Goal: Task Accomplishment & Management: Complete application form

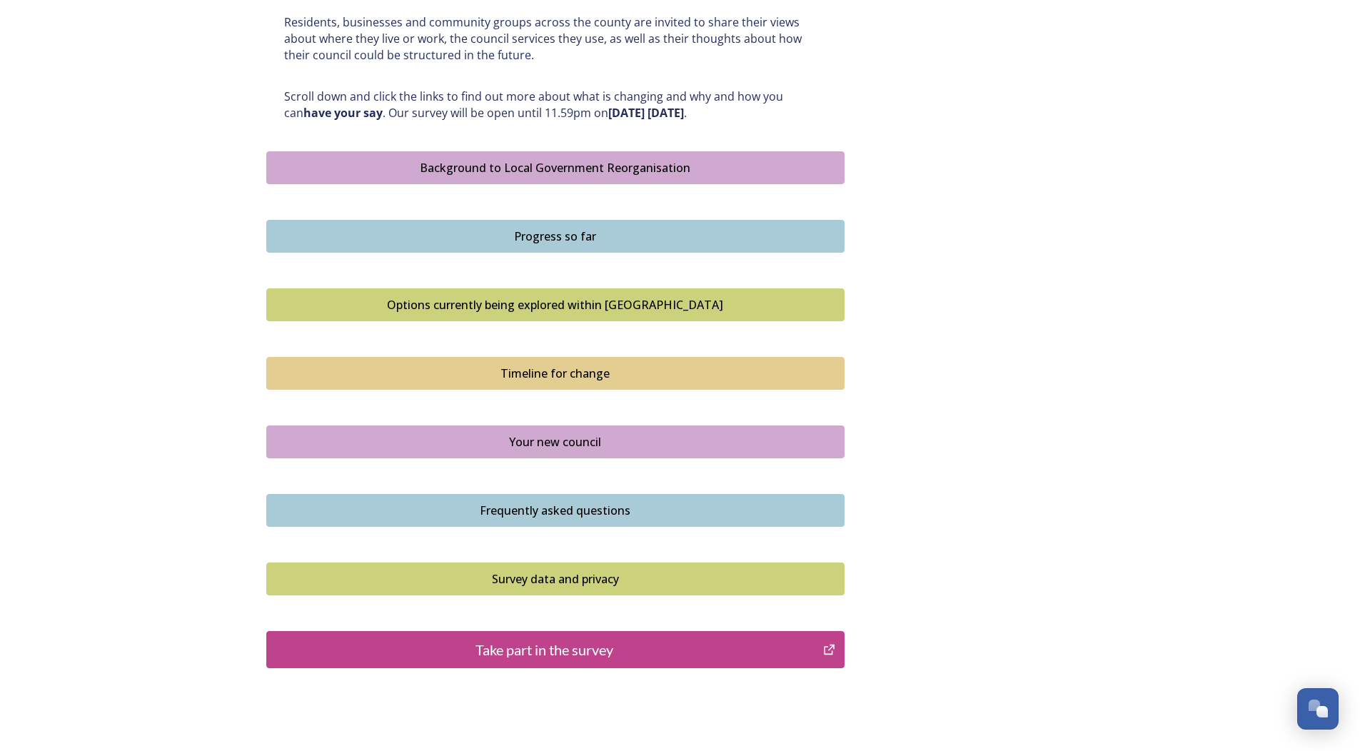
scroll to position [779, 0]
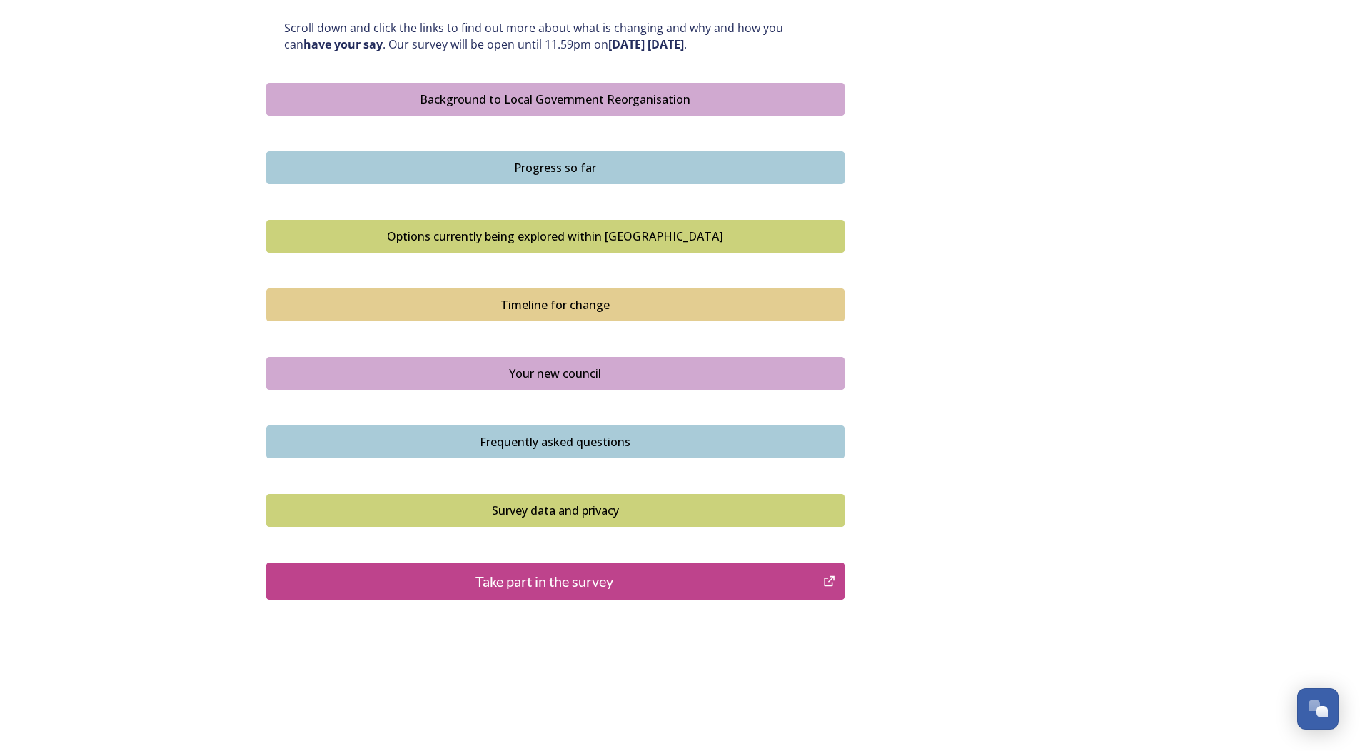
click at [543, 370] on div "Your new council" at bounding box center [555, 373] width 562 height 17
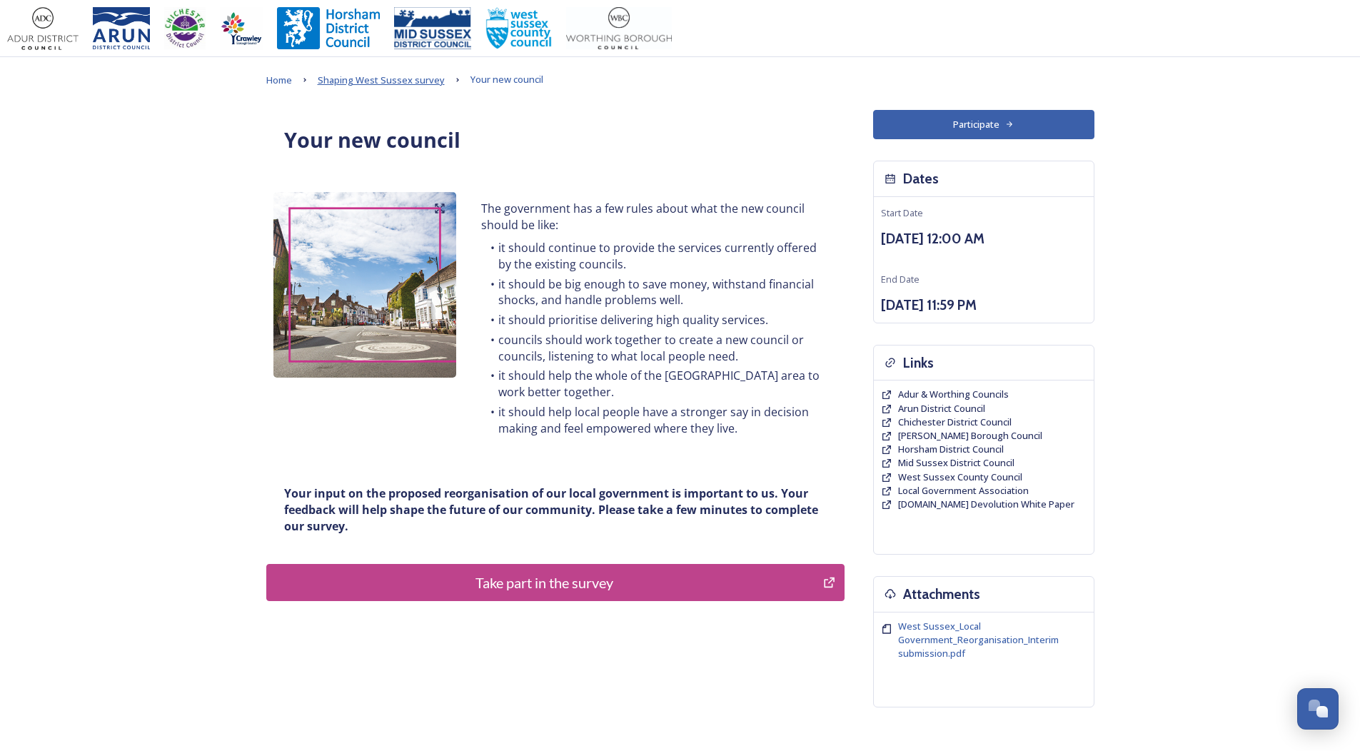
click at [388, 83] on span "Shaping West Sussex survey" at bounding box center [381, 80] width 127 height 13
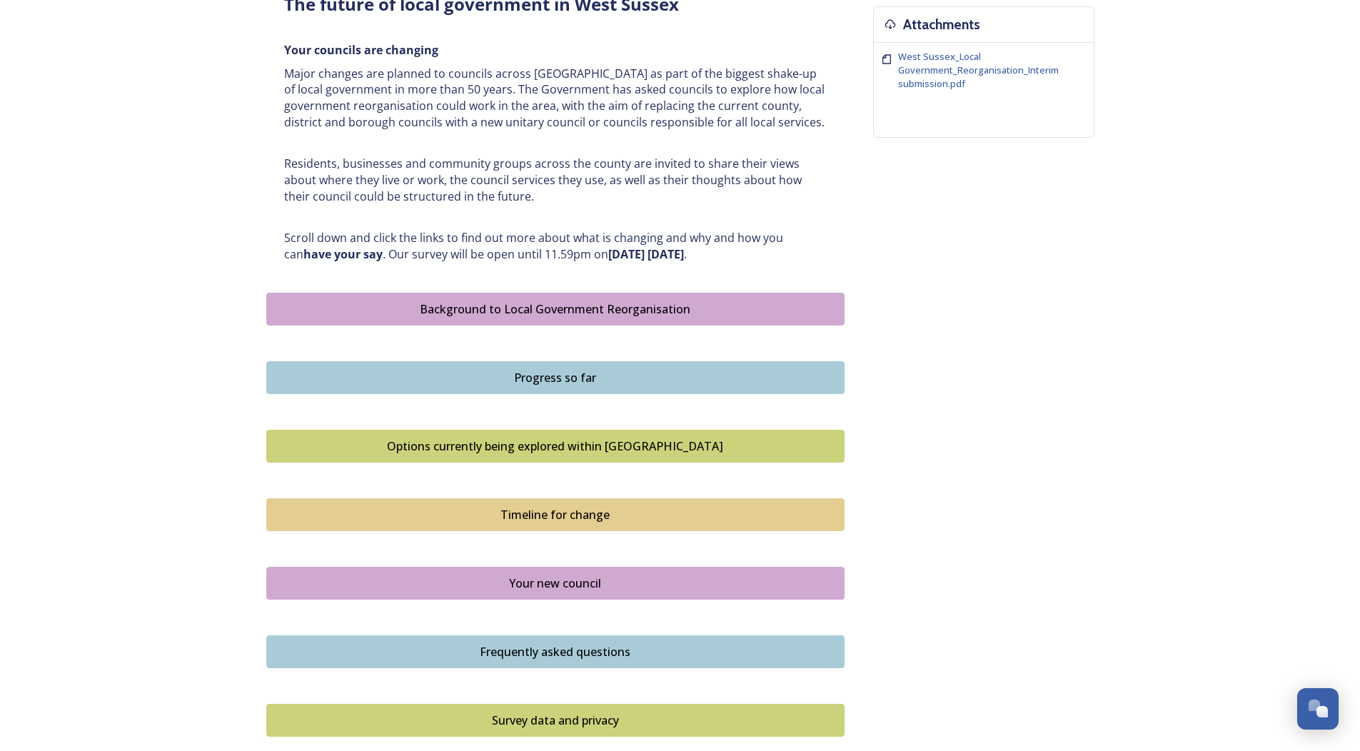
scroll to position [571, 0]
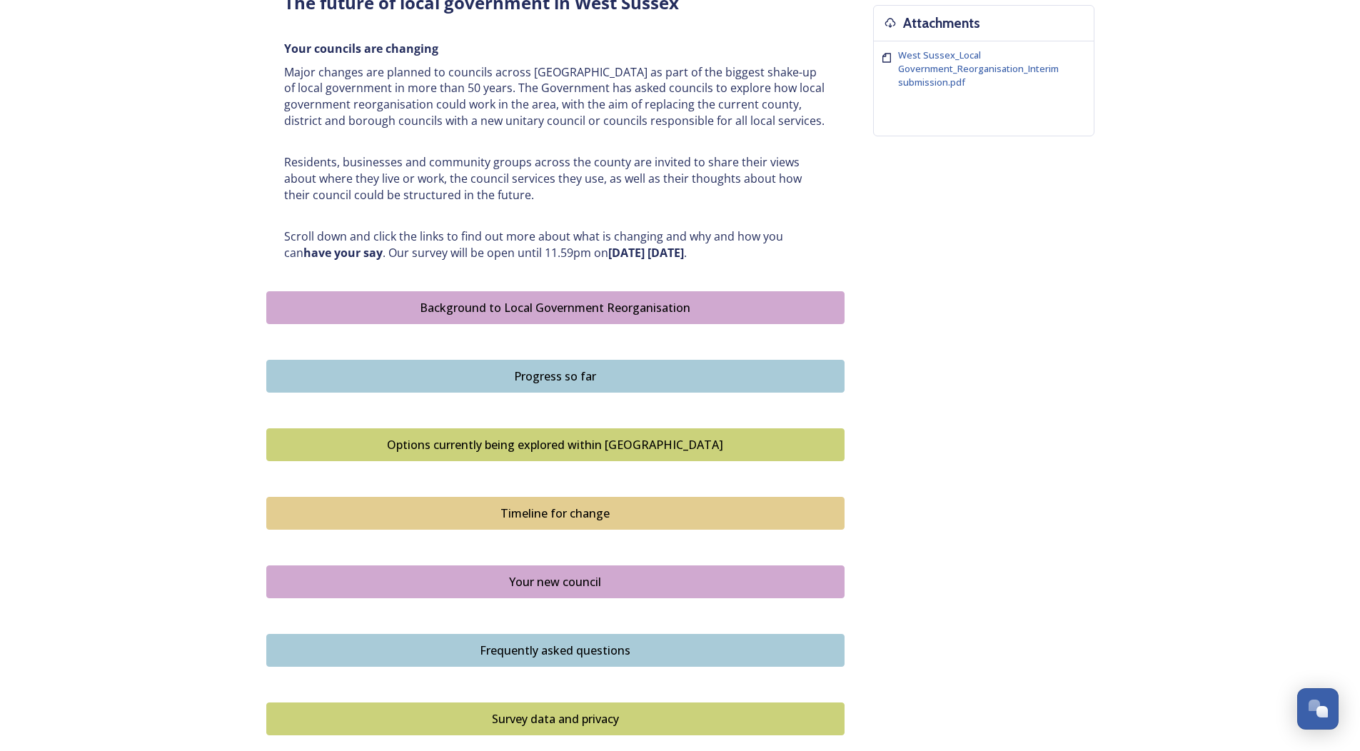
click at [482, 441] on div "Options currently being explored within West Sussex" at bounding box center [555, 444] width 562 height 17
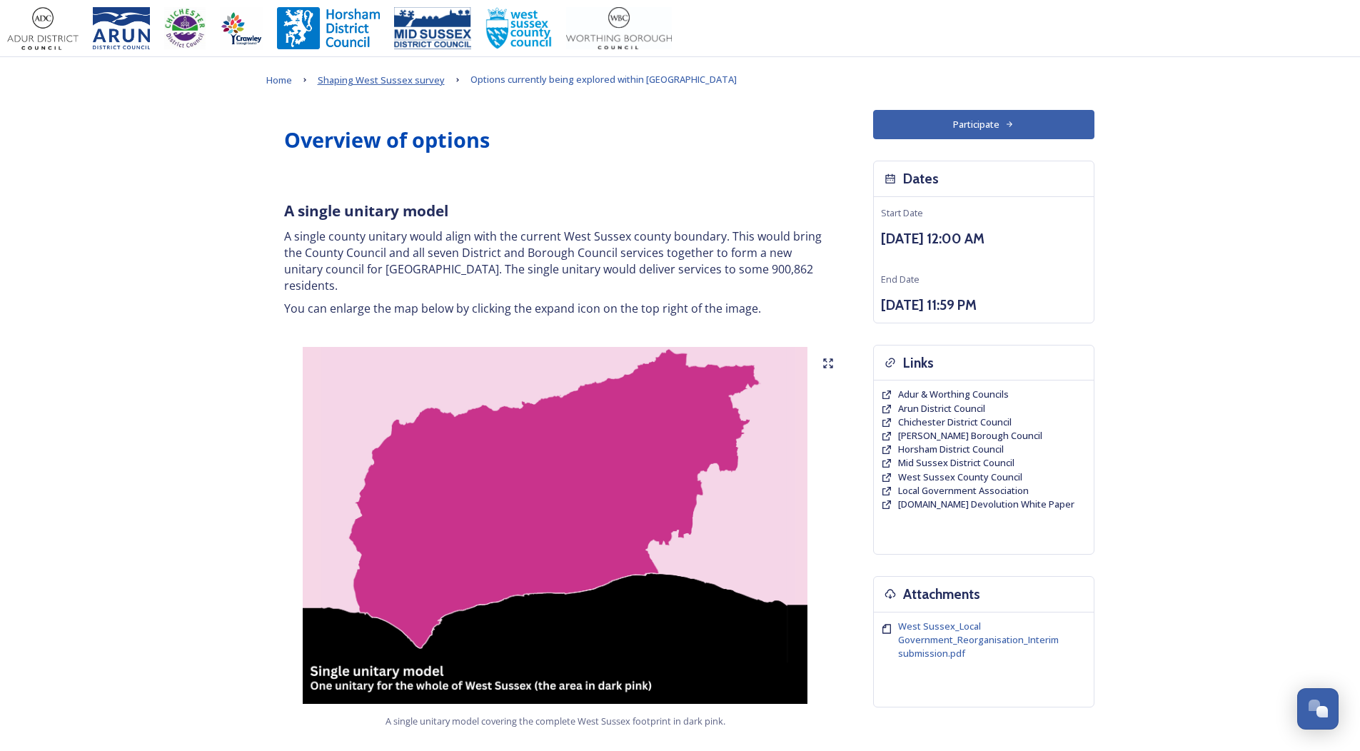
click at [393, 80] on span "Shaping West Sussex survey" at bounding box center [381, 80] width 127 height 13
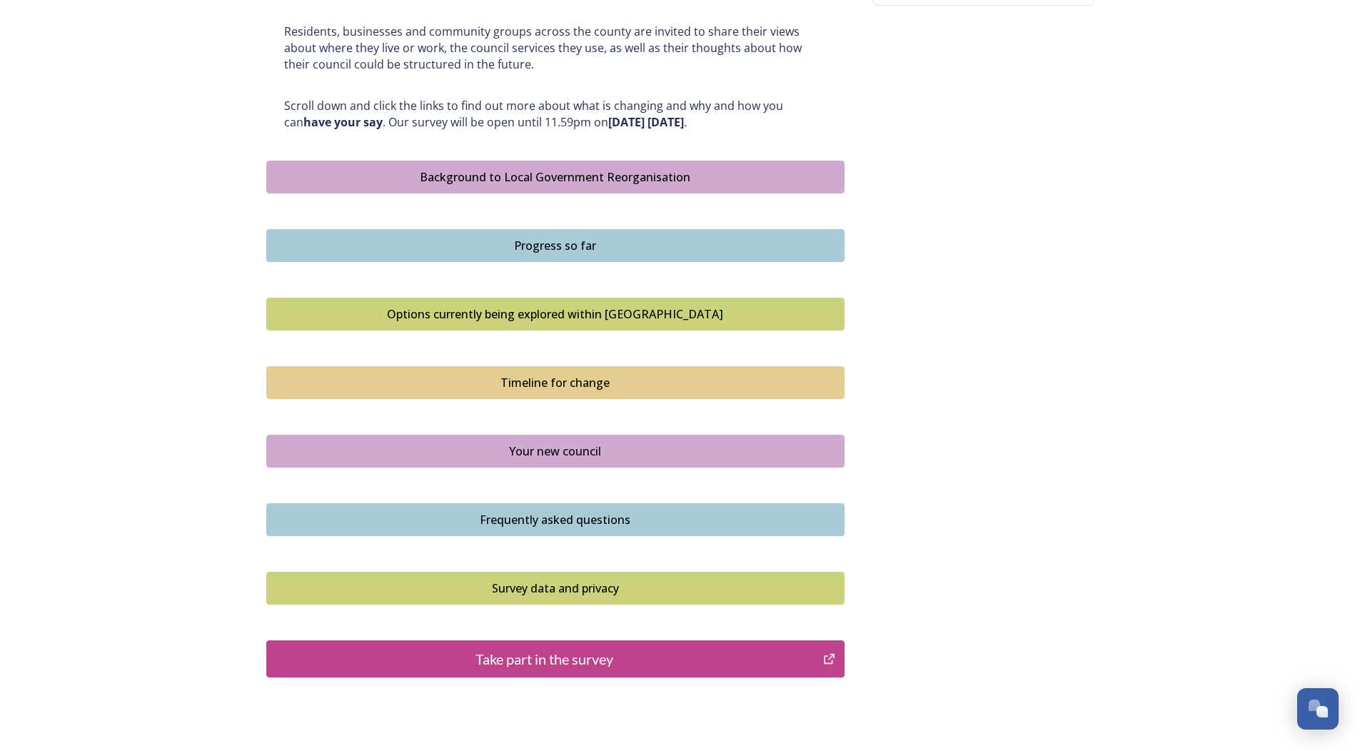
scroll to position [779, 0]
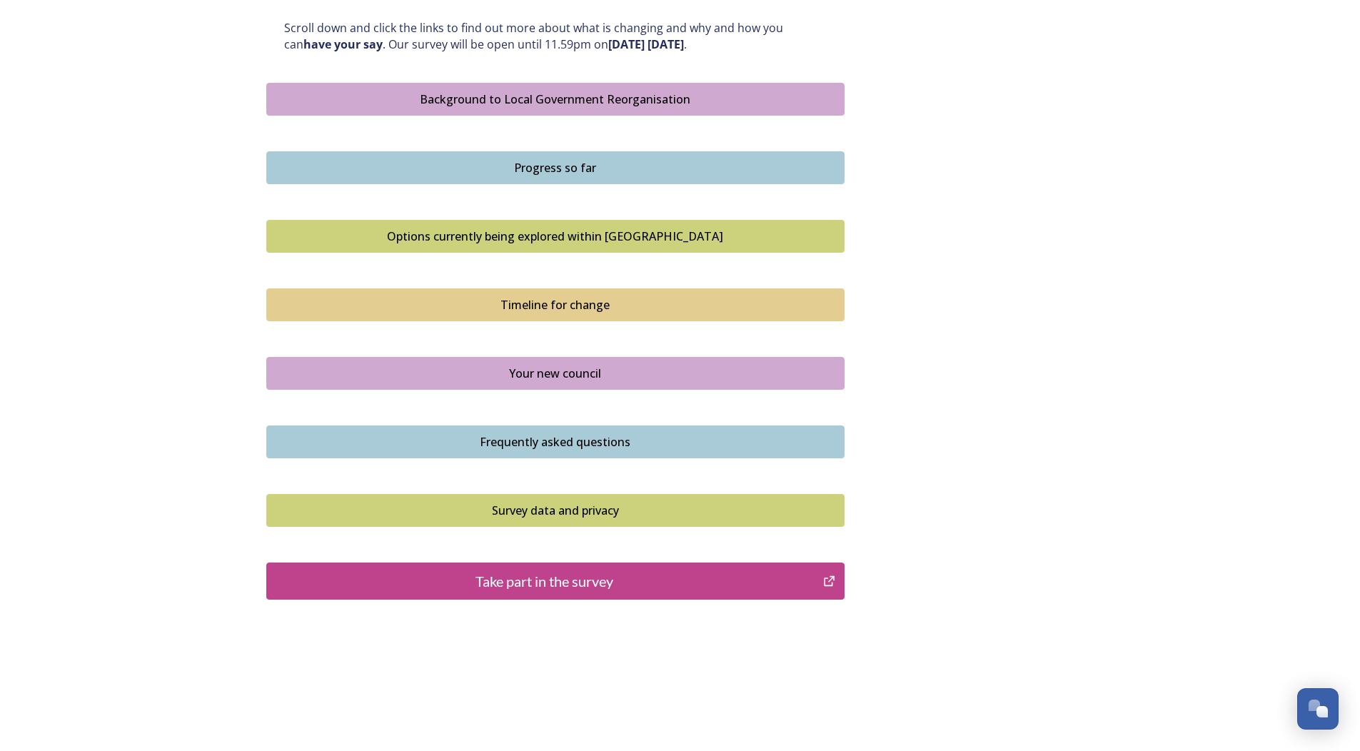
click at [546, 368] on div "Your new council" at bounding box center [555, 373] width 562 height 17
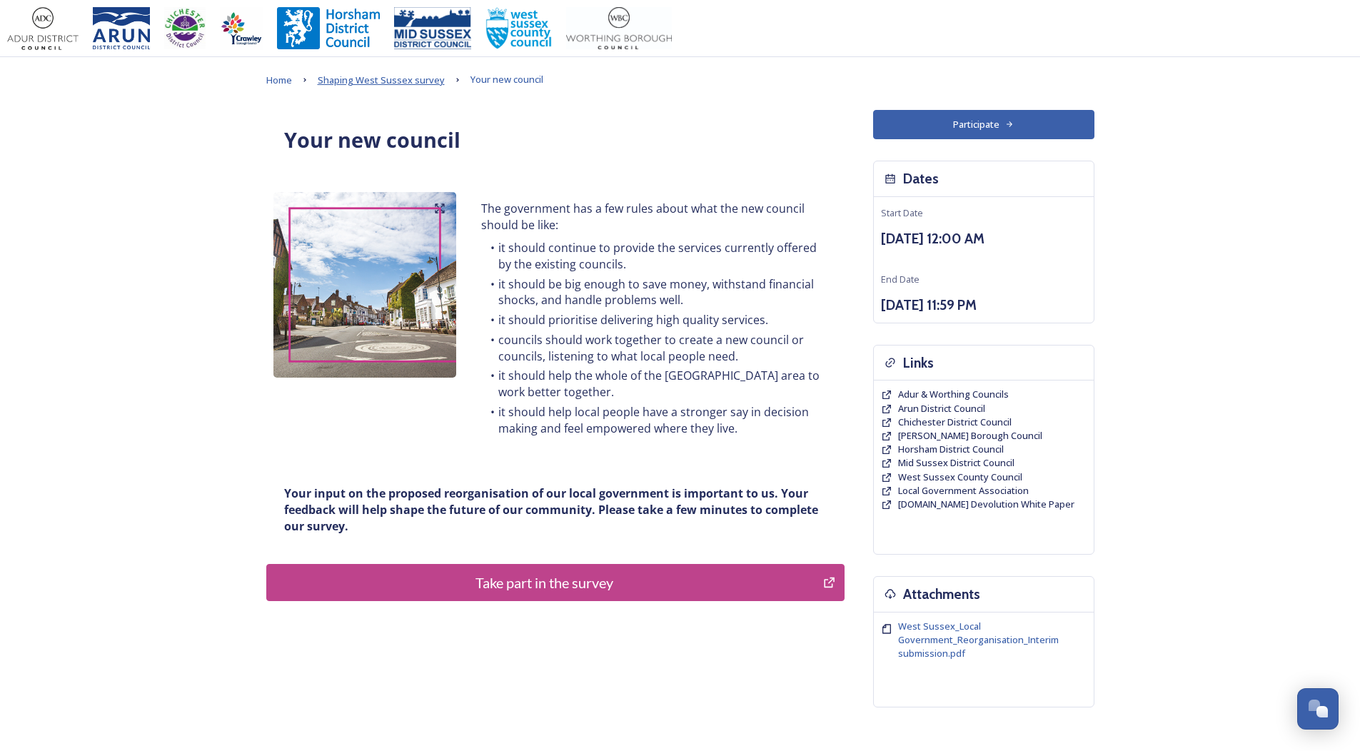
click at [382, 81] on span "Shaping West Sussex survey" at bounding box center [381, 80] width 127 height 13
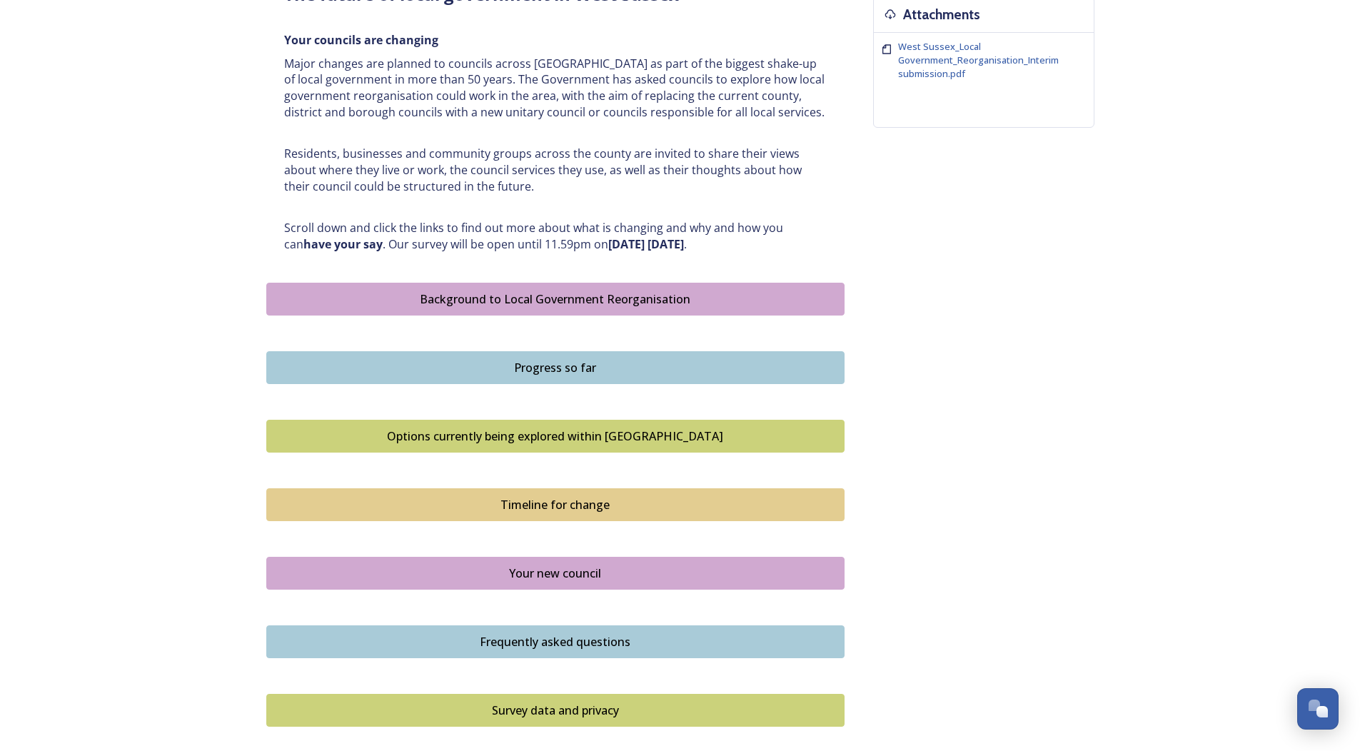
scroll to position [642, 0]
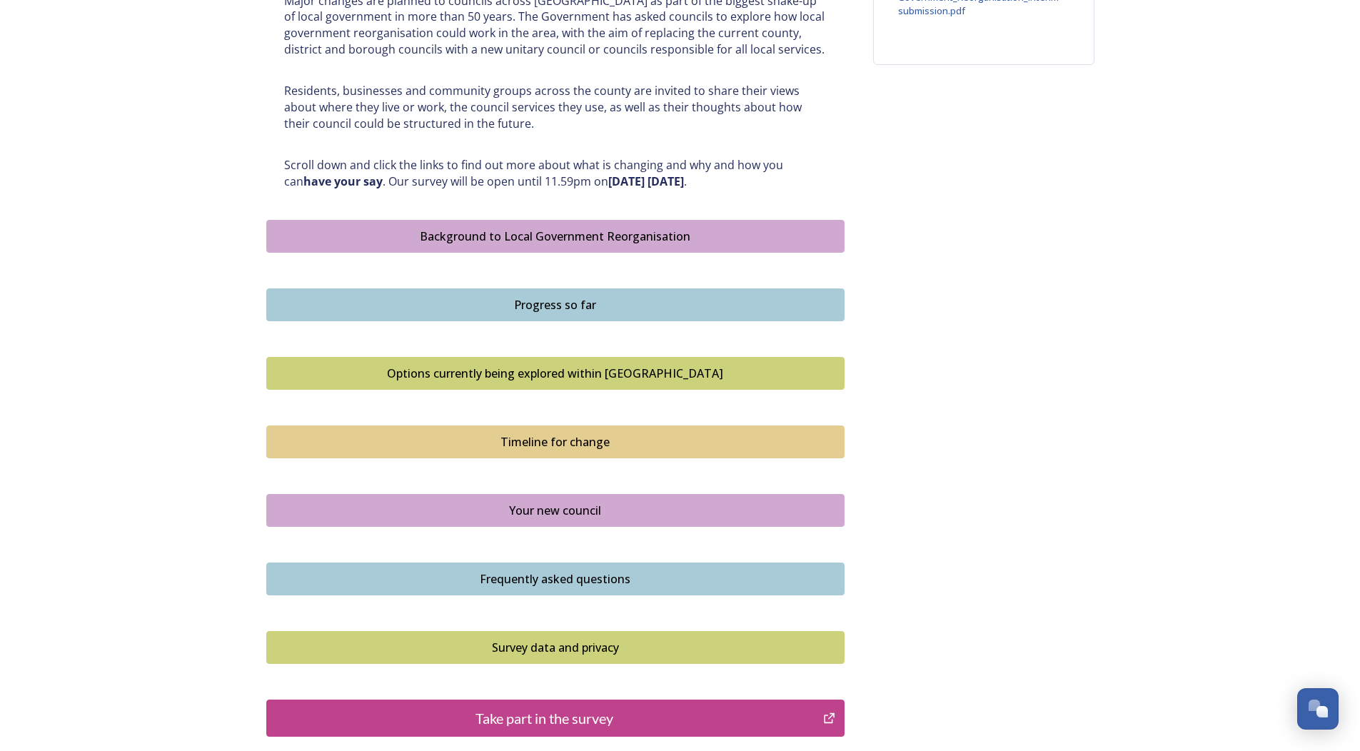
click at [540, 229] on div "Background to Local Government Reorganisation" at bounding box center [555, 236] width 562 height 17
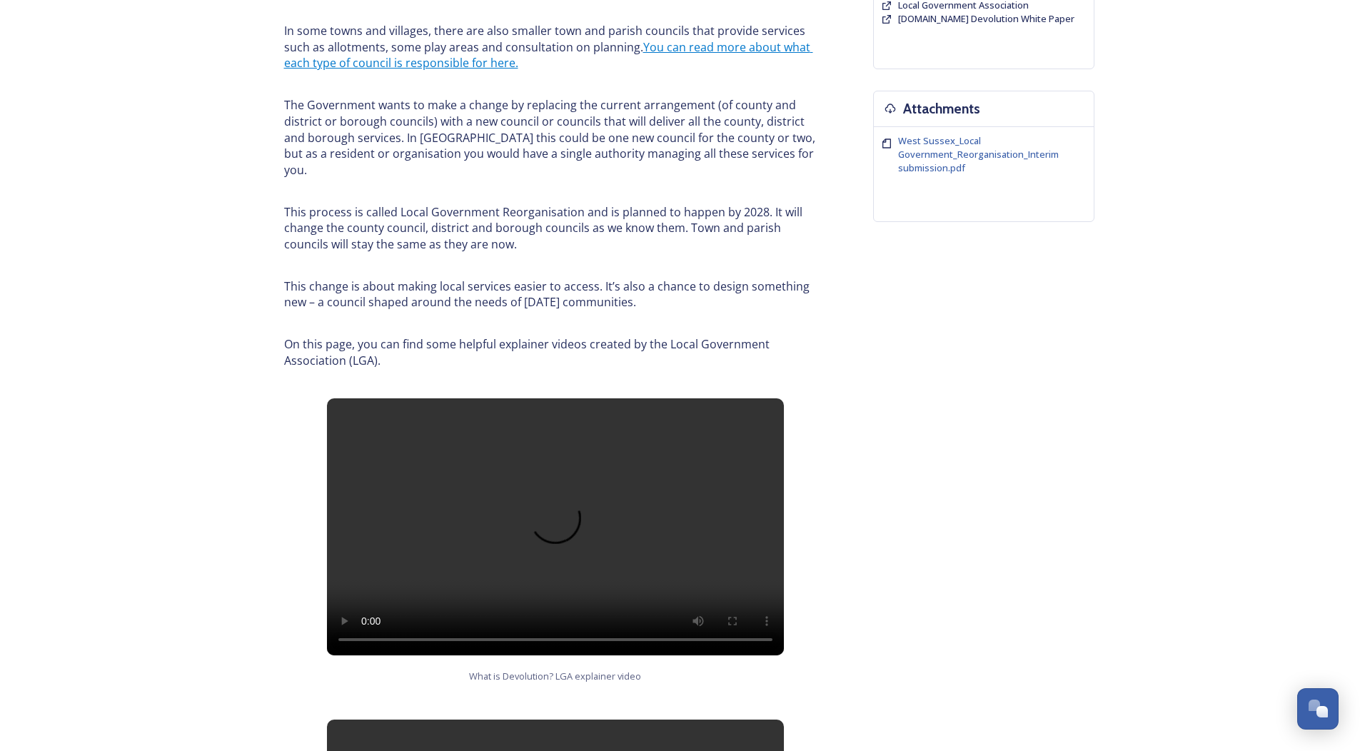
scroll to position [487, 0]
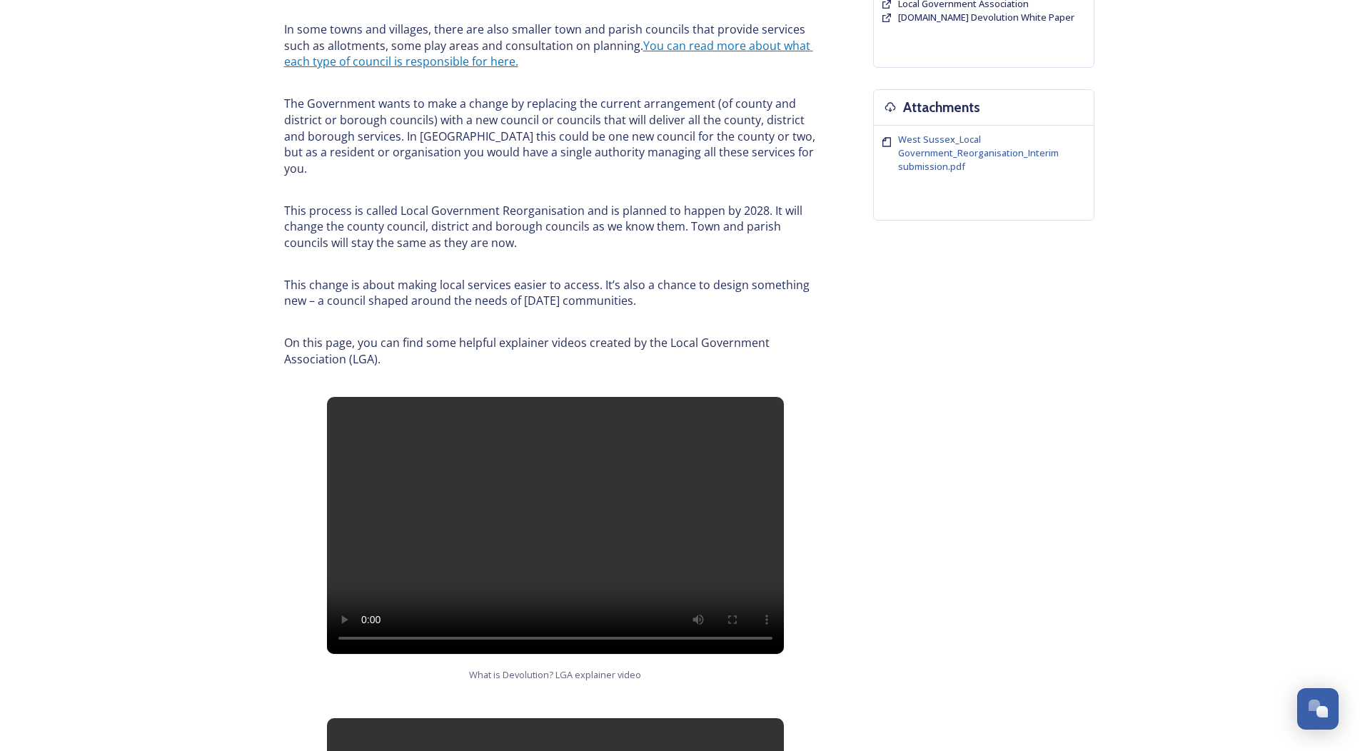
click at [129, 589] on div "Home Shaping West Sussex survey Background to Local Government Reorganisation B…" at bounding box center [680, 533] width 1360 height 2040
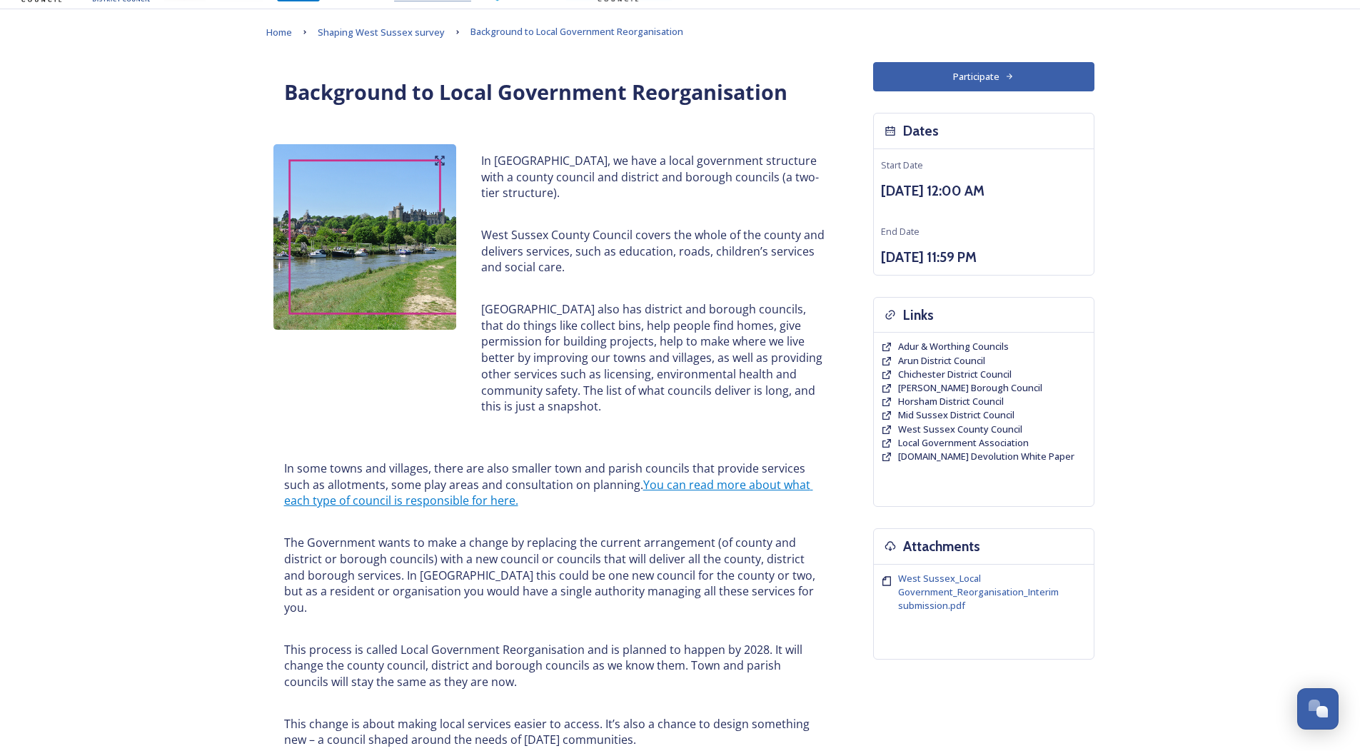
scroll to position [0, 0]
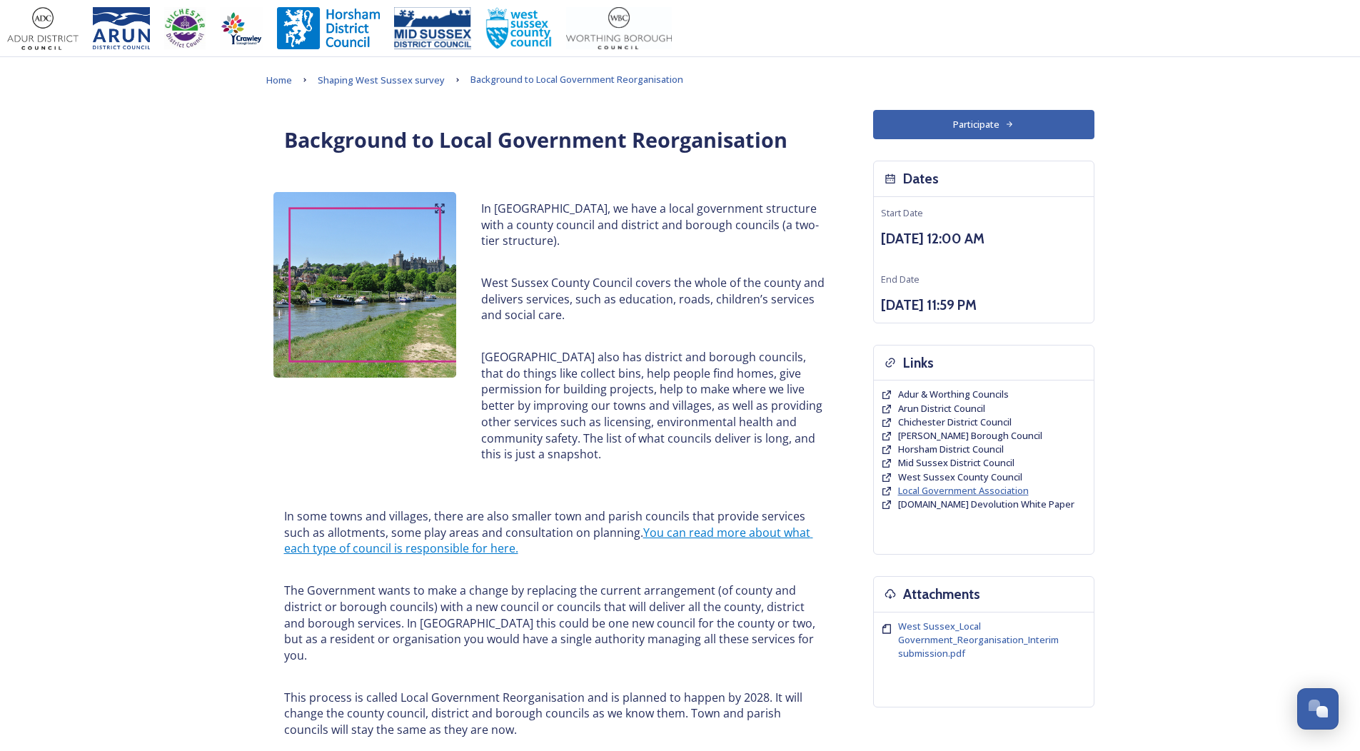
click at [957, 489] on span "Local Government Association" at bounding box center [963, 490] width 131 height 13
click at [367, 81] on span "Shaping West Sussex survey" at bounding box center [381, 80] width 127 height 13
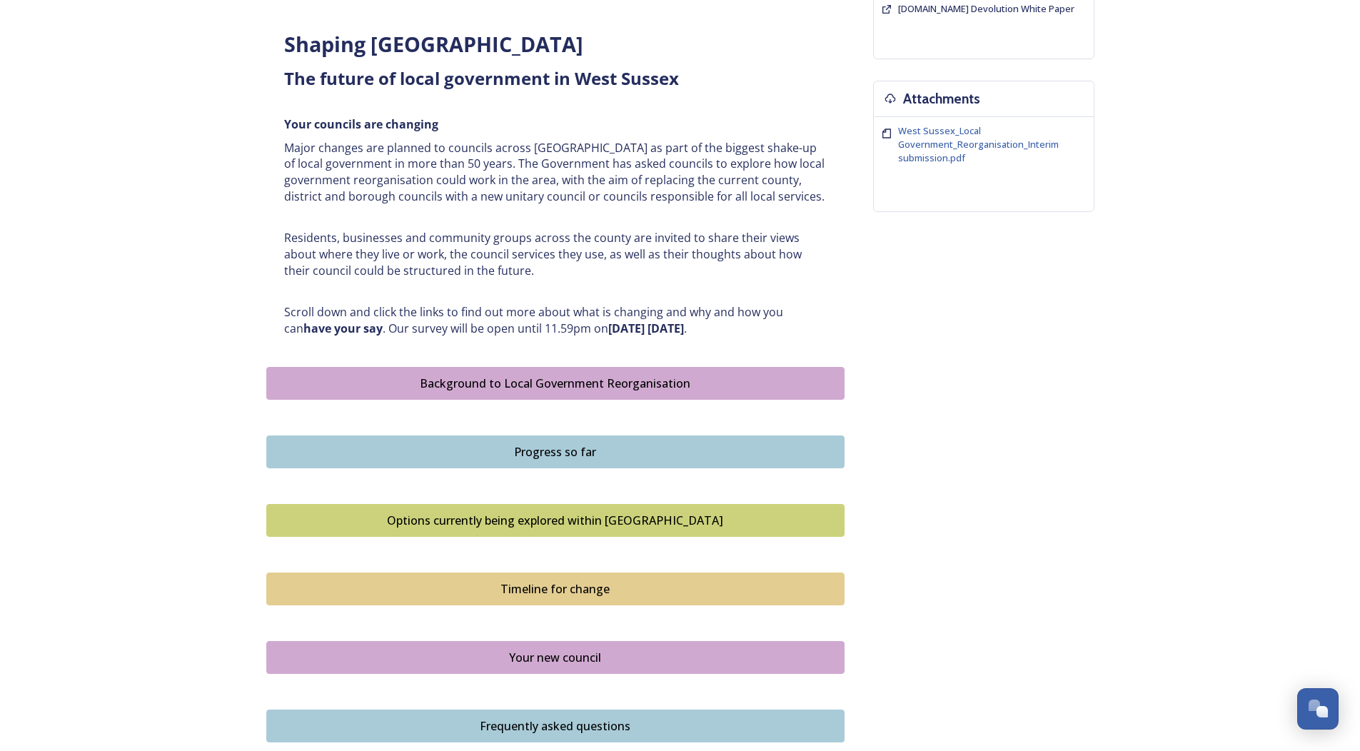
scroll to position [500, 0]
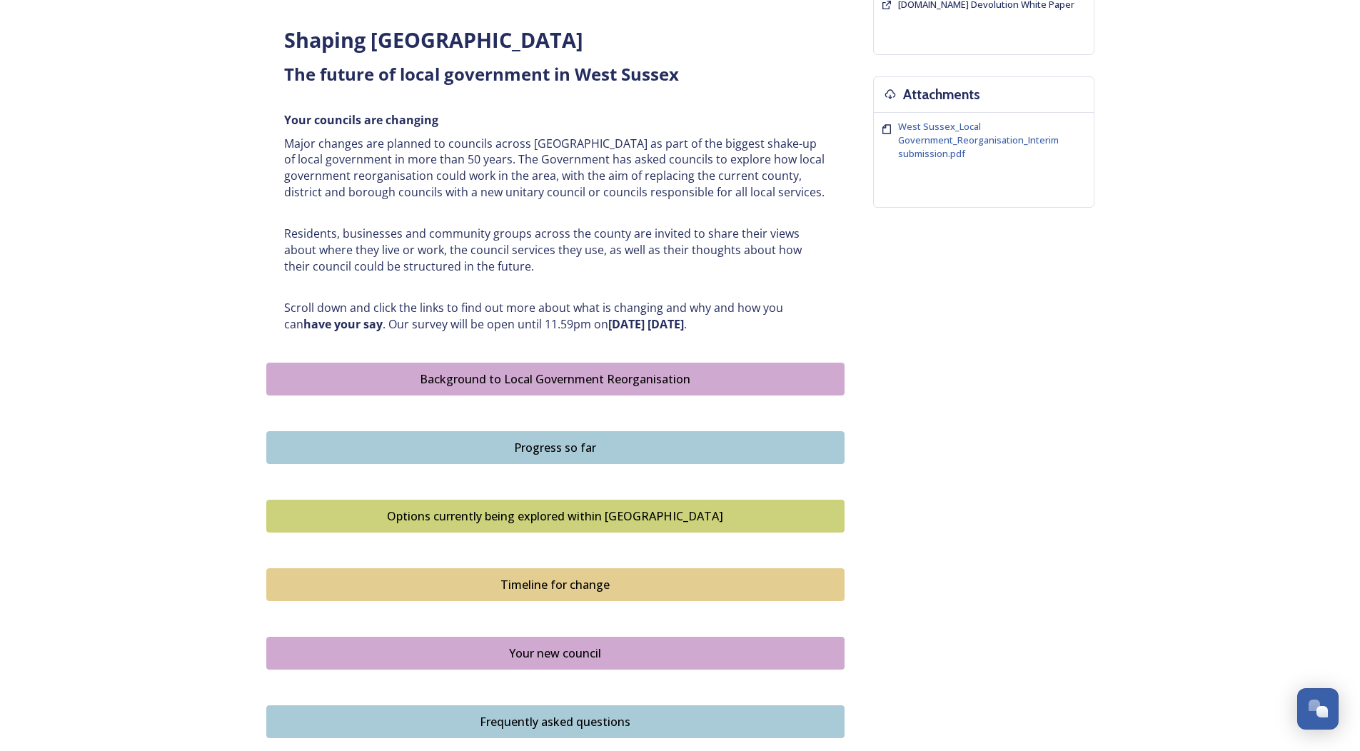
click at [551, 447] on div "Progress so far" at bounding box center [555, 447] width 562 height 17
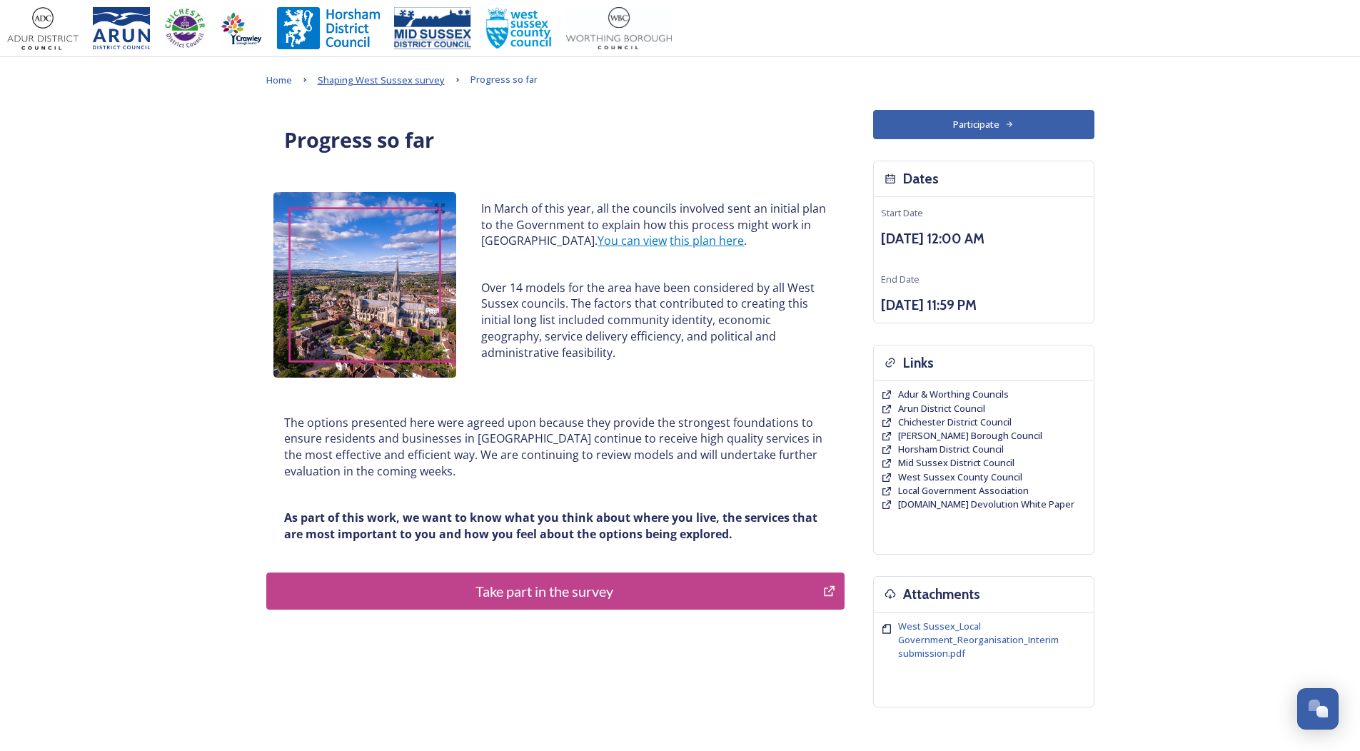
click at [378, 78] on span "Shaping West Sussex survey" at bounding box center [381, 80] width 127 height 13
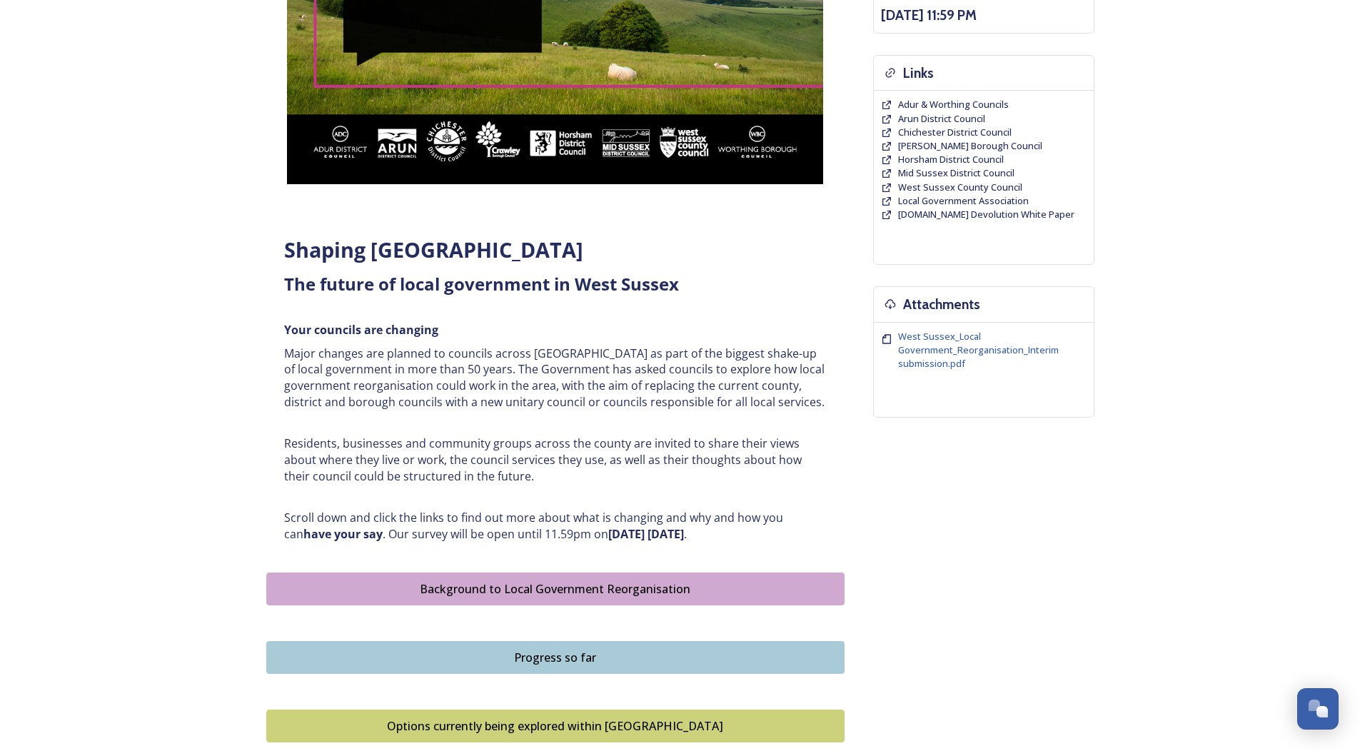
scroll to position [357, 0]
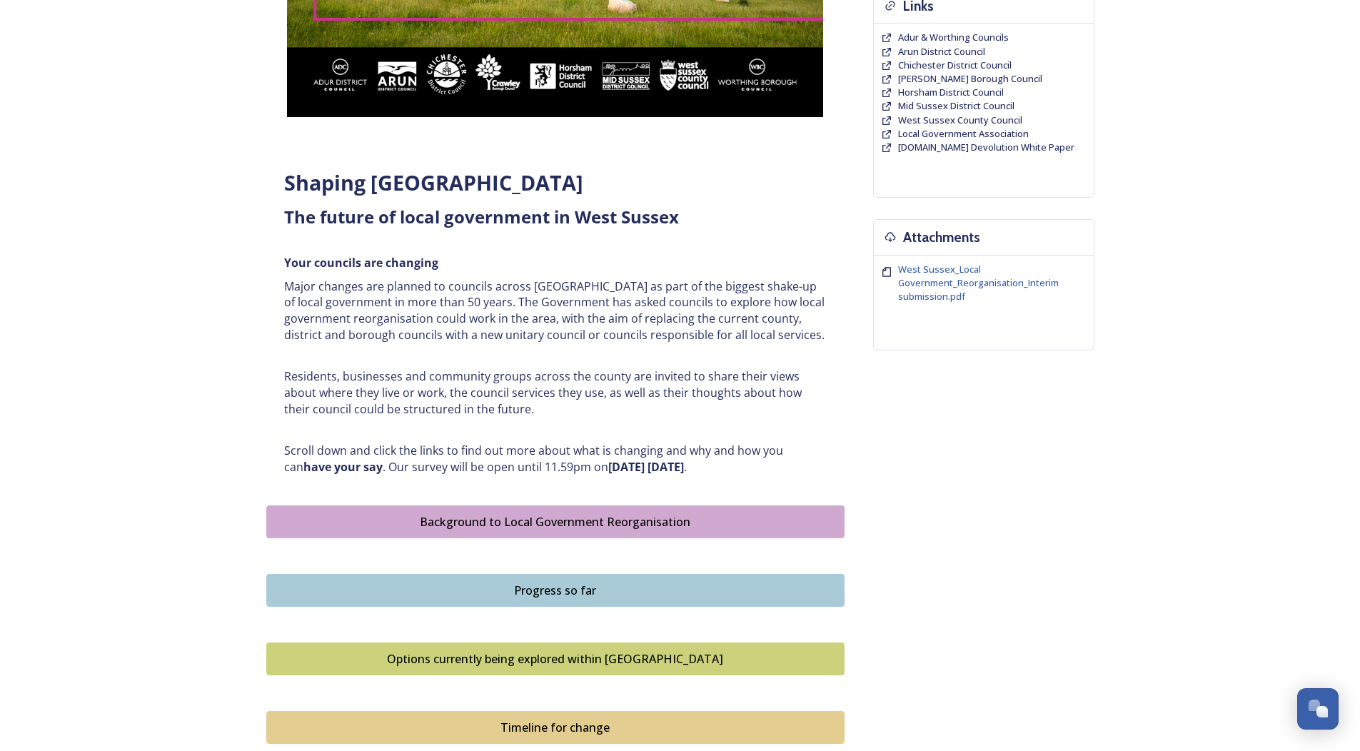
click at [548, 518] on div "Background to Local Government Reorganisation" at bounding box center [555, 521] width 562 height 17
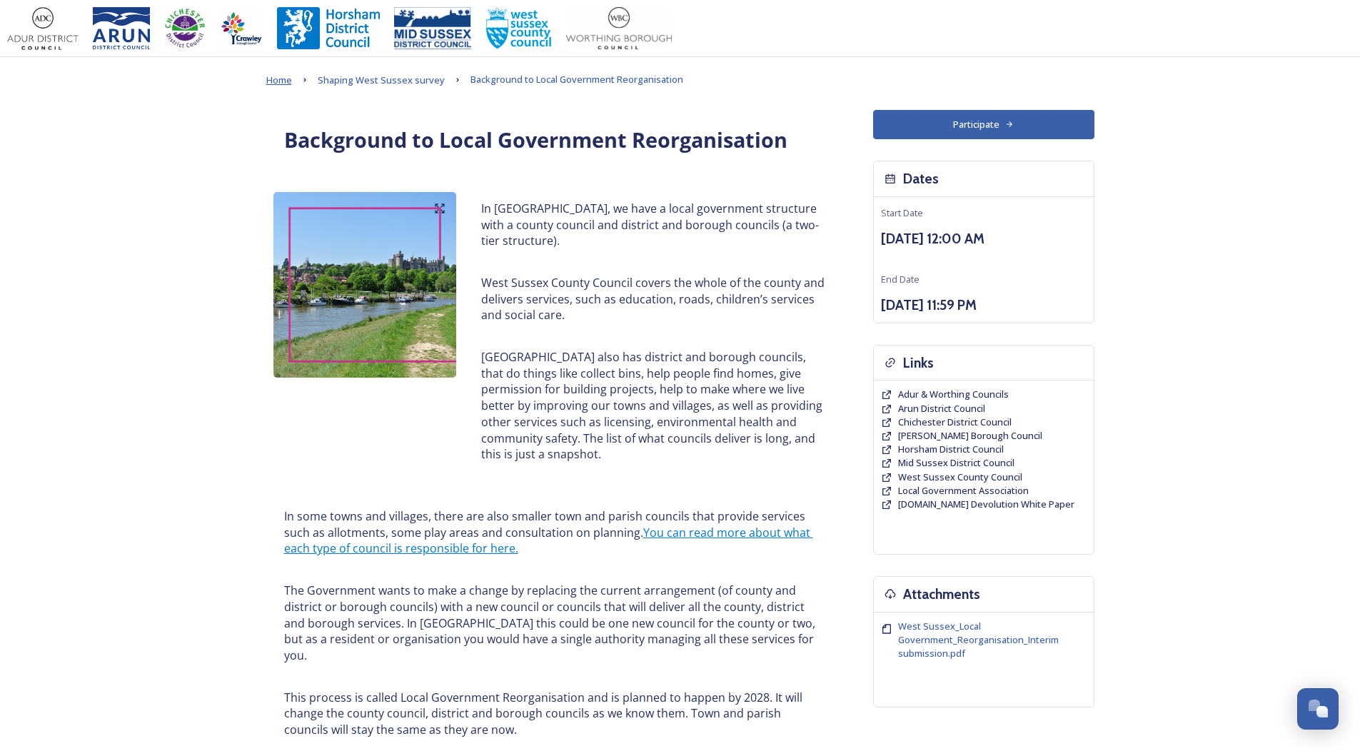
click at [283, 77] on span "Home" at bounding box center [279, 80] width 26 height 13
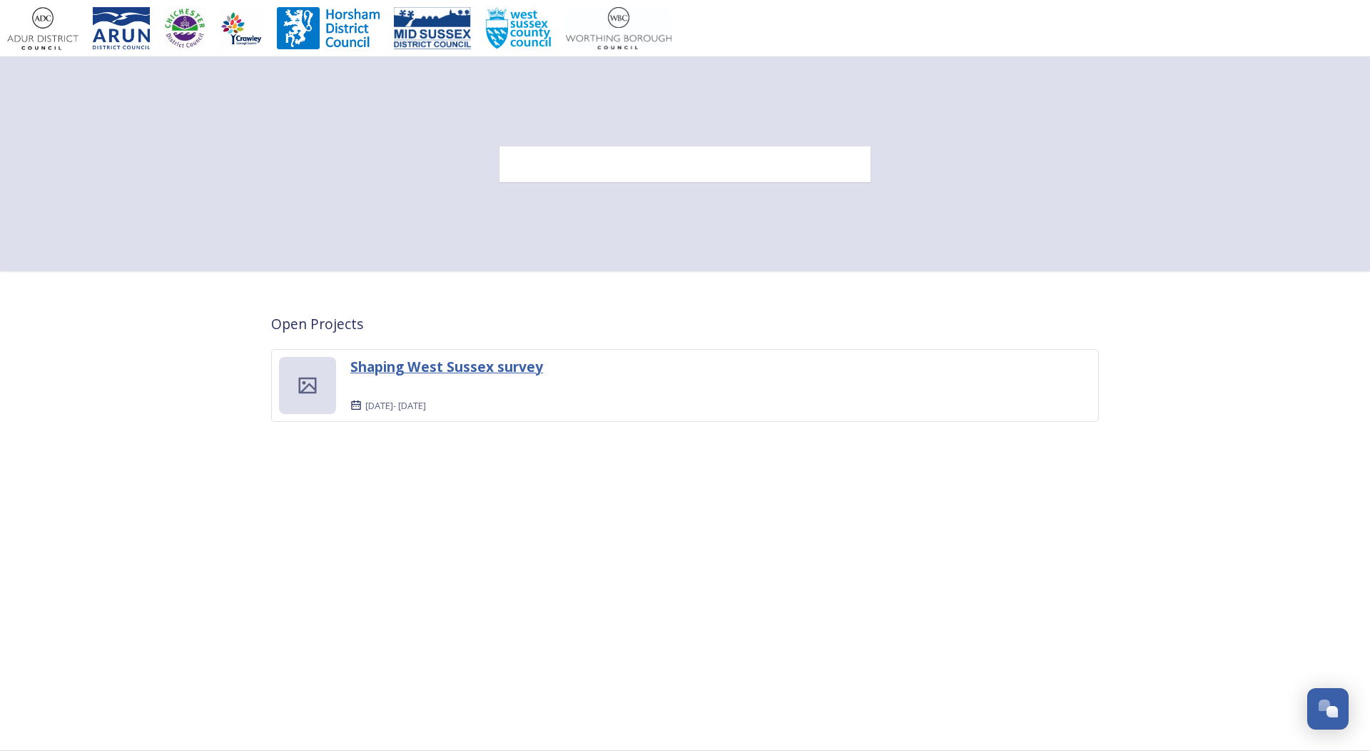
click at [487, 368] on strong "Shaping West Sussex survey" at bounding box center [446, 366] width 193 height 19
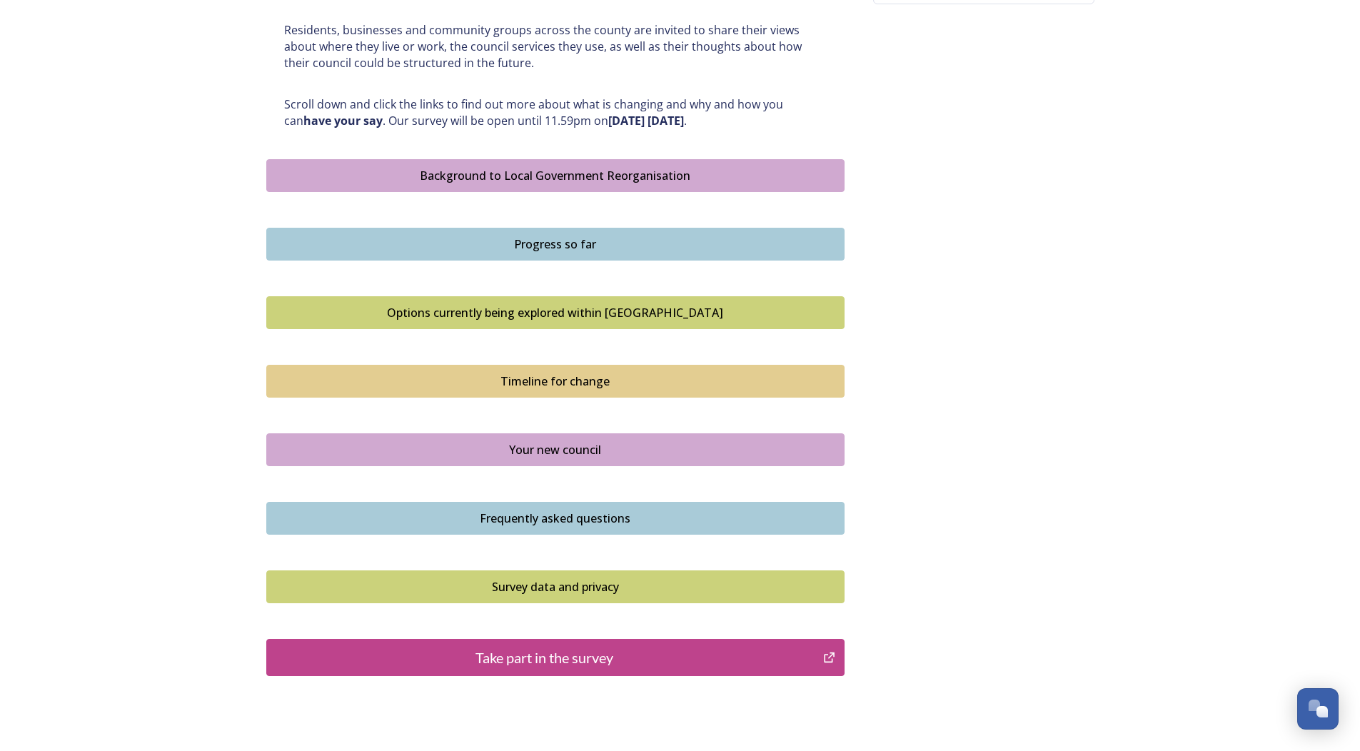
scroll to position [714, 0]
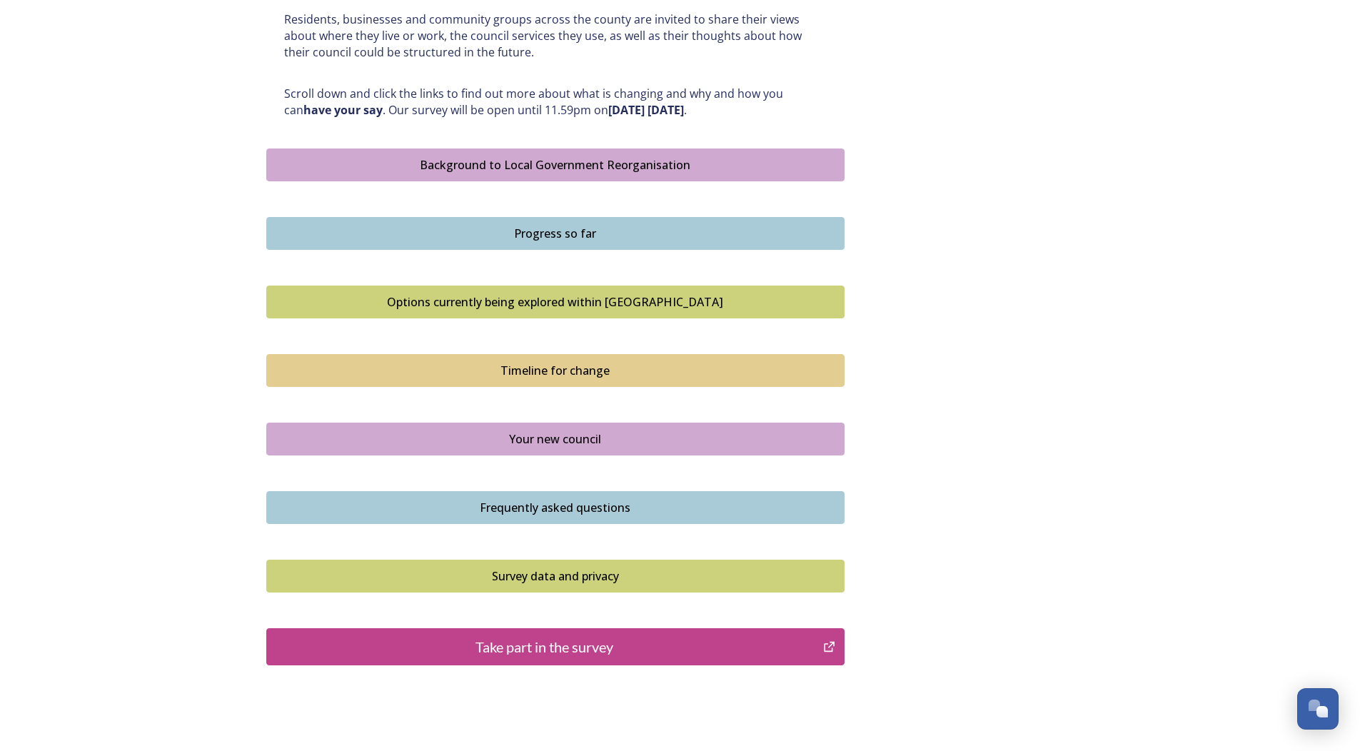
click at [542, 363] on div "Timeline for change" at bounding box center [555, 370] width 562 height 17
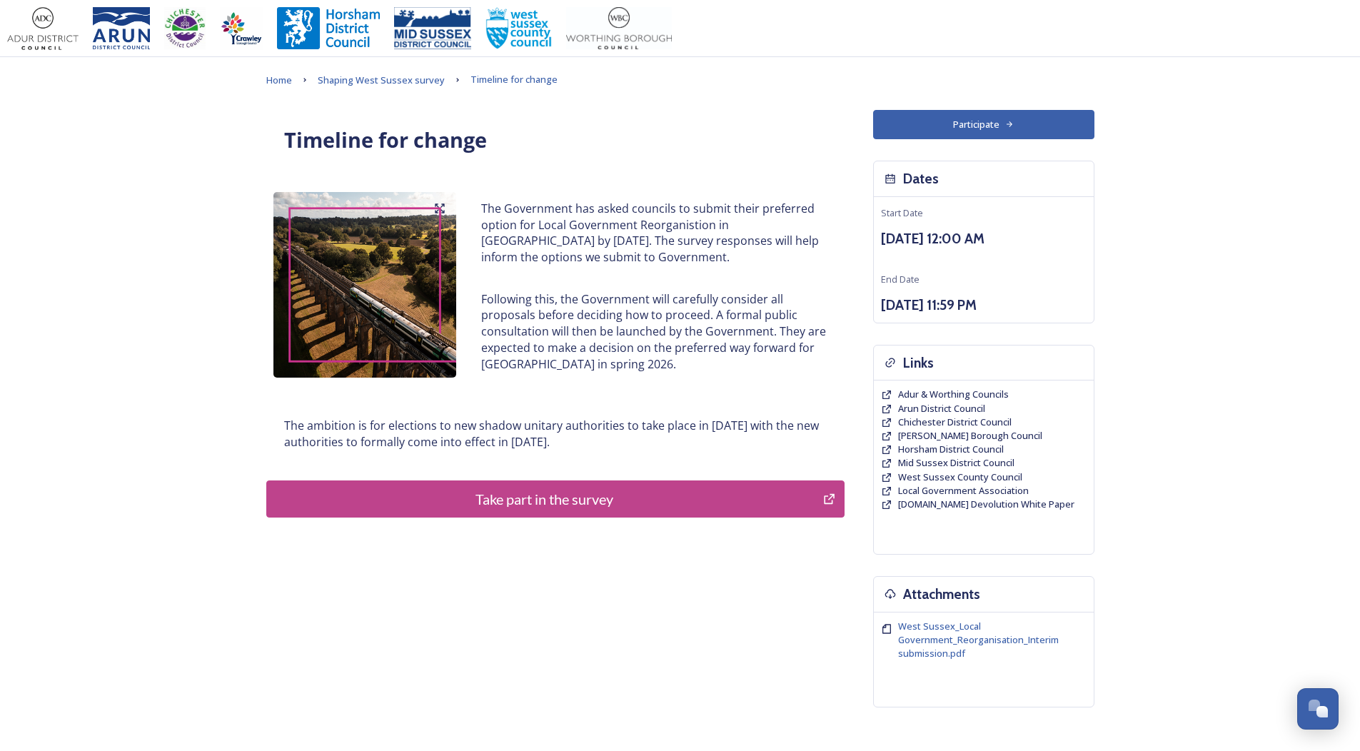
click at [547, 500] on div "Take part in the survey" at bounding box center [545, 498] width 542 height 21
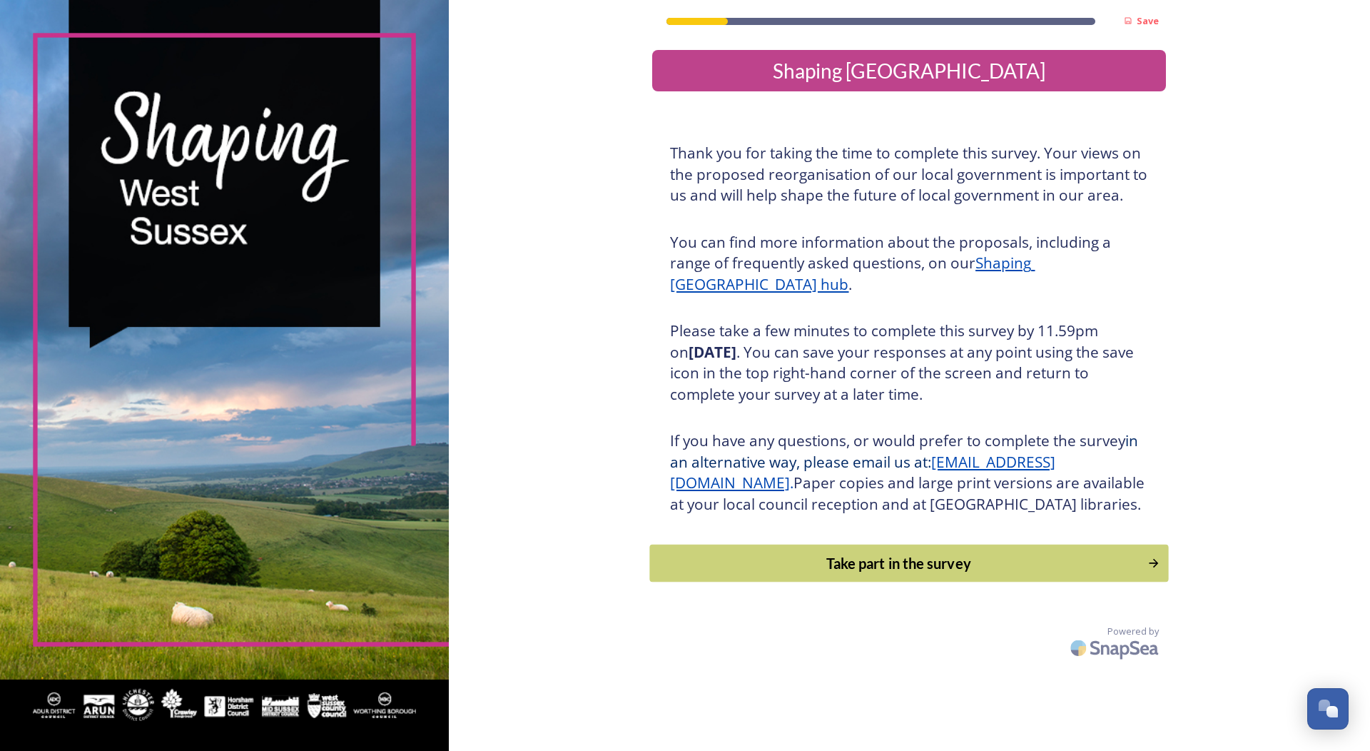
click at [901, 574] on div "Take part in the survey" at bounding box center [899, 562] width 482 height 21
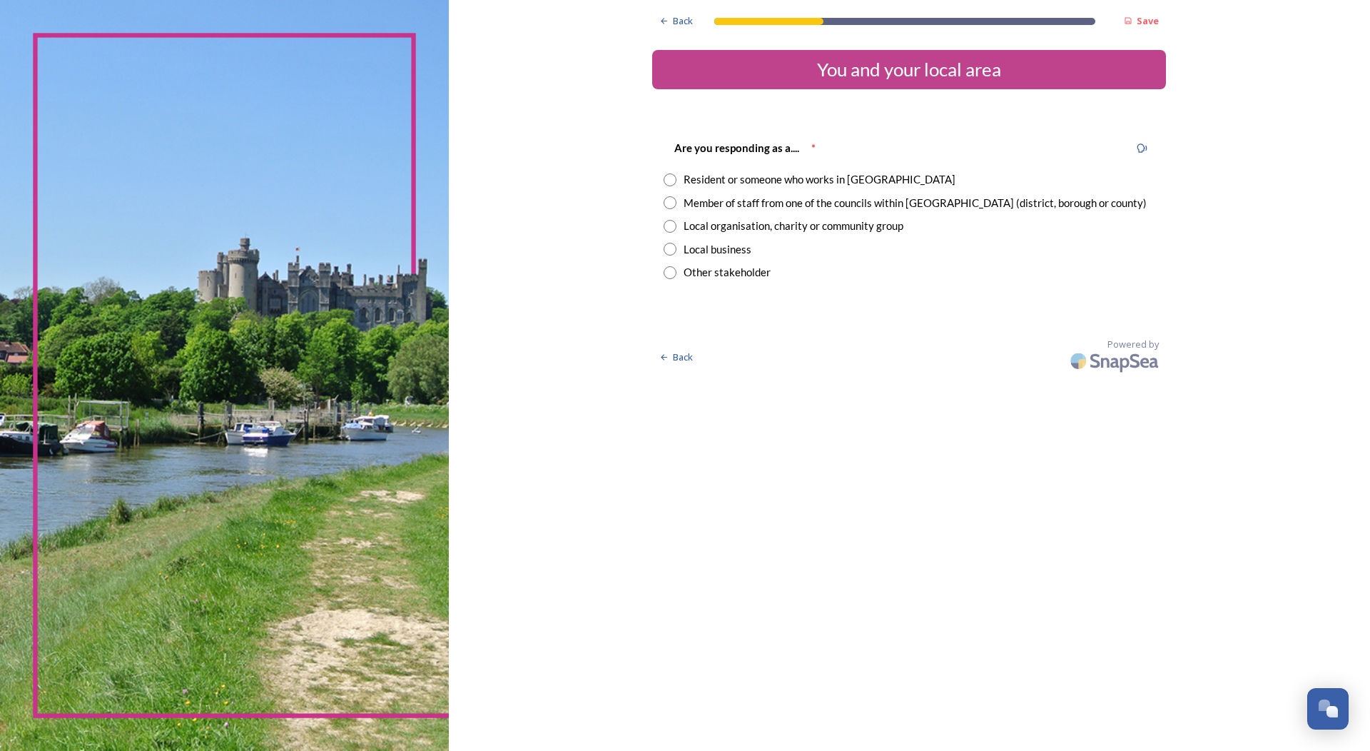
click at [668, 178] on input "radio" at bounding box center [670, 179] width 13 height 13
radio input "true"
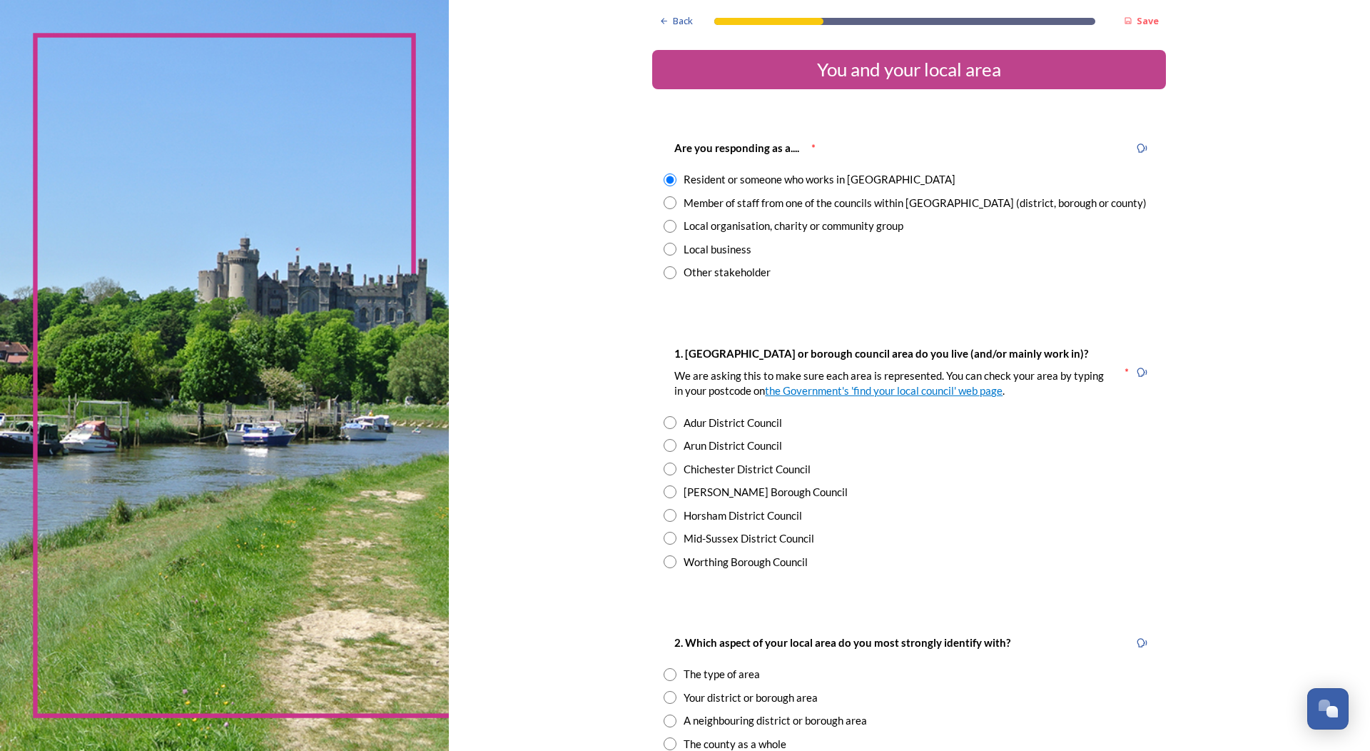
click at [664, 491] on input "radio" at bounding box center [670, 491] width 13 height 13
radio input "true"
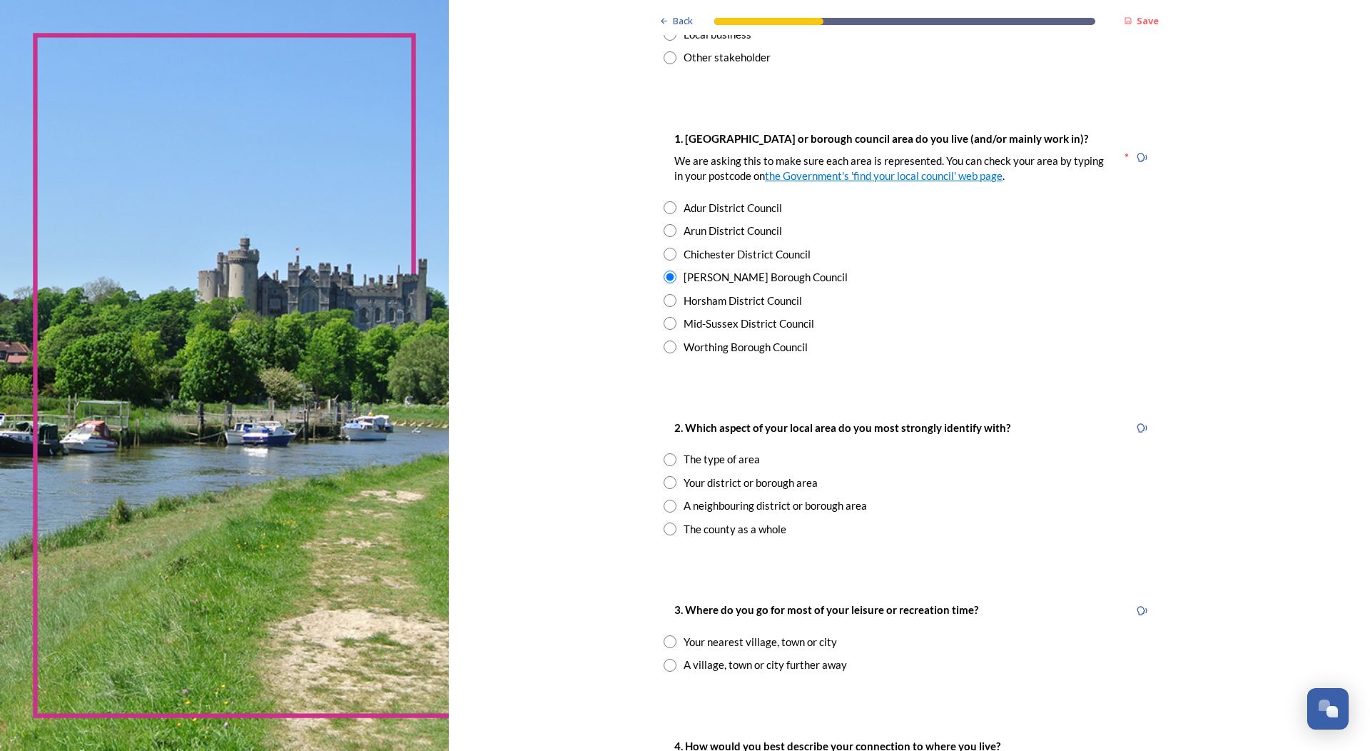
scroll to position [286, 0]
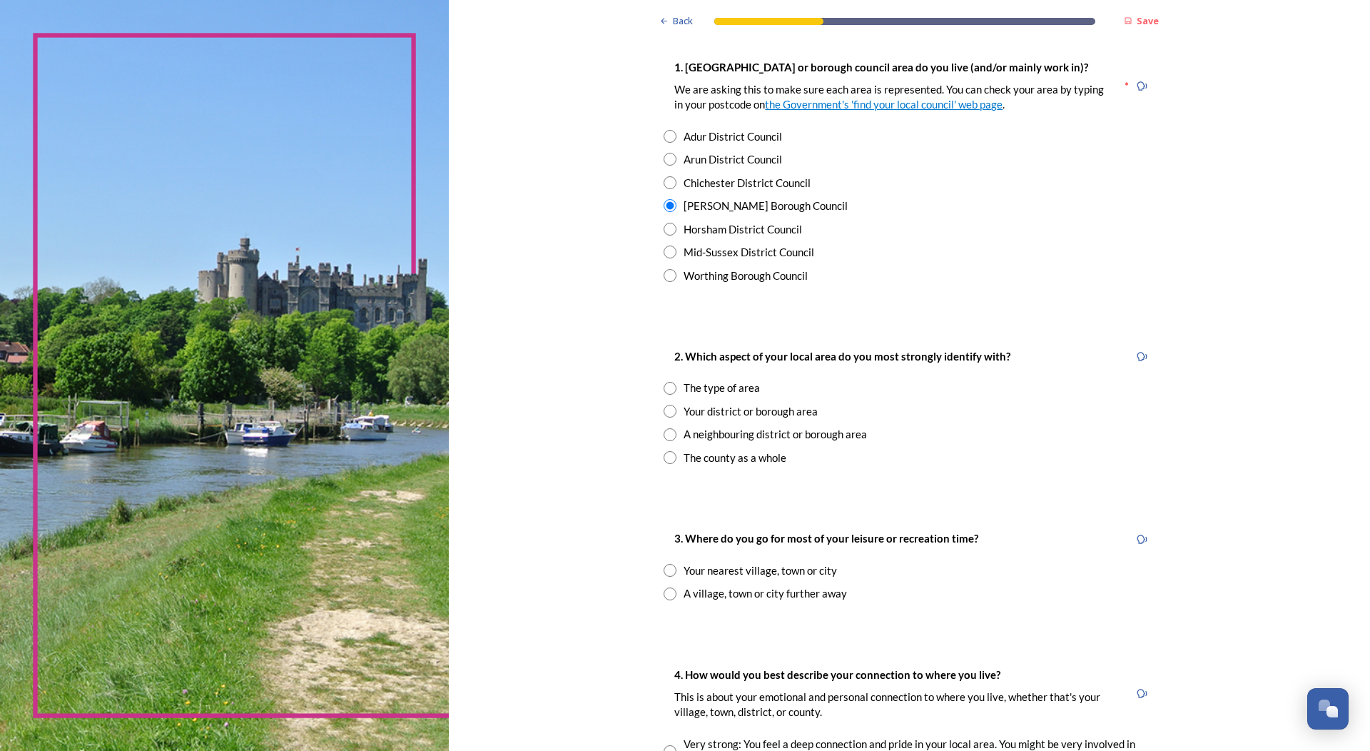
click at [664, 387] on input "radio" at bounding box center [670, 388] width 13 height 13
radio input "true"
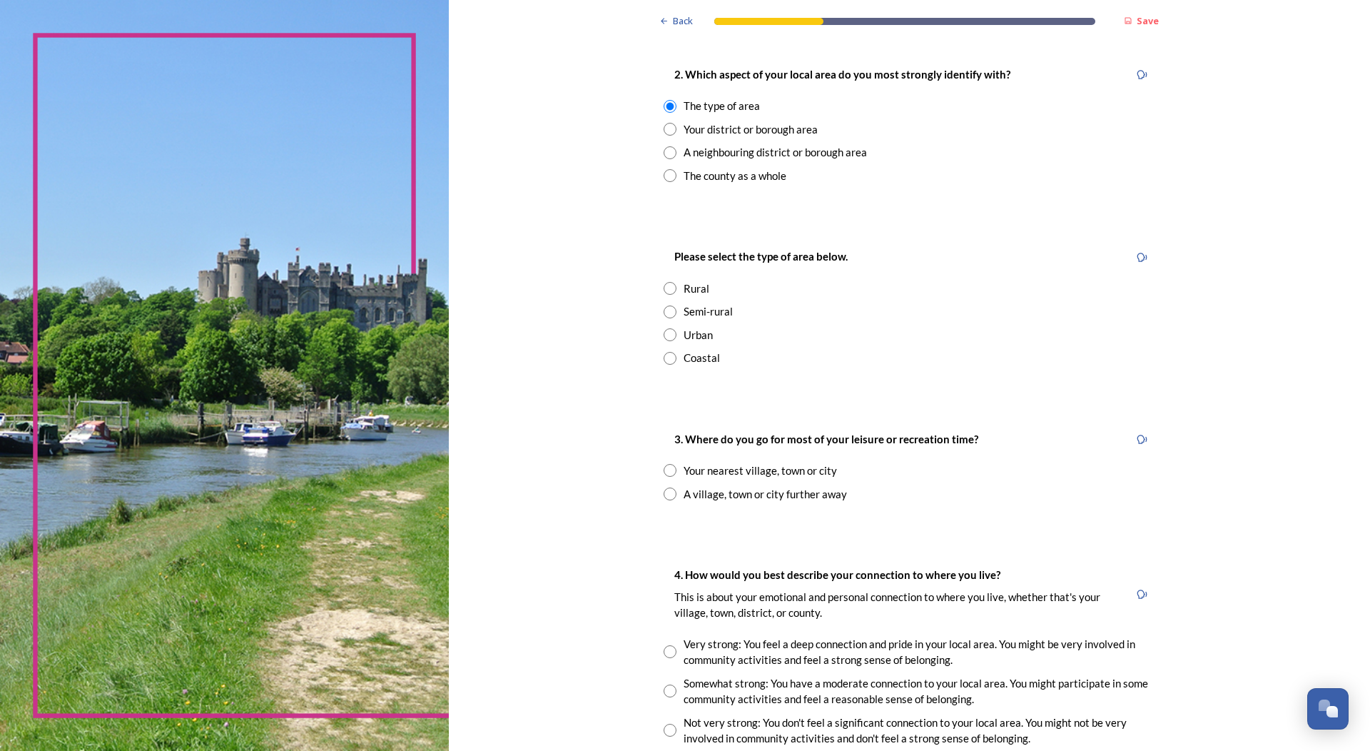
scroll to position [572, 0]
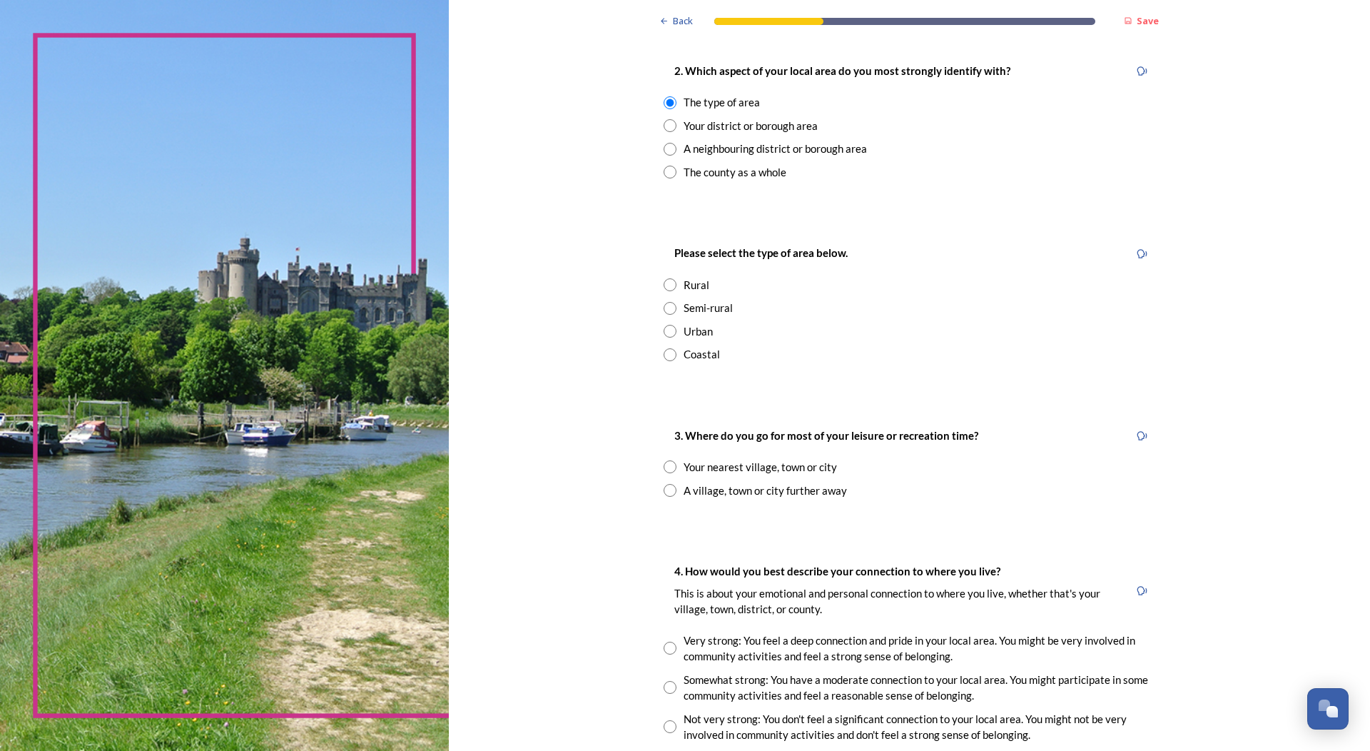
click at [664, 308] on input "radio" at bounding box center [670, 308] width 13 height 13
radio input "true"
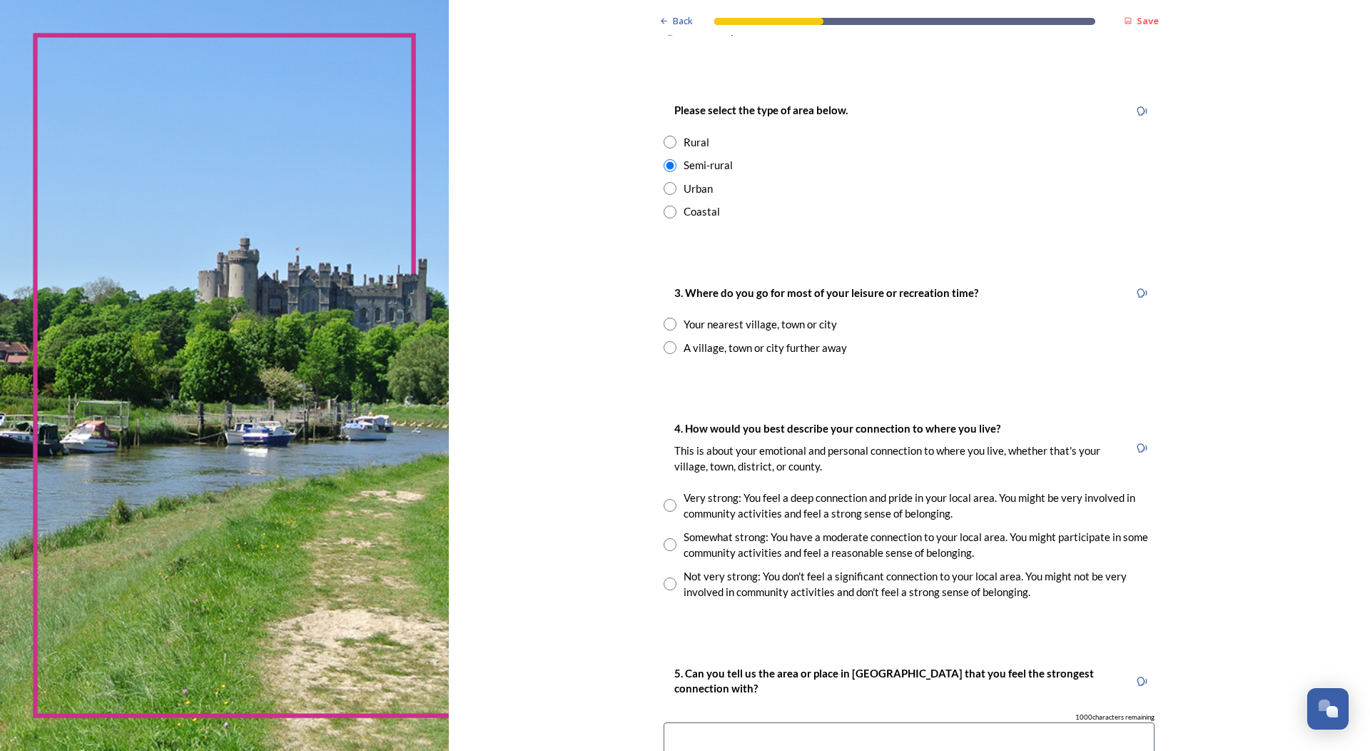
click at [664, 349] on input "radio" at bounding box center [670, 347] width 13 height 13
radio input "true"
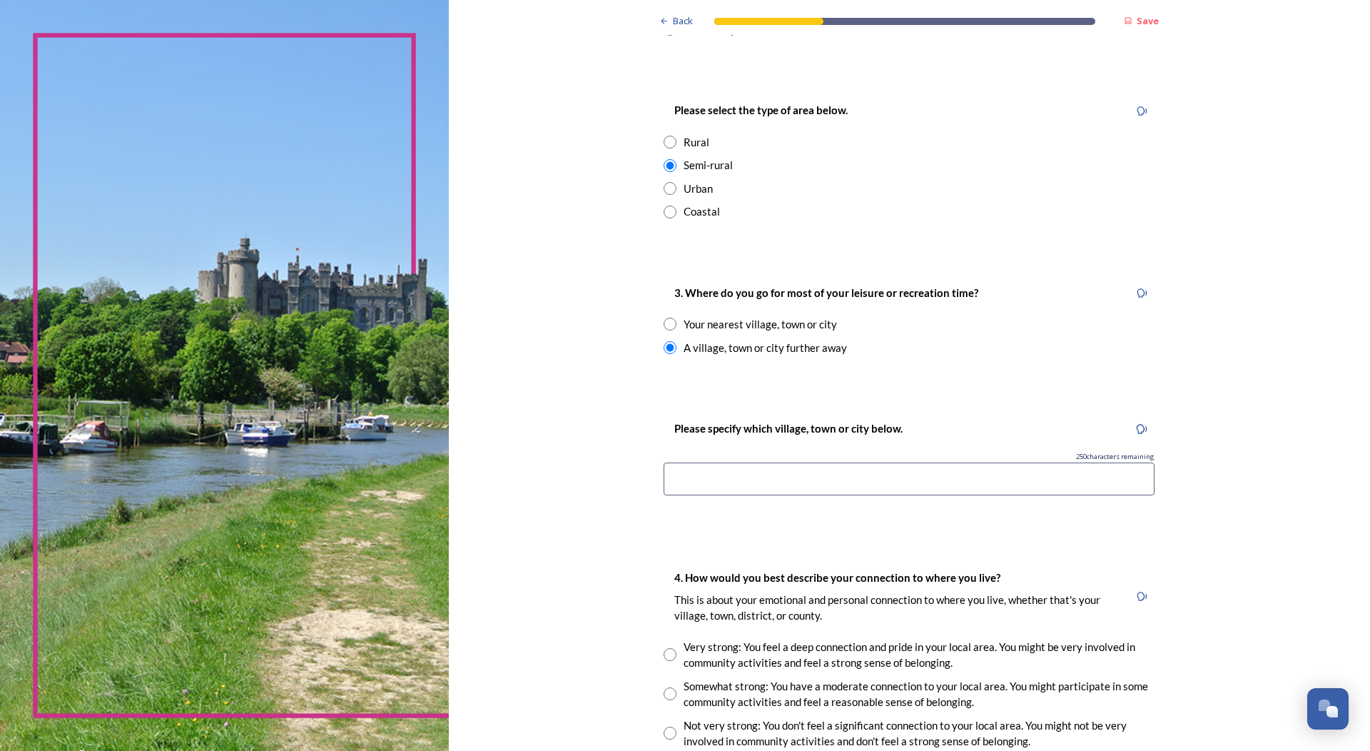
scroll to position [786, 0]
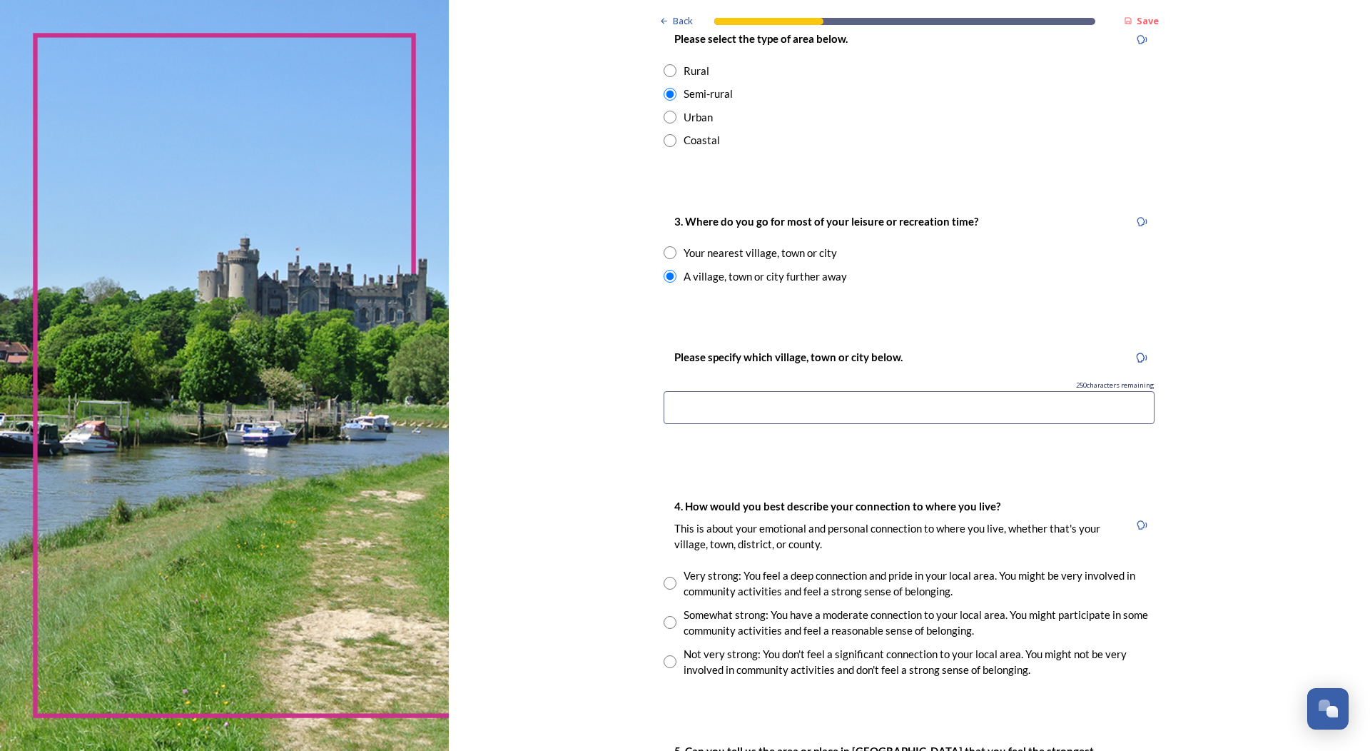
click at [665, 249] on input "radio" at bounding box center [670, 252] width 13 height 13
radio input "true"
click at [722, 296] on div "3. Where do you go for most of your leisure or recreation time? Your nearest vi…" at bounding box center [909, 248] width 514 height 100
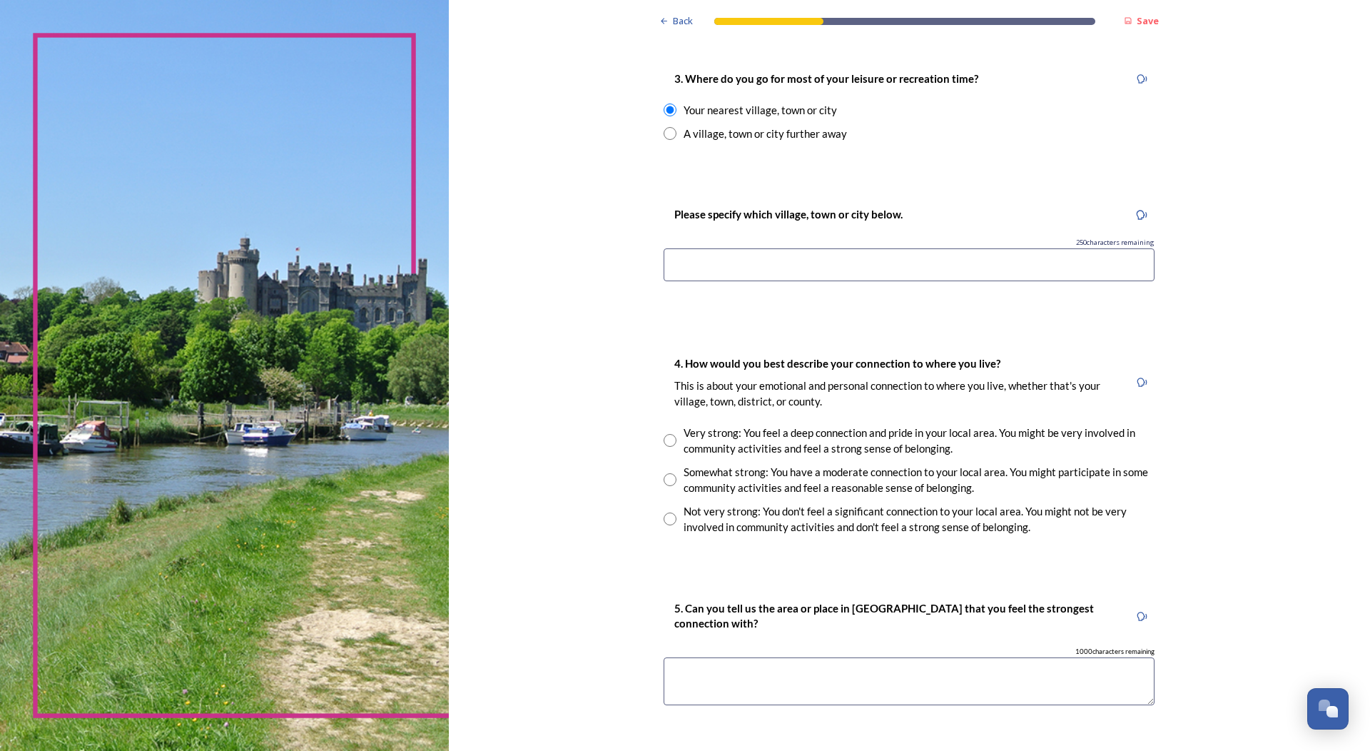
scroll to position [1071, 0]
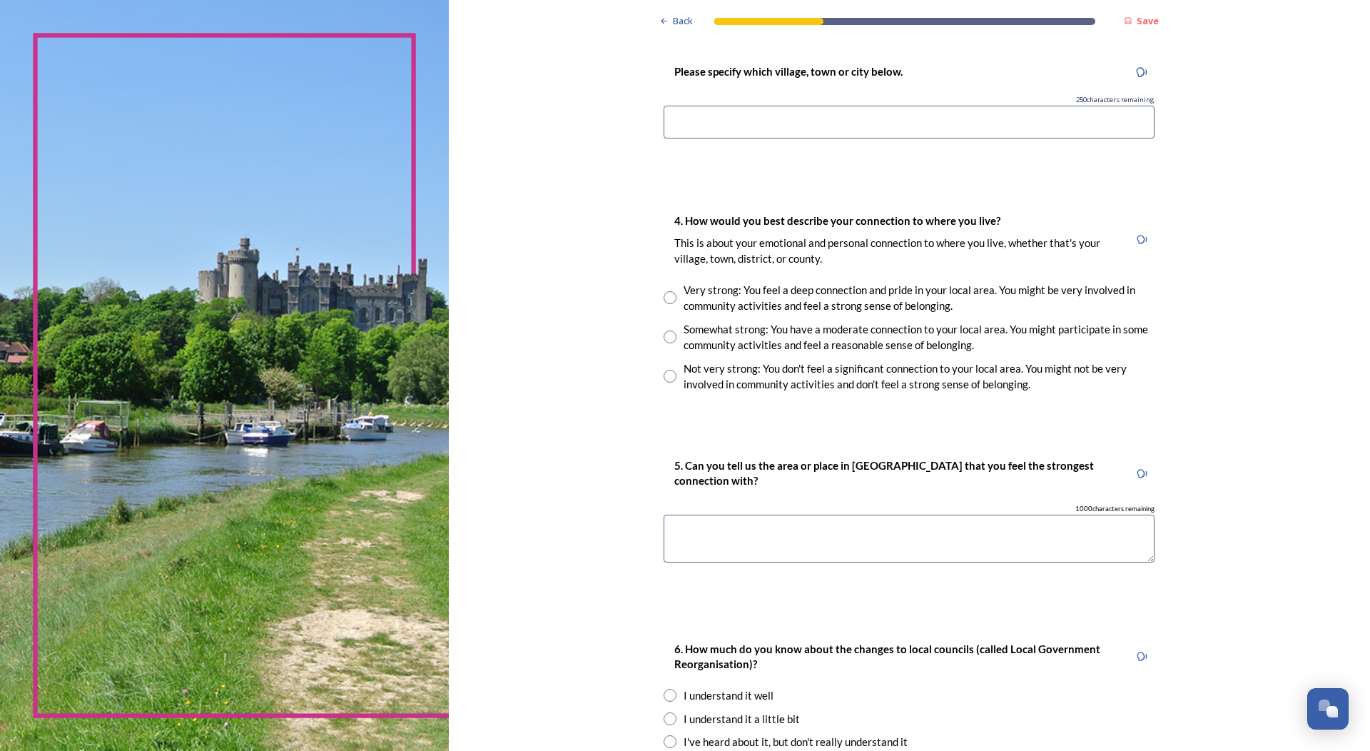
click at [667, 375] on input "radio" at bounding box center [670, 376] width 13 height 13
radio input "true"
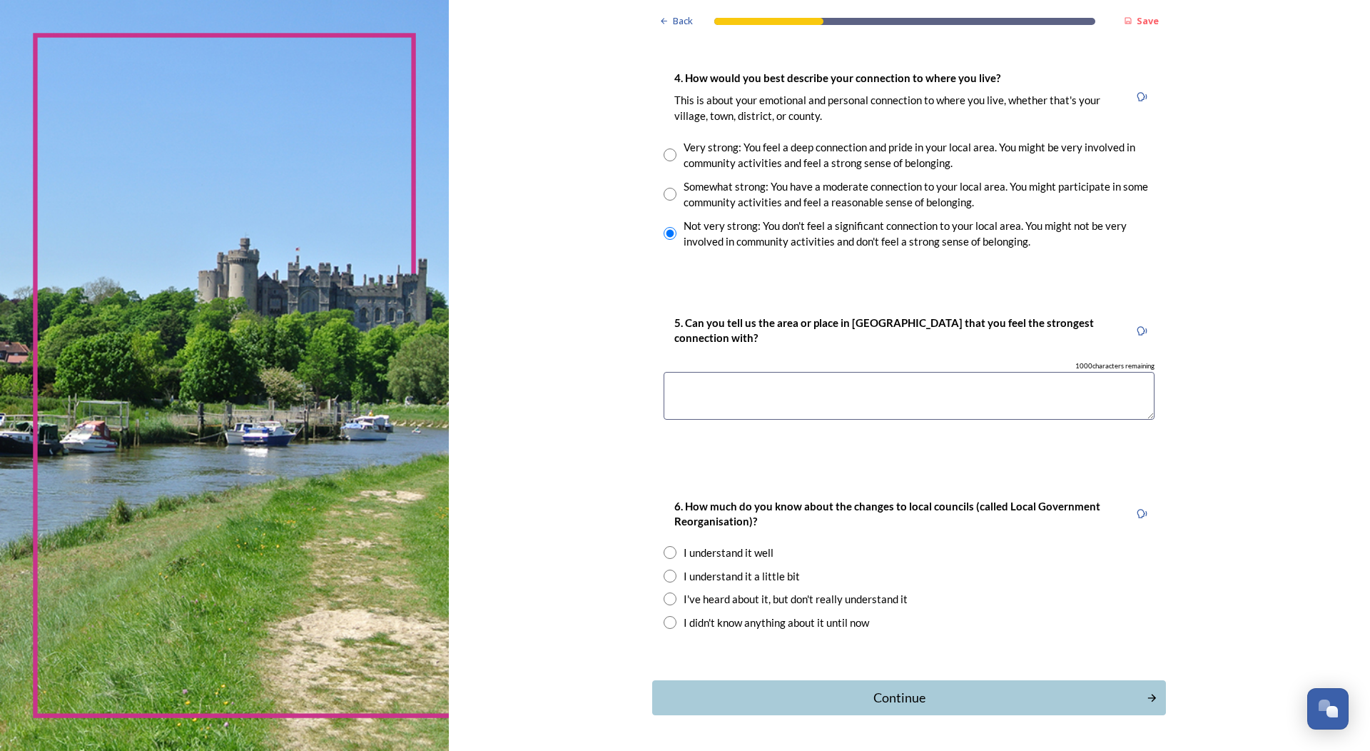
scroll to position [1259, 0]
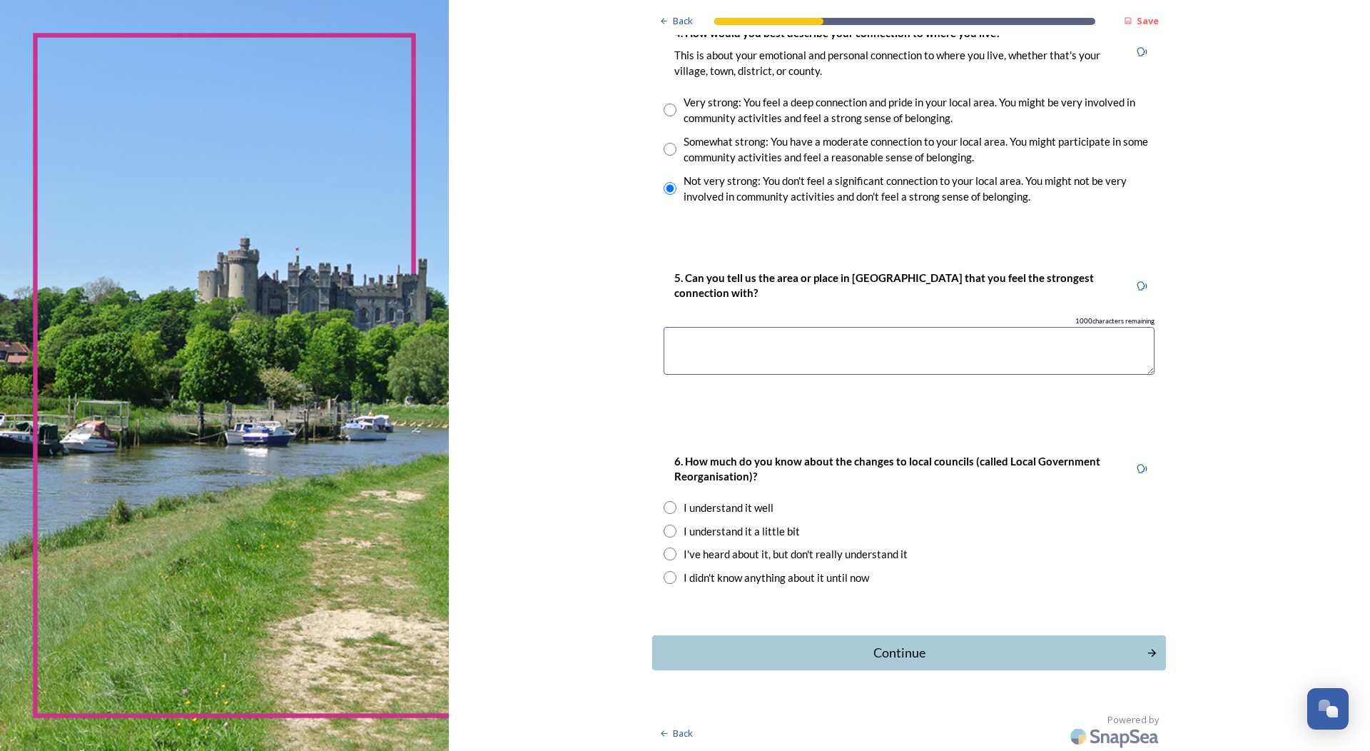
click at [665, 505] on input "radio" at bounding box center [670, 507] width 13 height 13
radio input "true"
click at [895, 653] on div "Continue" at bounding box center [899, 652] width 483 height 19
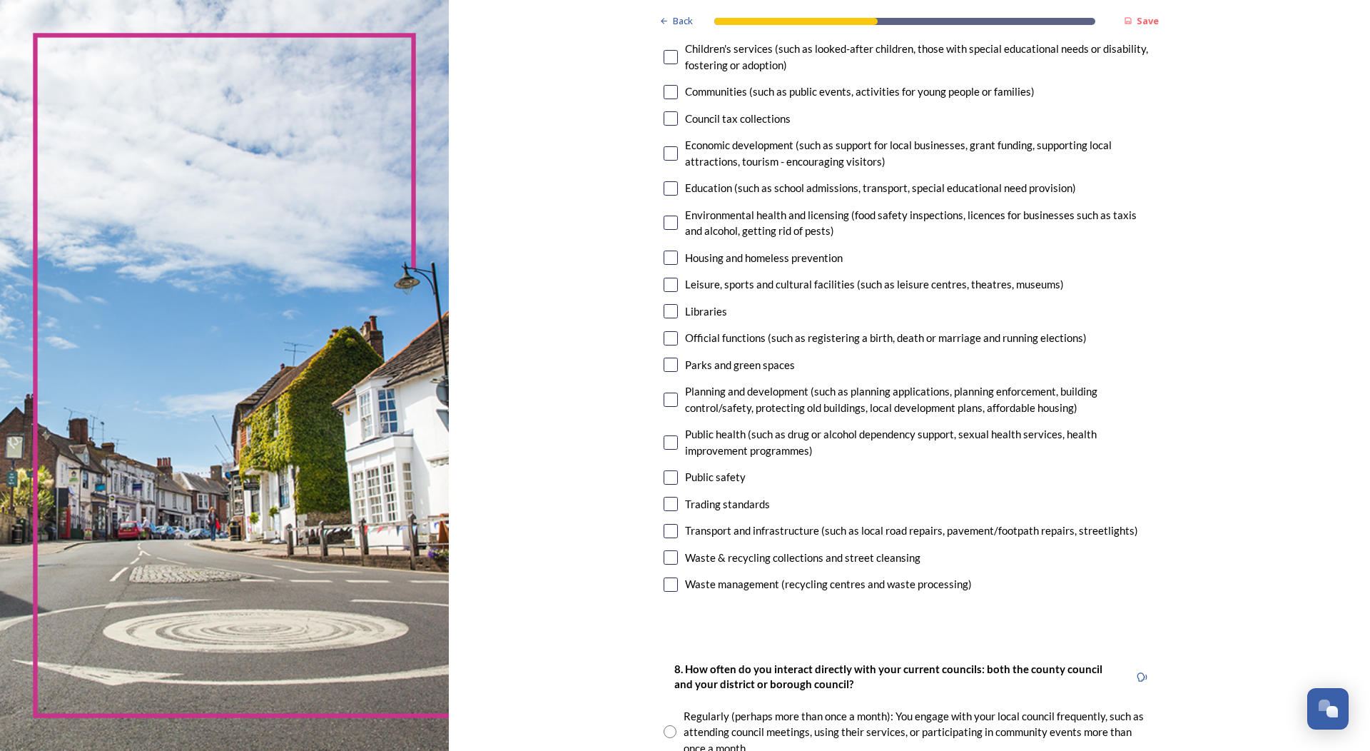
scroll to position [214, 0]
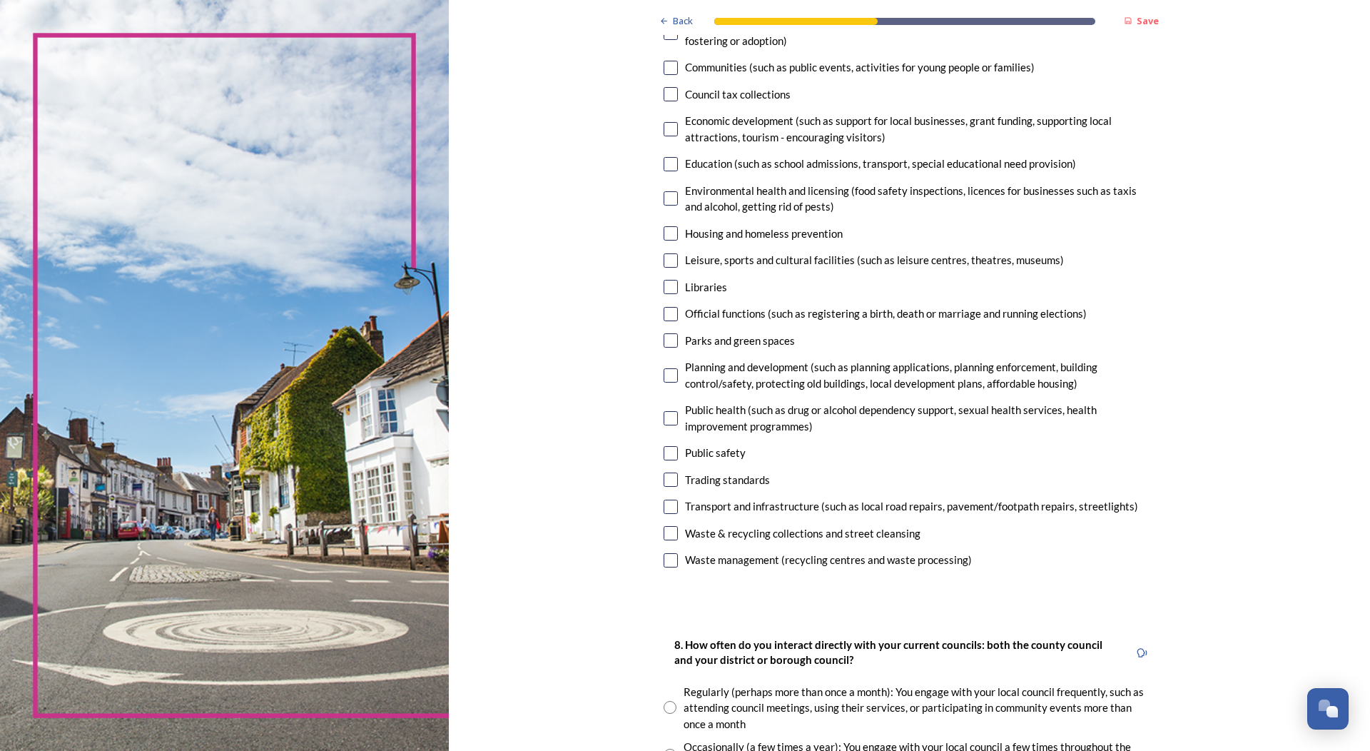
click at [667, 530] on input "checkbox" at bounding box center [671, 533] width 14 height 14
checkbox input "true"
click at [667, 453] on input "checkbox" at bounding box center [671, 453] width 14 height 14
checkbox input "true"
click at [666, 507] on input "checkbox" at bounding box center [671, 507] width 14 height 14
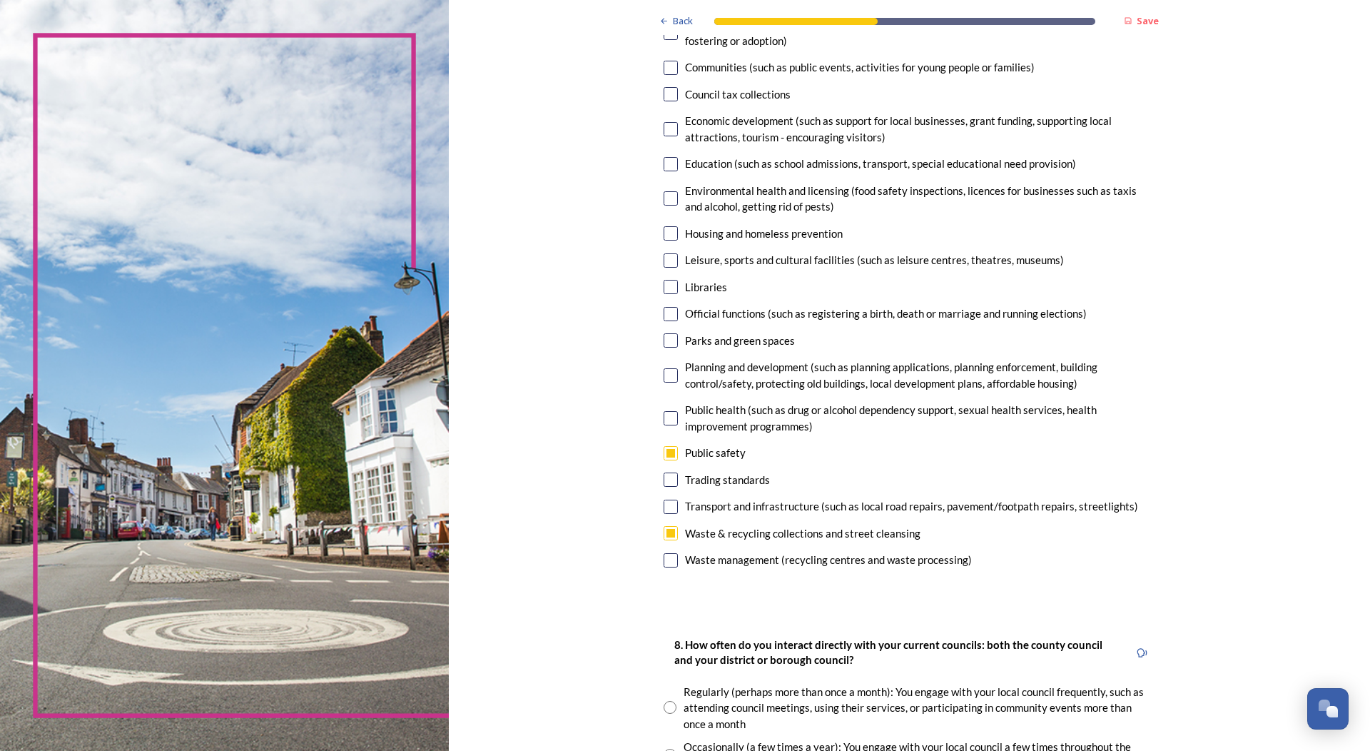
checkbox input "true"
click at [664, 376] on input "checkbox" at bounding box center [671, 375] width 14 height 14
checkbox input "true"
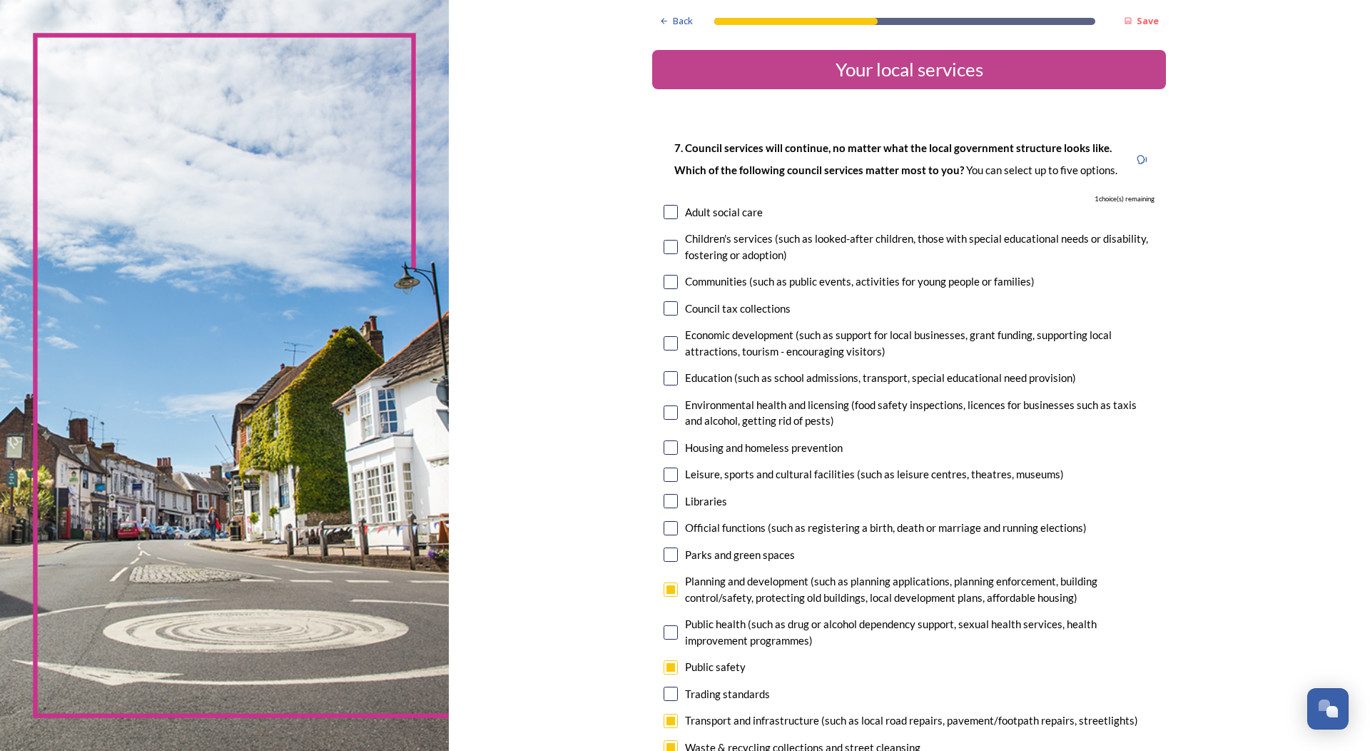
scroll to position [143, 0]
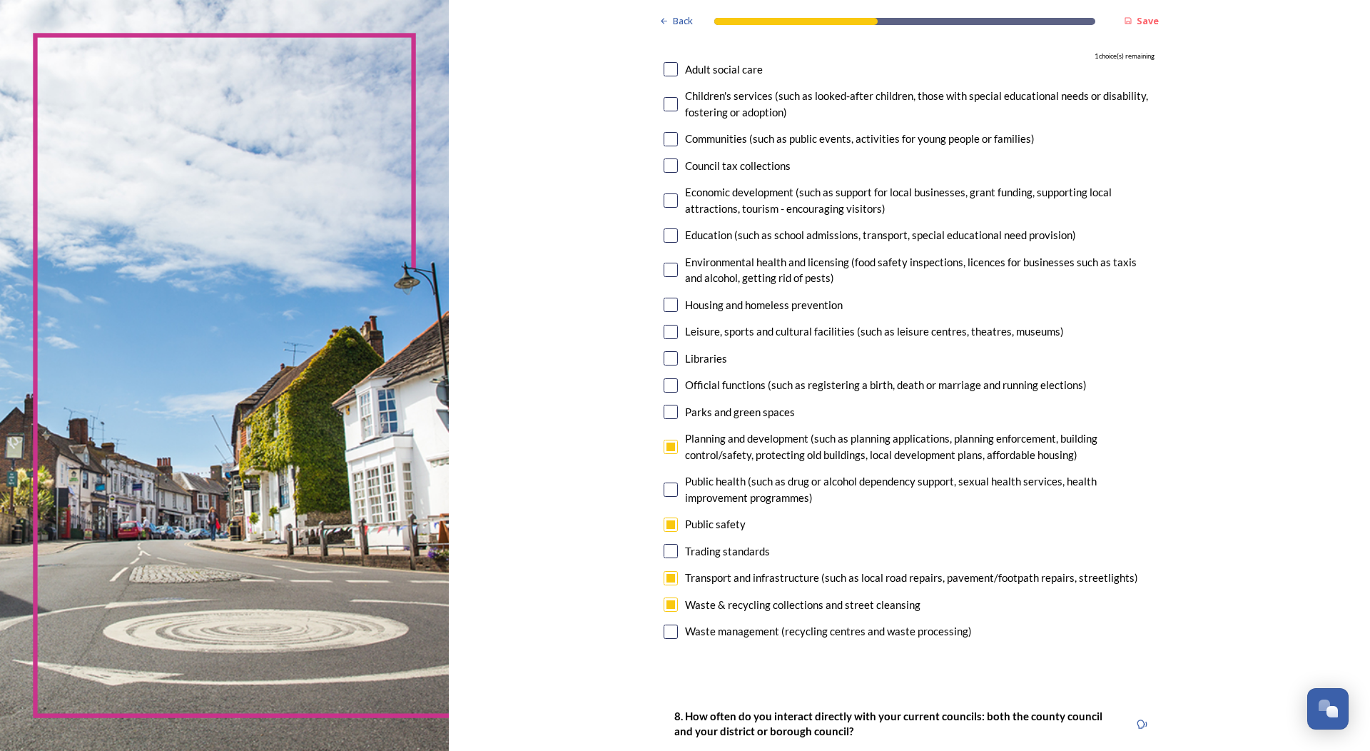
click at [667, 411] on input "checkbox" at bounding box center [671, 412] width 14 height 14
checkbox input "true"
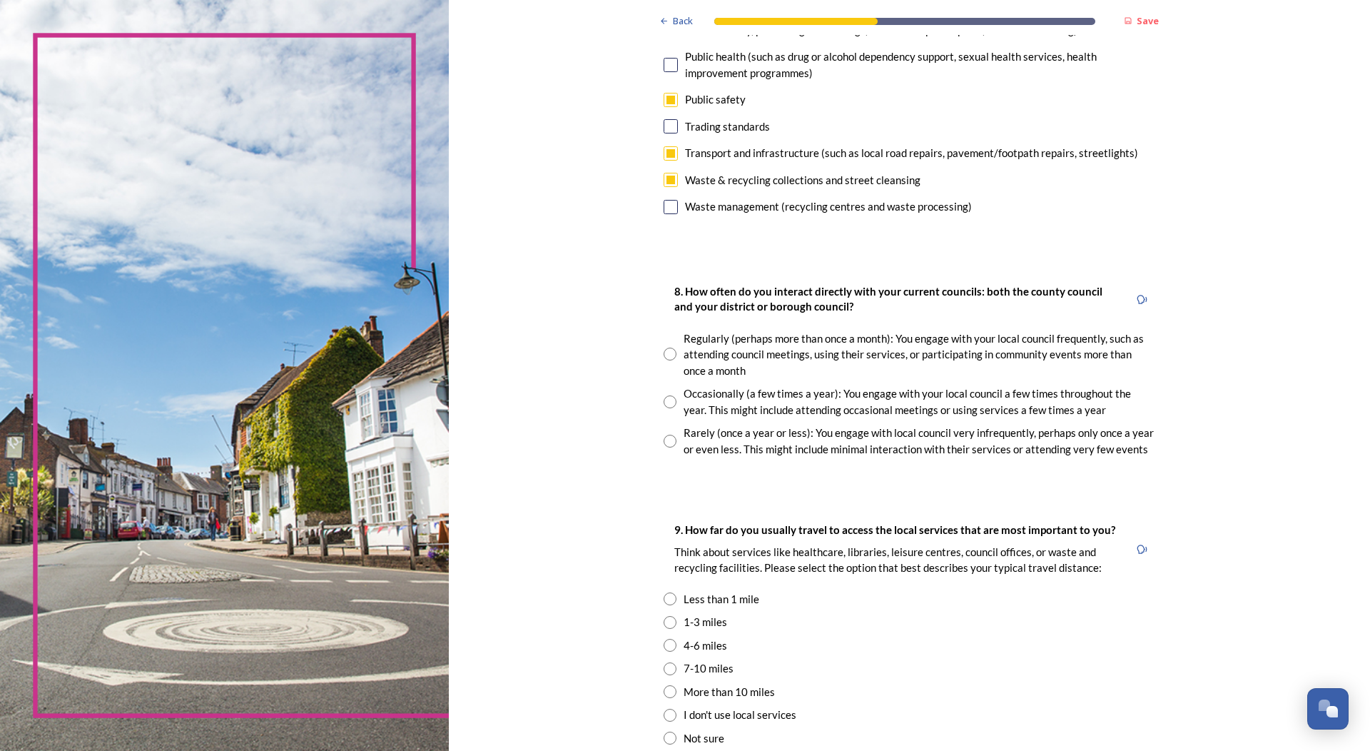
scroll to position [571, 0]
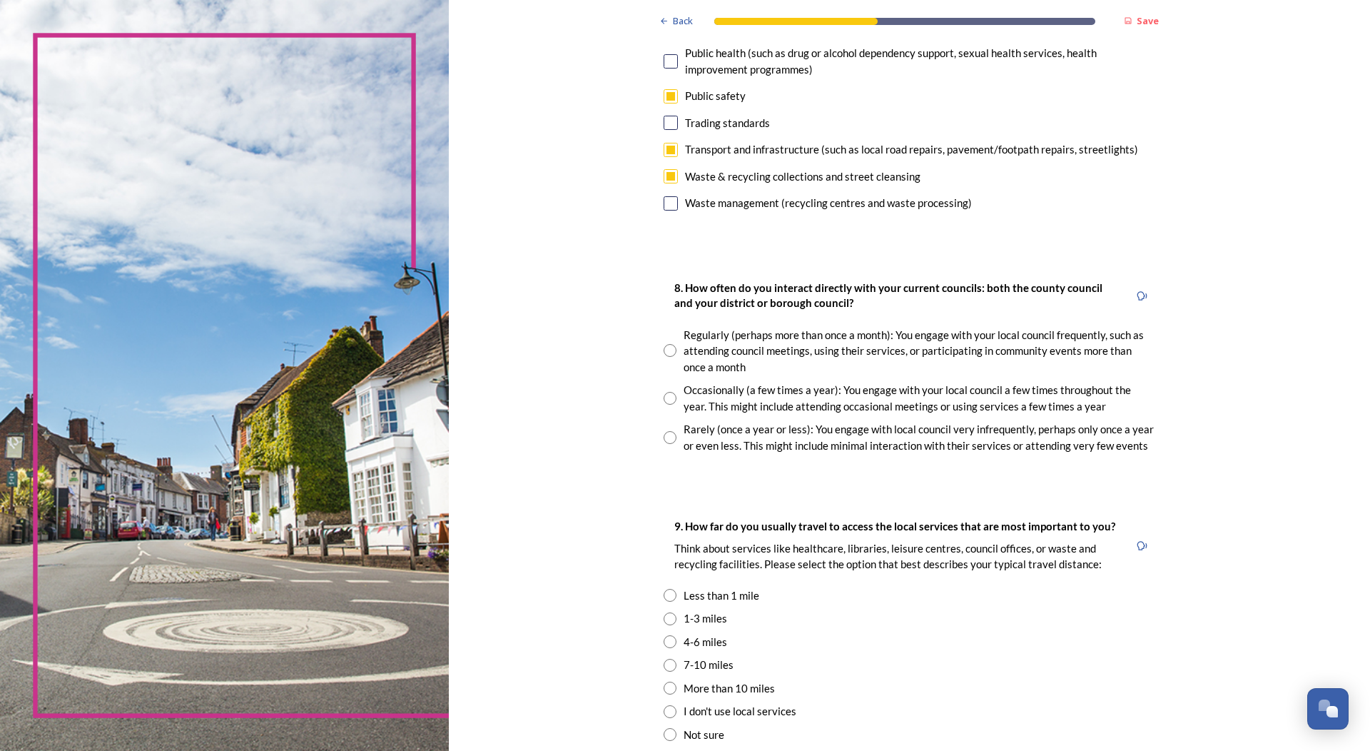
click at [664, 395] on input "radio" at bounding box center [670, 398] width 13 height 13
radio input "true"
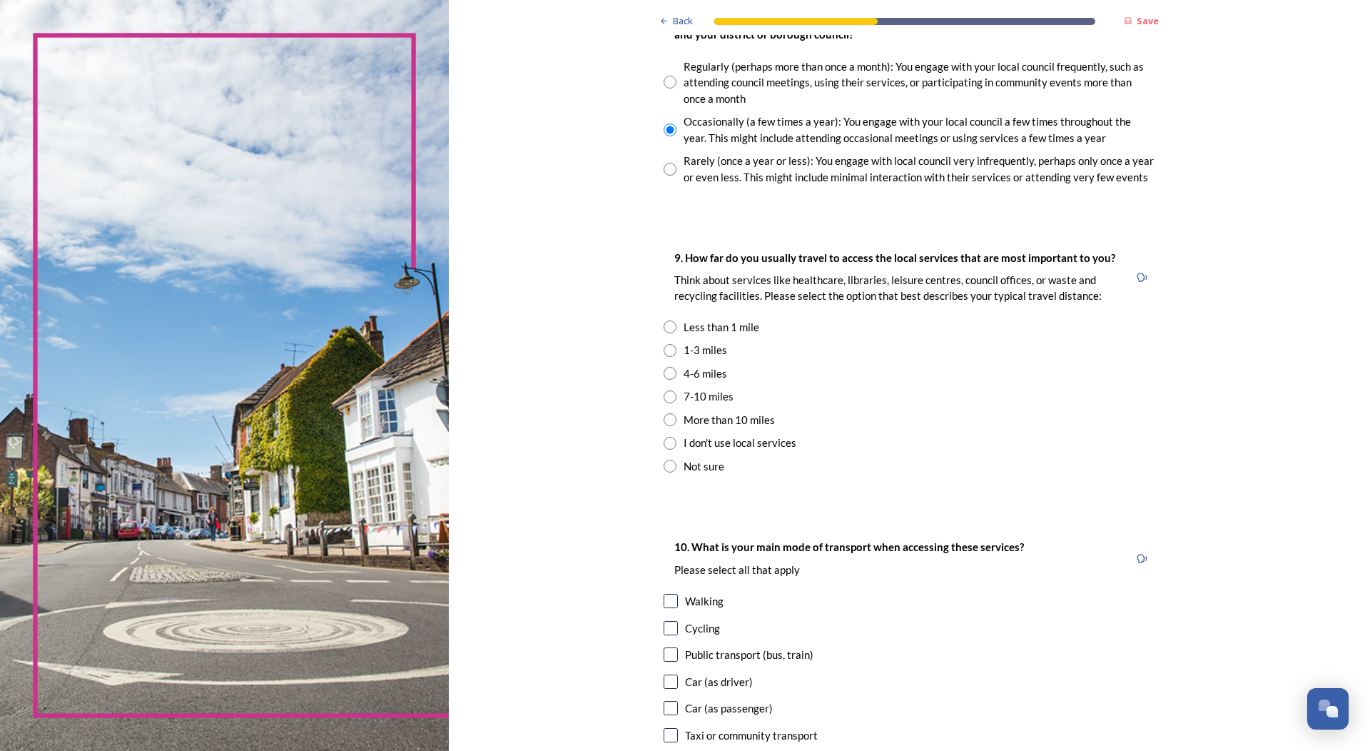
scroll to position [856, 0]
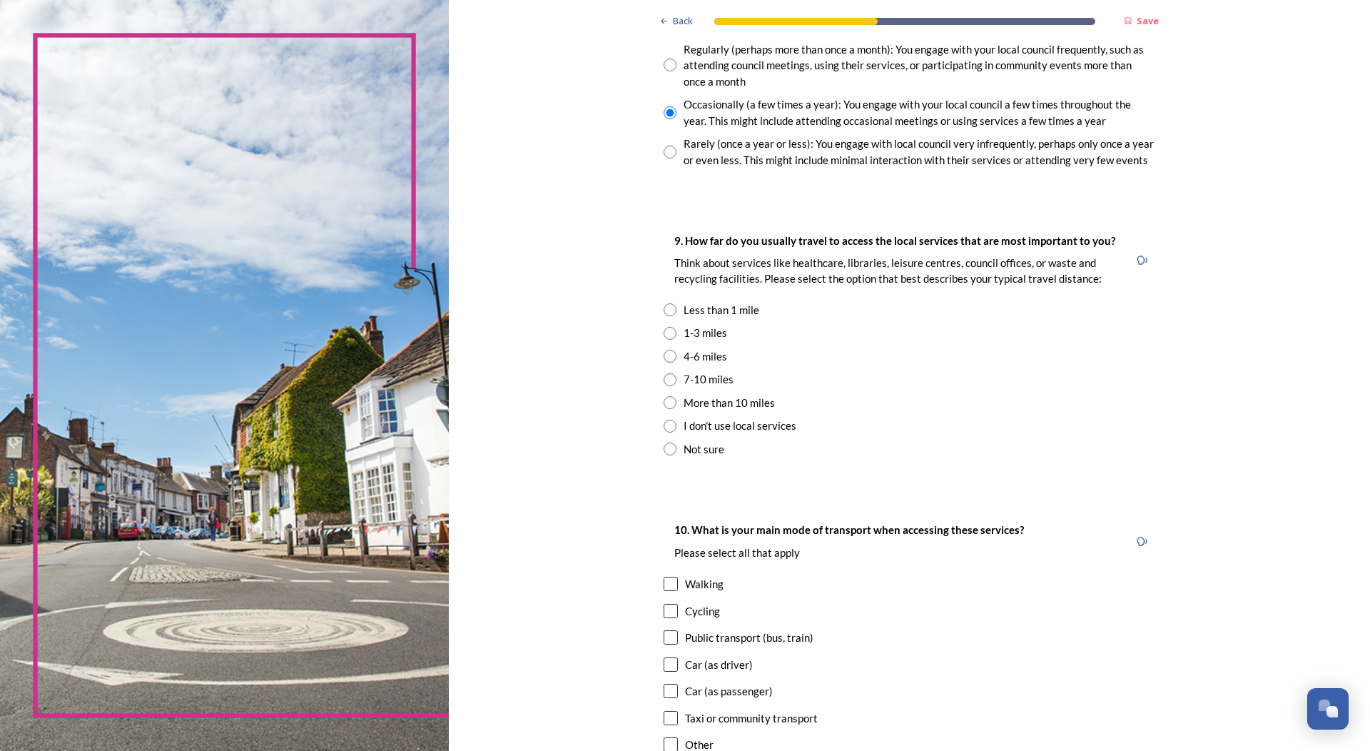
click at [664, 334] on input "radio" at bounding box center [670, 333] width 13 height 13
radio input "true"
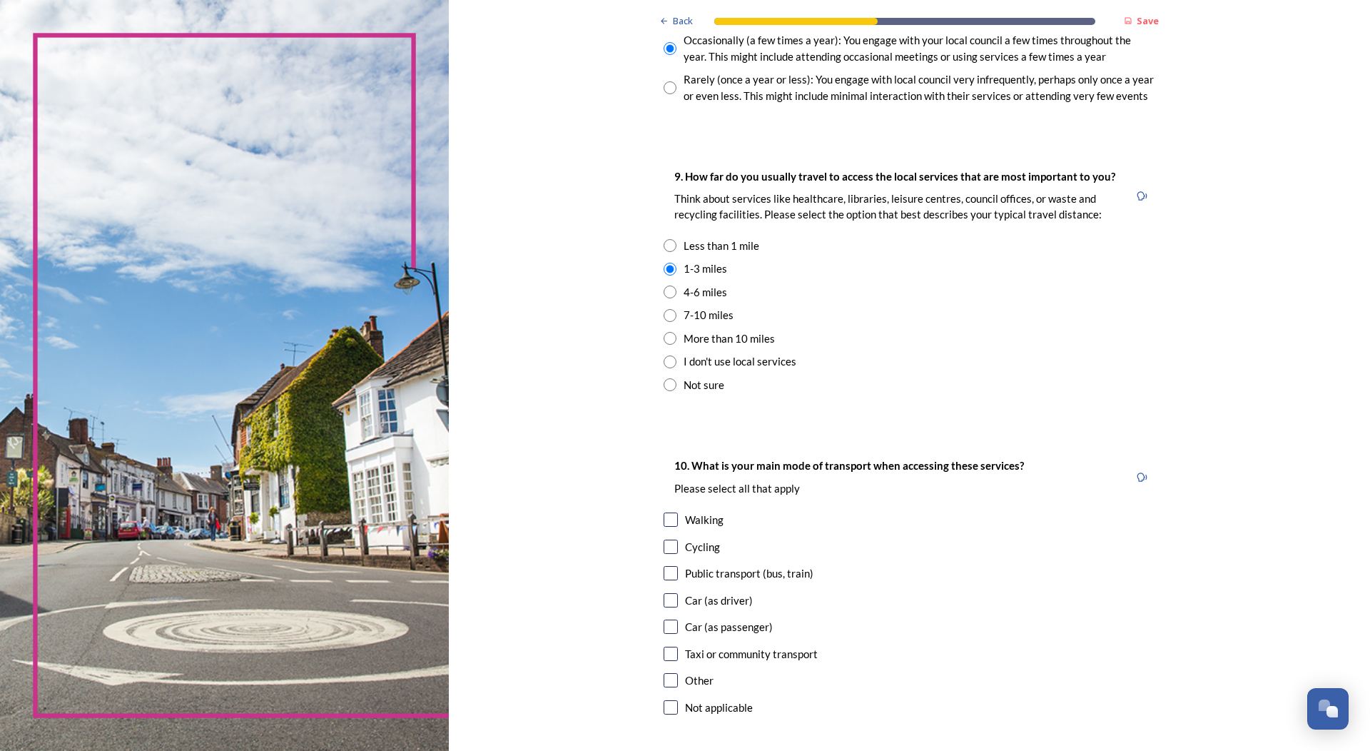
scroll to position [1056, 0]
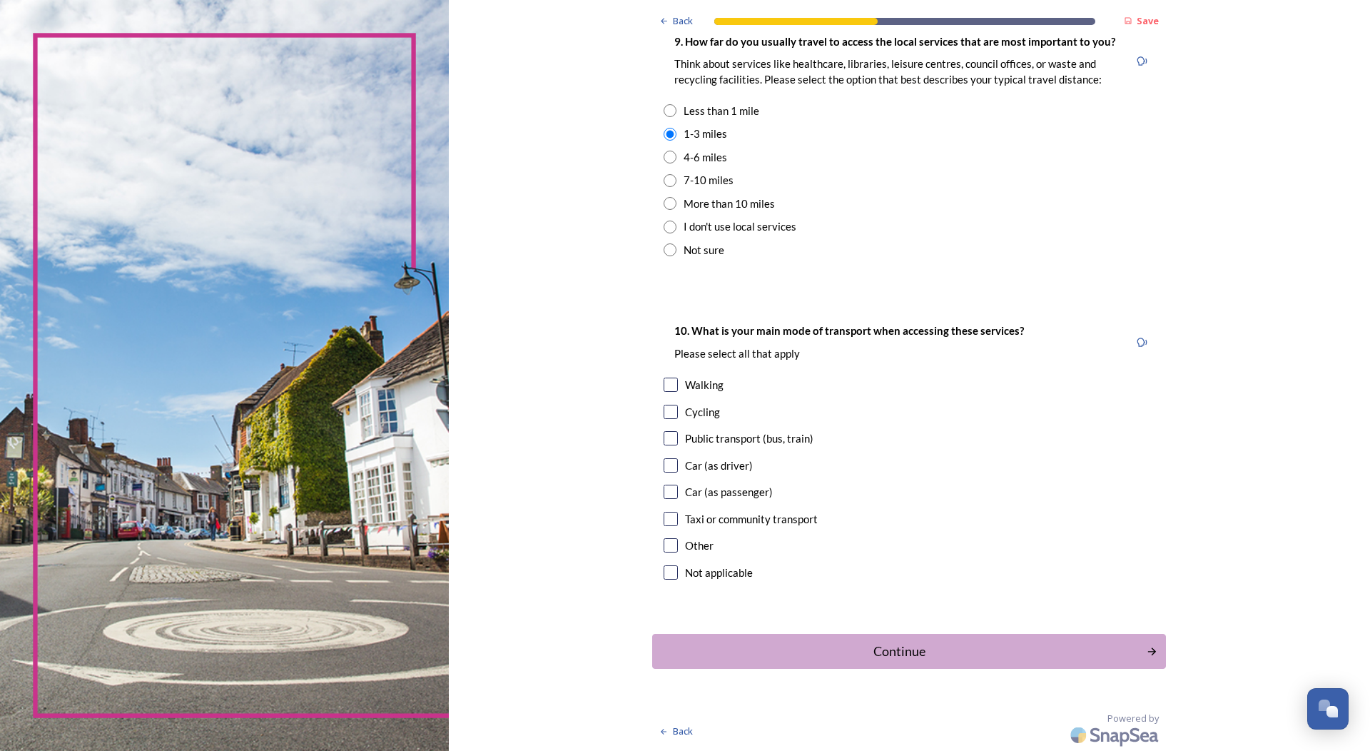
click at [666, 466] on input "checkbox" at bounding box center [671, 465] width 14 height 14
checkbox input "true"
click at [892, 649] on div "Continue" at bounding box center [899, 651] width 483 height 19
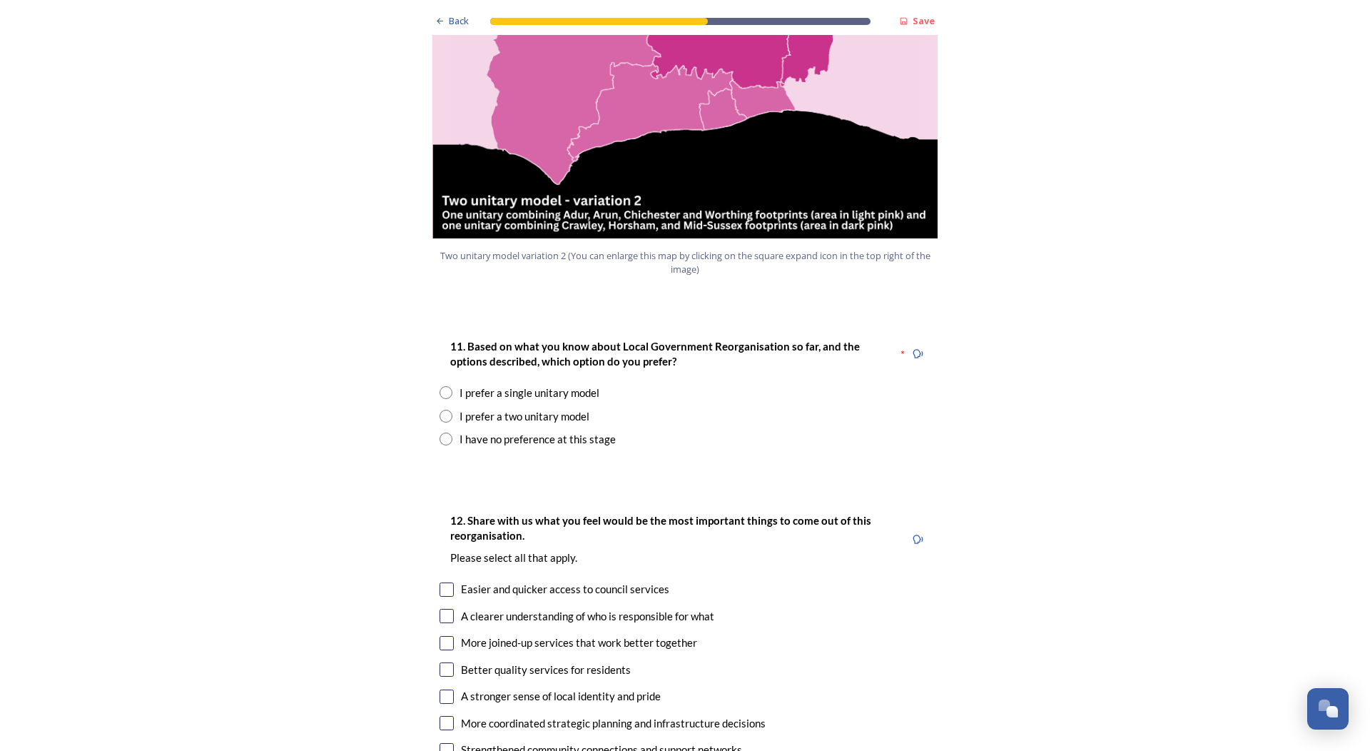
scroll to position [1713, 0]
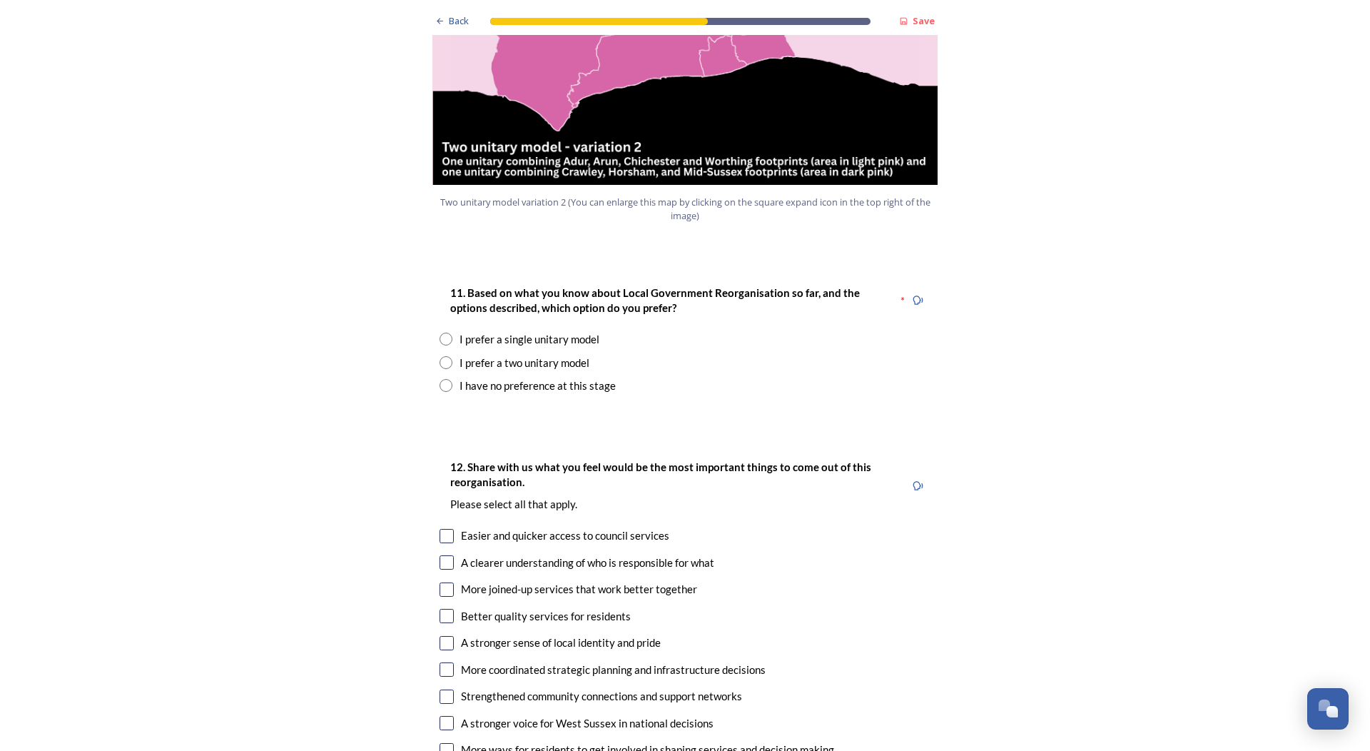
click at [441, 333] on input "radio" at bounding box center [446, 339] width 13 height 13
radio input "true"
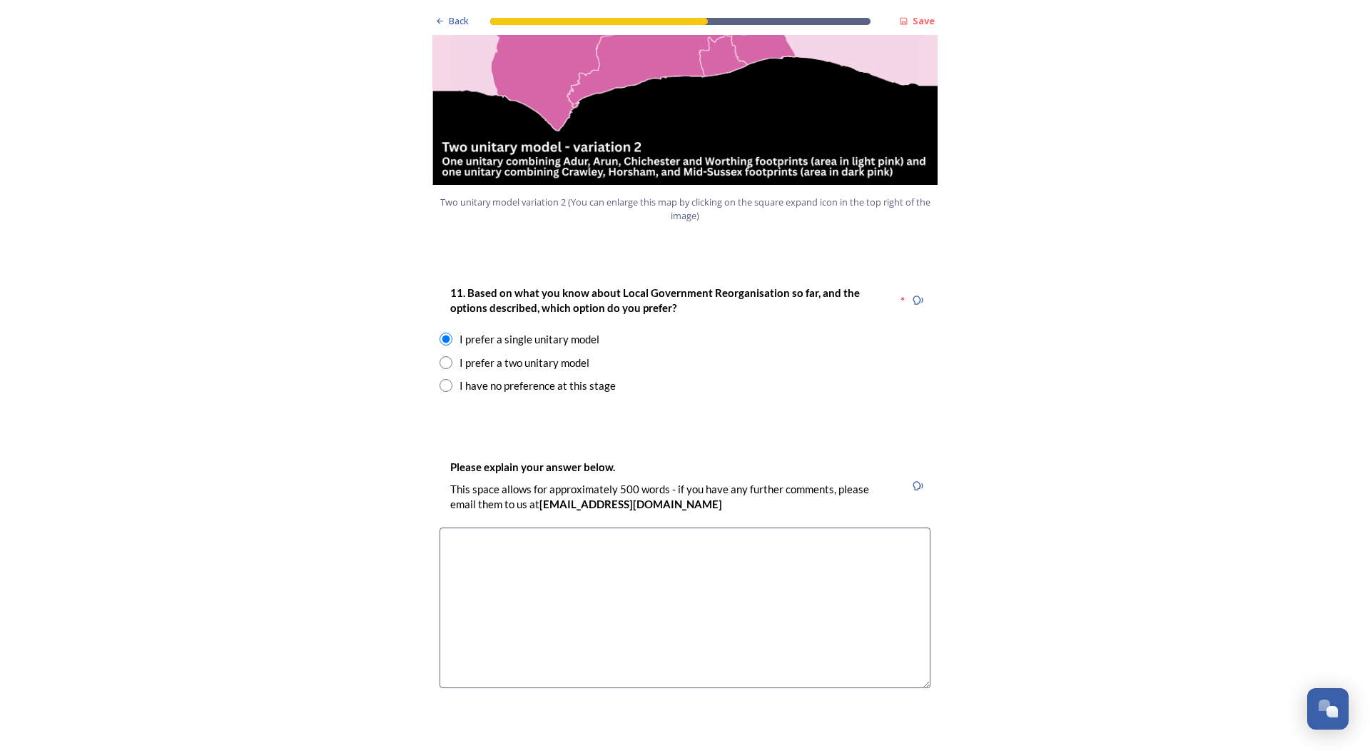
click at [749, 527] on textarea at bounding box center [685, 607] width 491 height 161
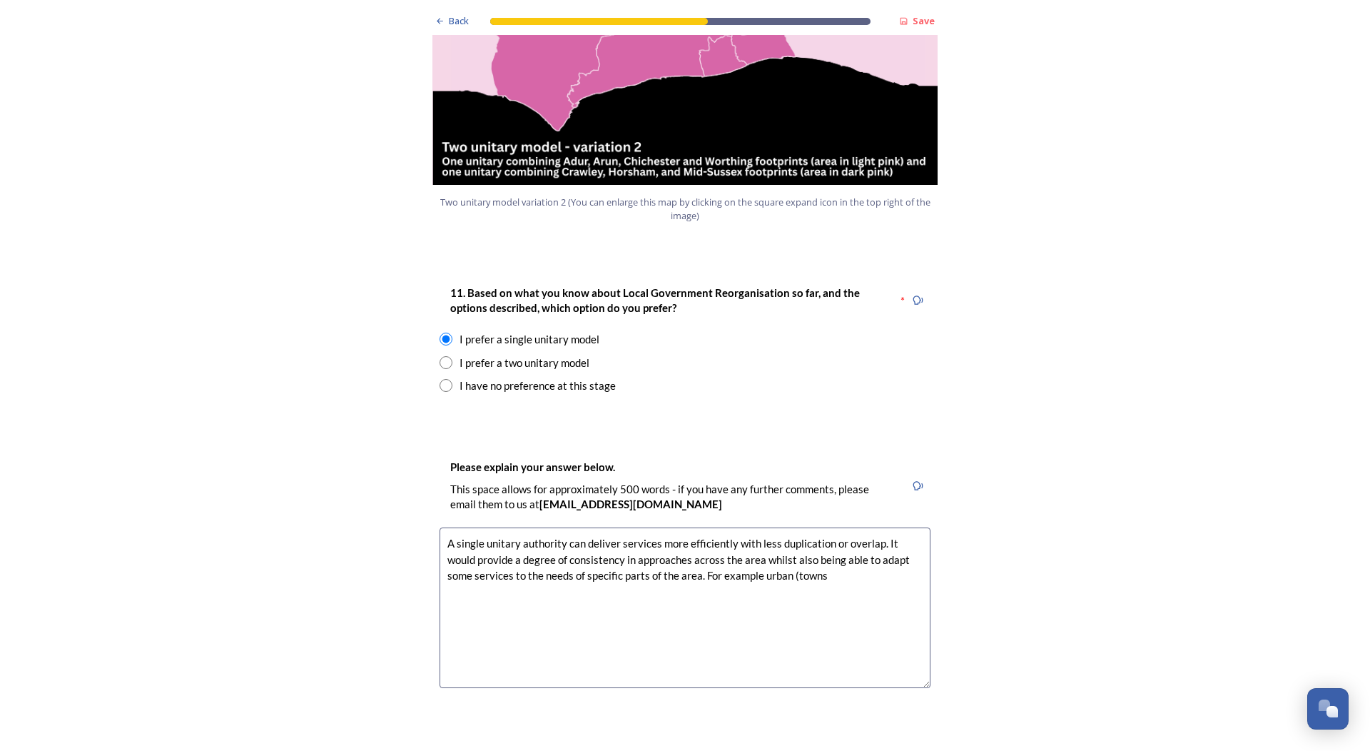
drag, startPoint x: 788, startPoint y: 534, endPoint x: 793, endPoint y: 579, distance: 45.2
click at [788, 535] on textarea "A single unitary authority can deliver services more efficiently with less dupl…" at bounding box center [685, 607] width 491 height 161
drag, startPoint x: 831, startPoint y: 540, endPoint x: 832, endPoint y: 547, distance: 8.0
click at [831, 542] on textarea "A single unitary authority can deliver services more efficiently with less dupl…" at bounding box center [685, 607] width 491 height 161
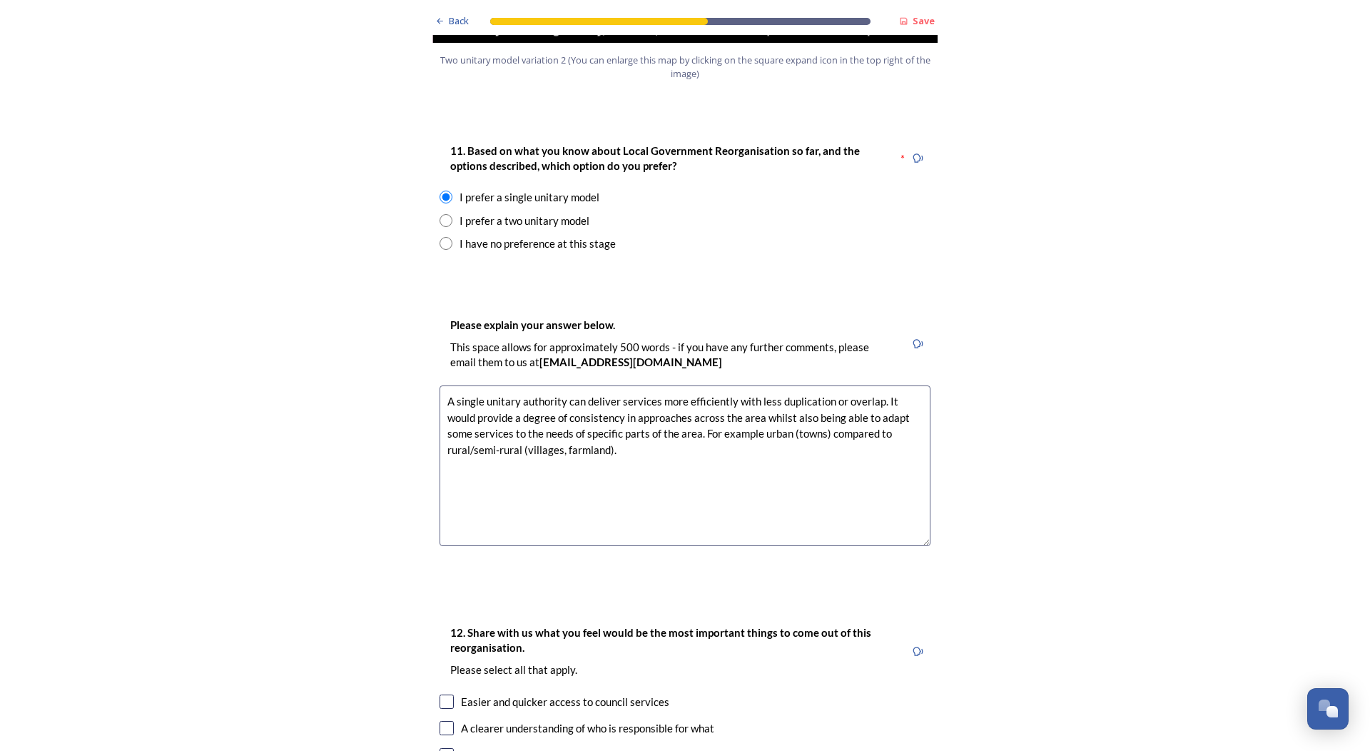
scroll to position [1856, 0]
type textarea "A single unitary authority can deliver services more efficiently with less dupl…"
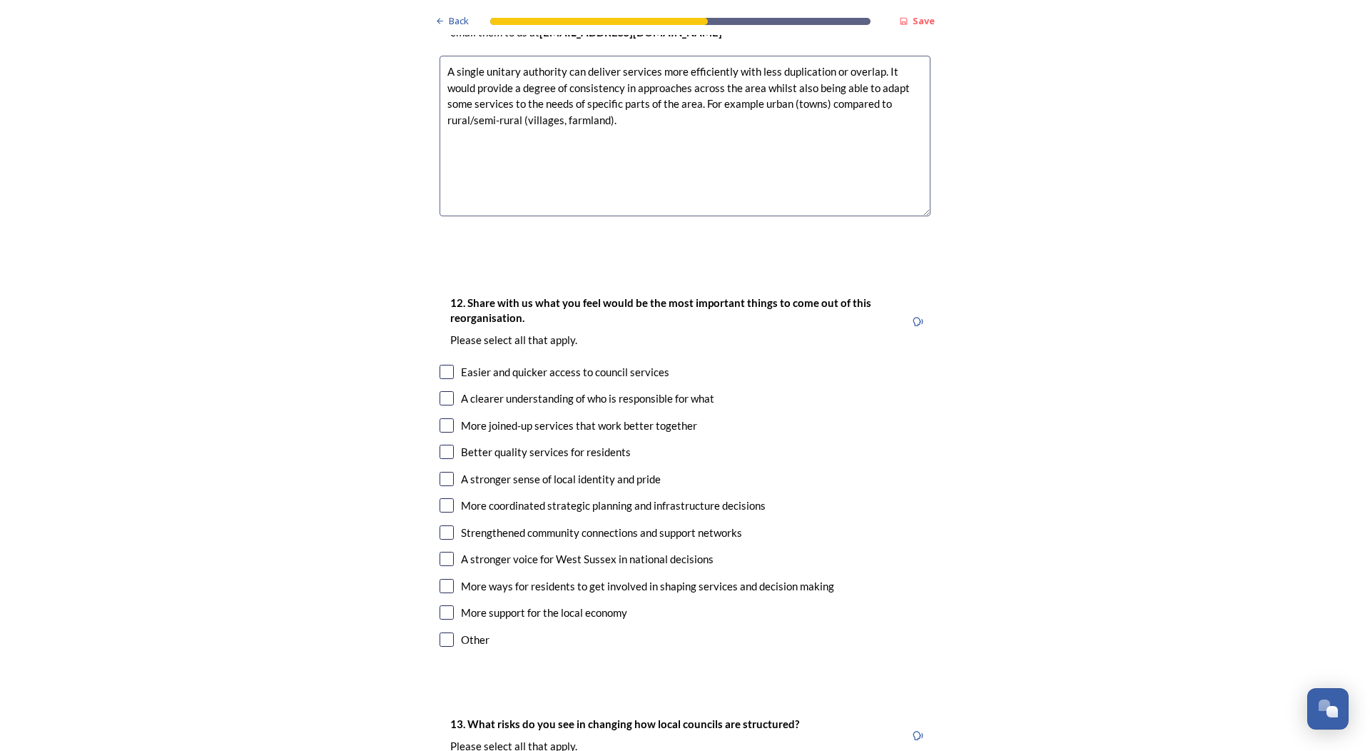
scroll to position [2212, 0]
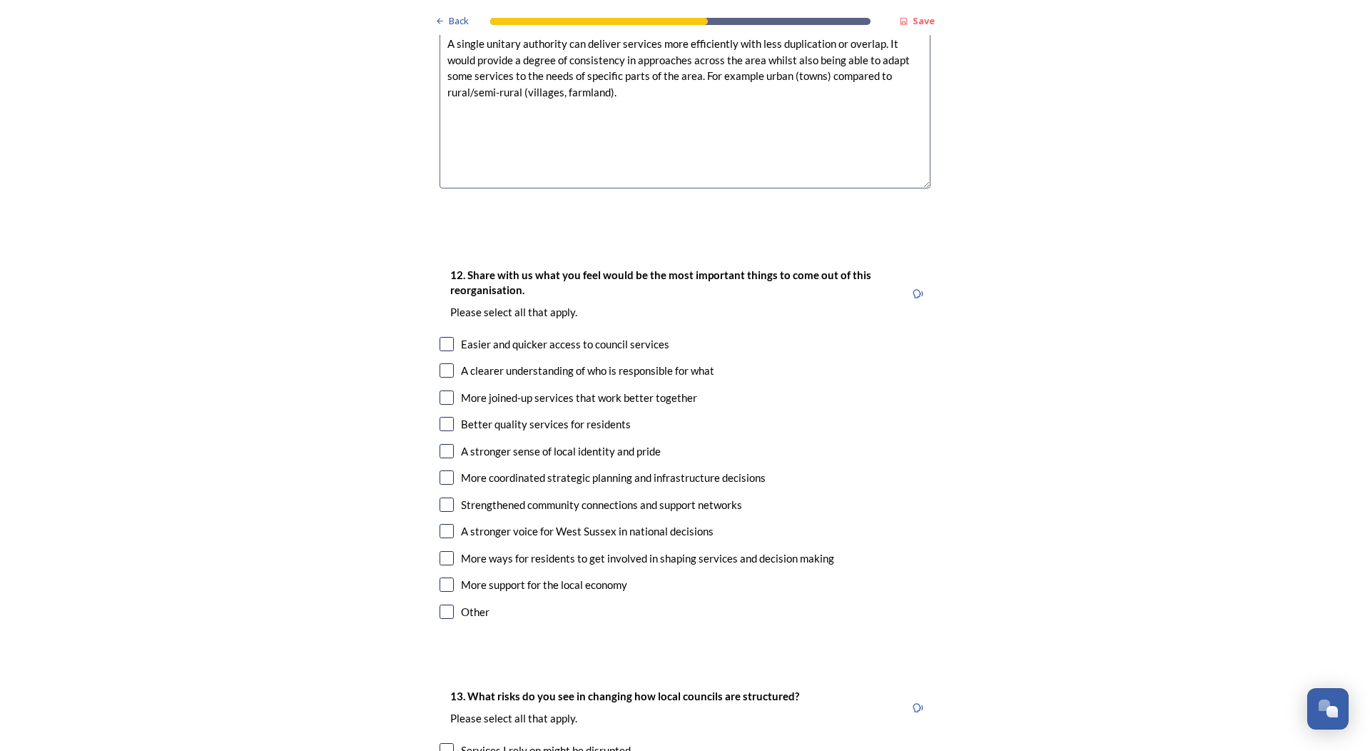
click at [442, 337] on input "checkbox" at bounding box center [447, 344] width 14 height 14
checkbox input "true"
click at [440, 390] on input "checkbox" at bounding box center [447, 397] width 14 height 14
checkbox input "true"
click at [441, 417] on input "checkbox" at bounding box center [447, 424] width 14 height 14
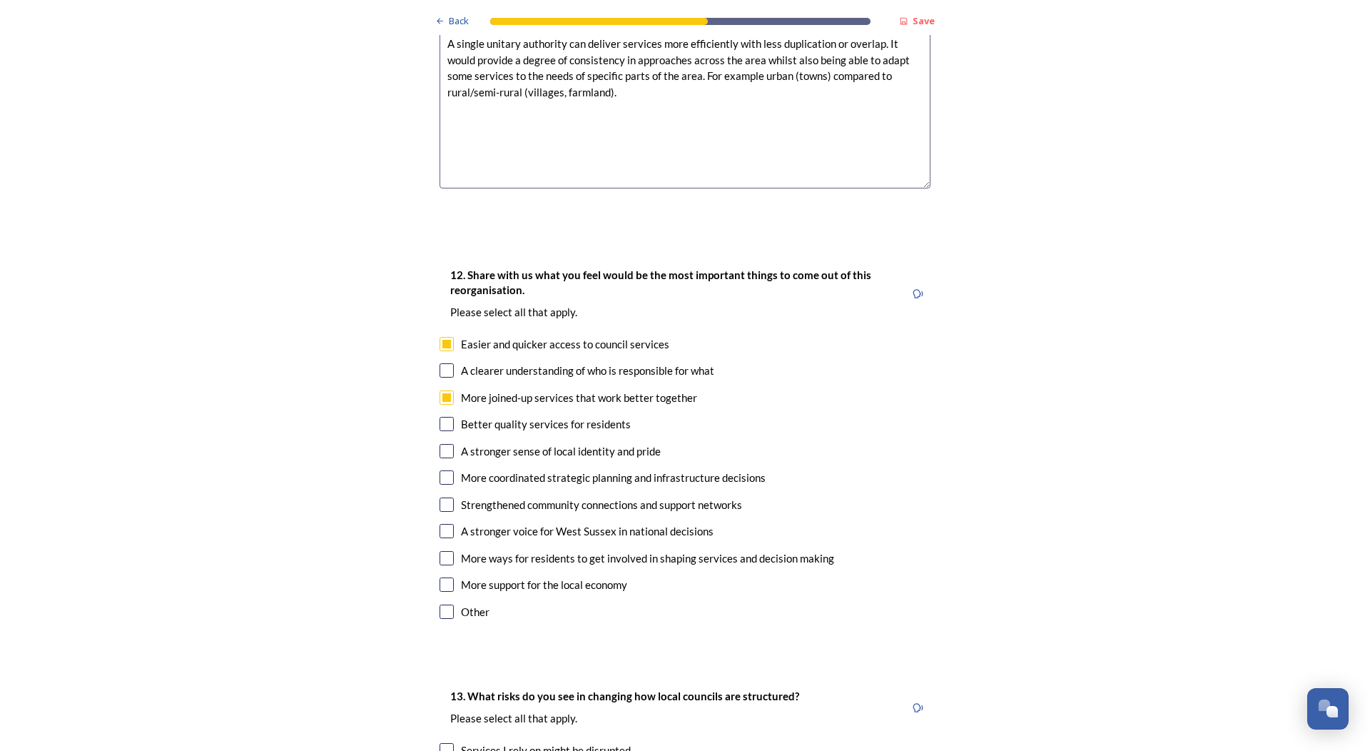
checkbox input "true"
click at [441, 470] on input "checkbox" at bounding box center [447, 477] width 14 height 14
checkbox input "true"
drag, startPoint x: 442, startPoint y: 483, endPoint x: 429, endPoint y: 501, distance: 22.4
click at [442, 524] on input "checkbox" at bounding box center [447, 531] width 14 height 14
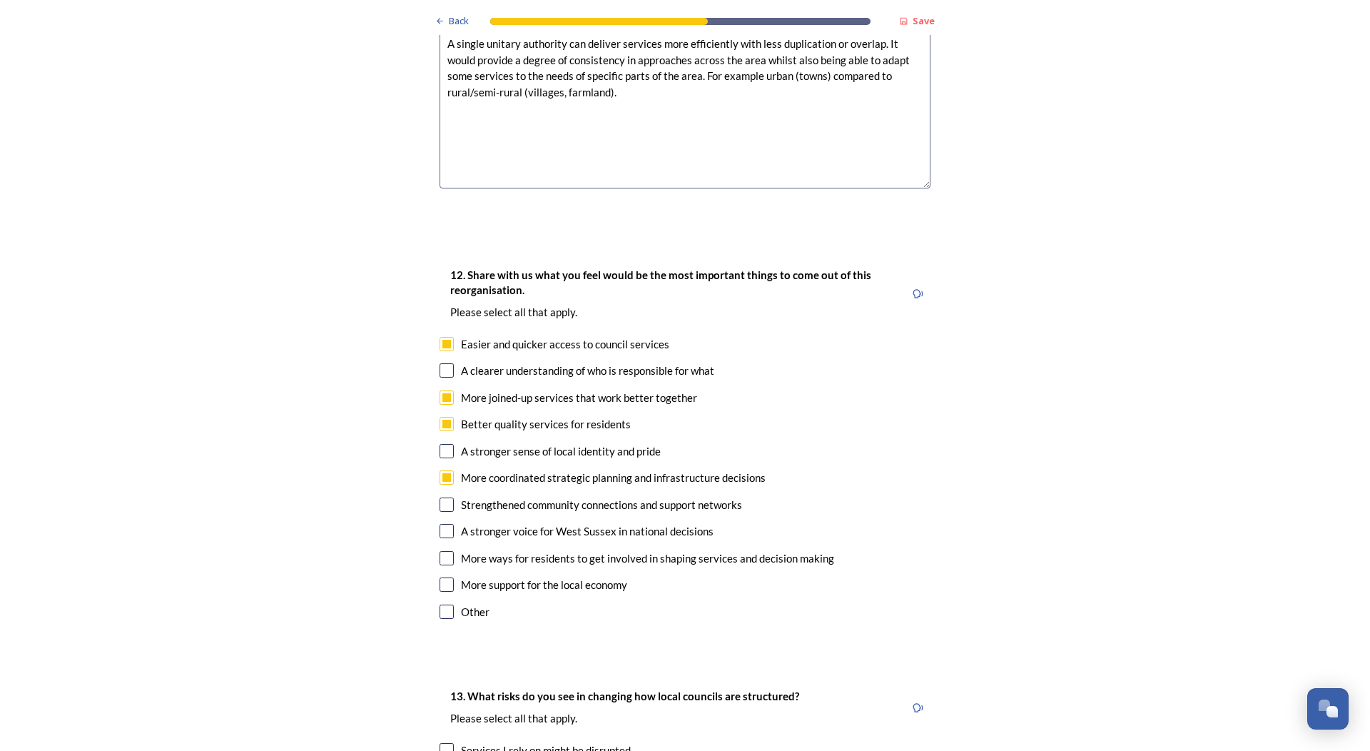
checkbox input "true"
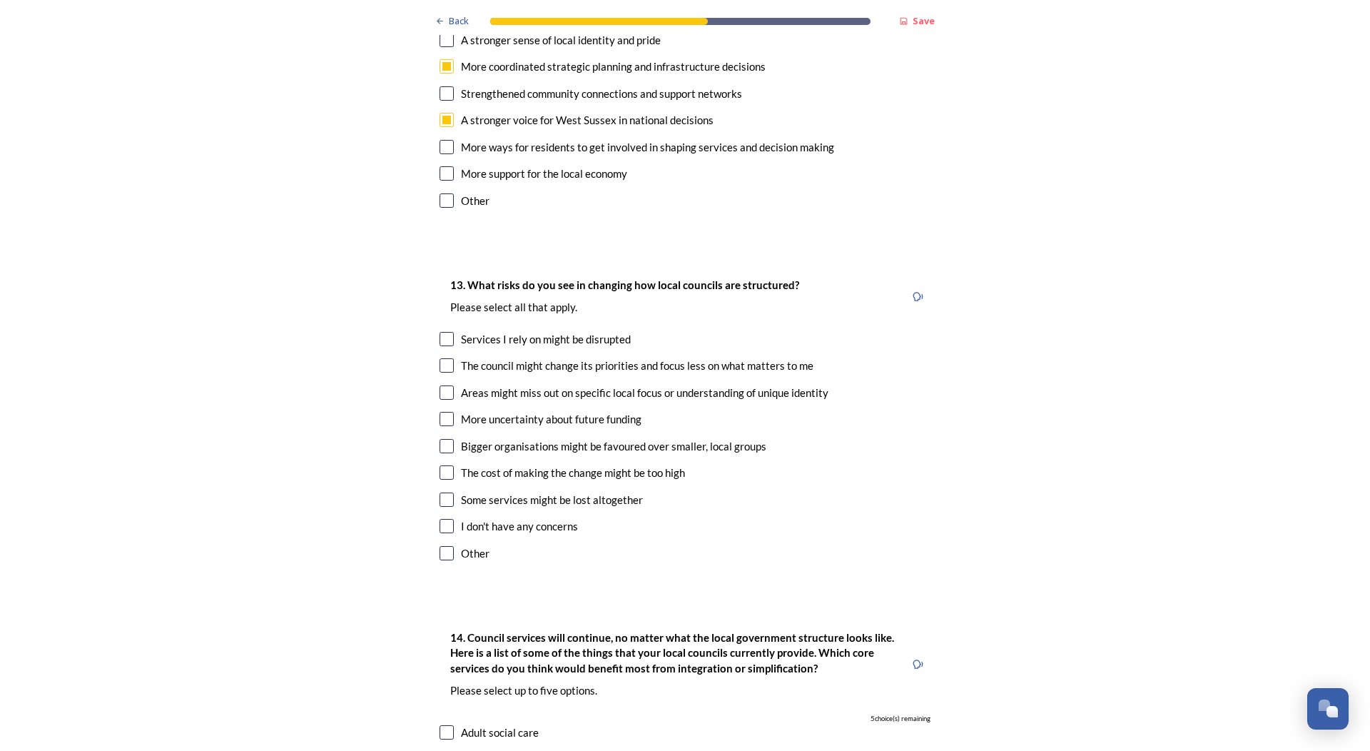
scroll to position [2641, 0]
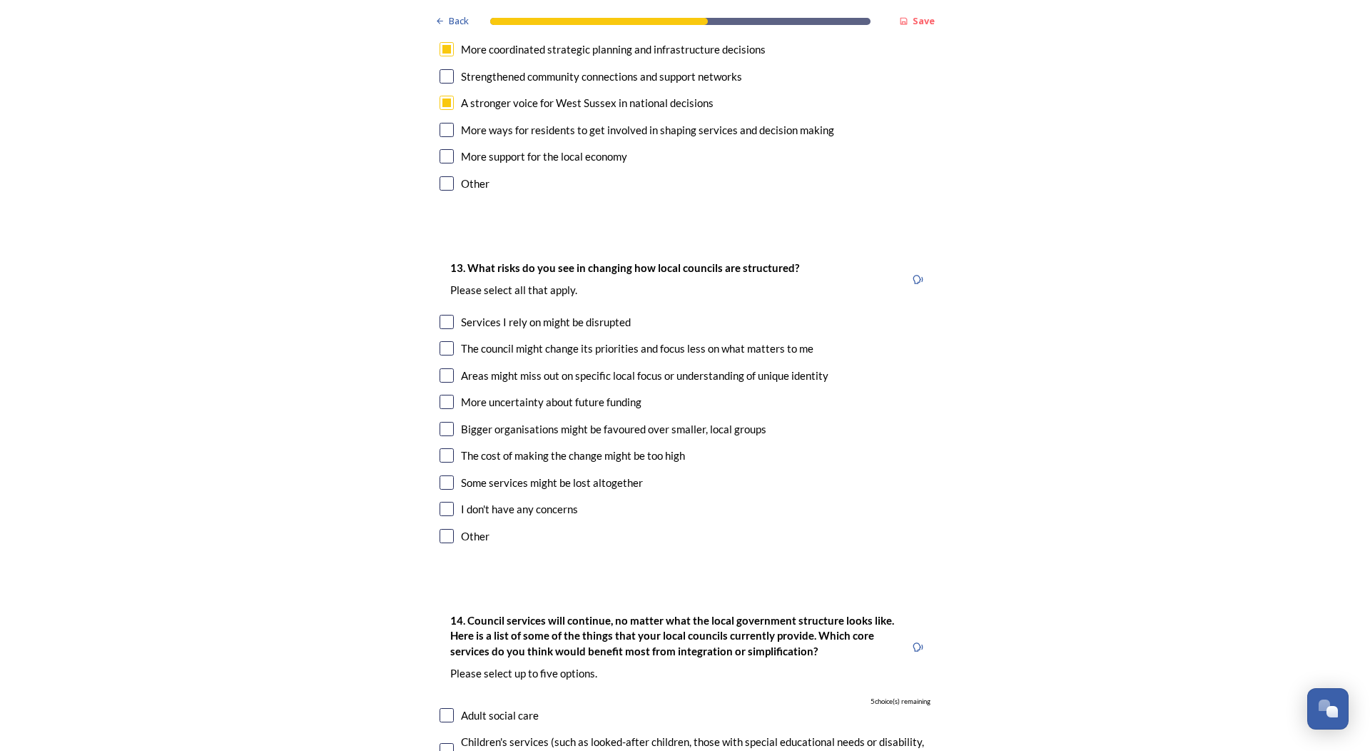
click at [440, 529] on input "checkbox" at bounding box center [447, 536] width 14 height 14
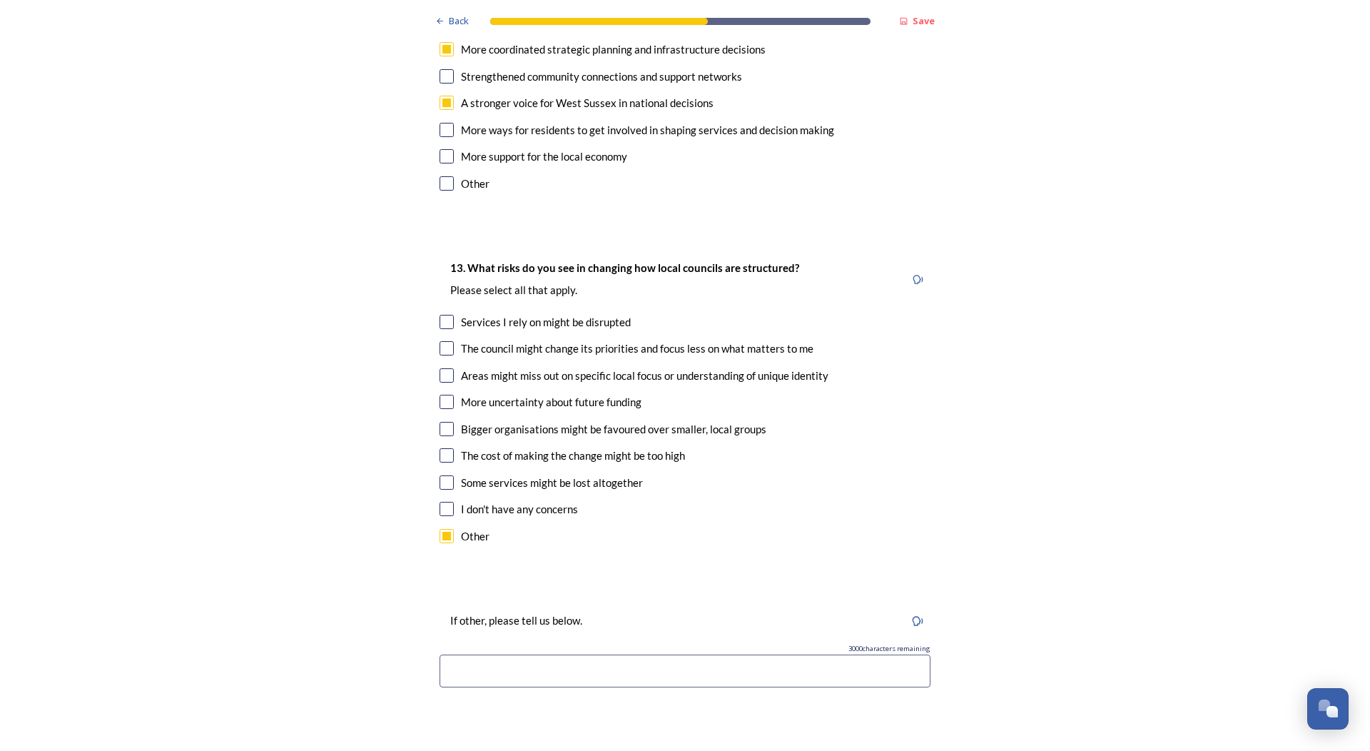
click at [440, 529] on input "checkbox" at bounding box center [447, 536] width 14 height 14
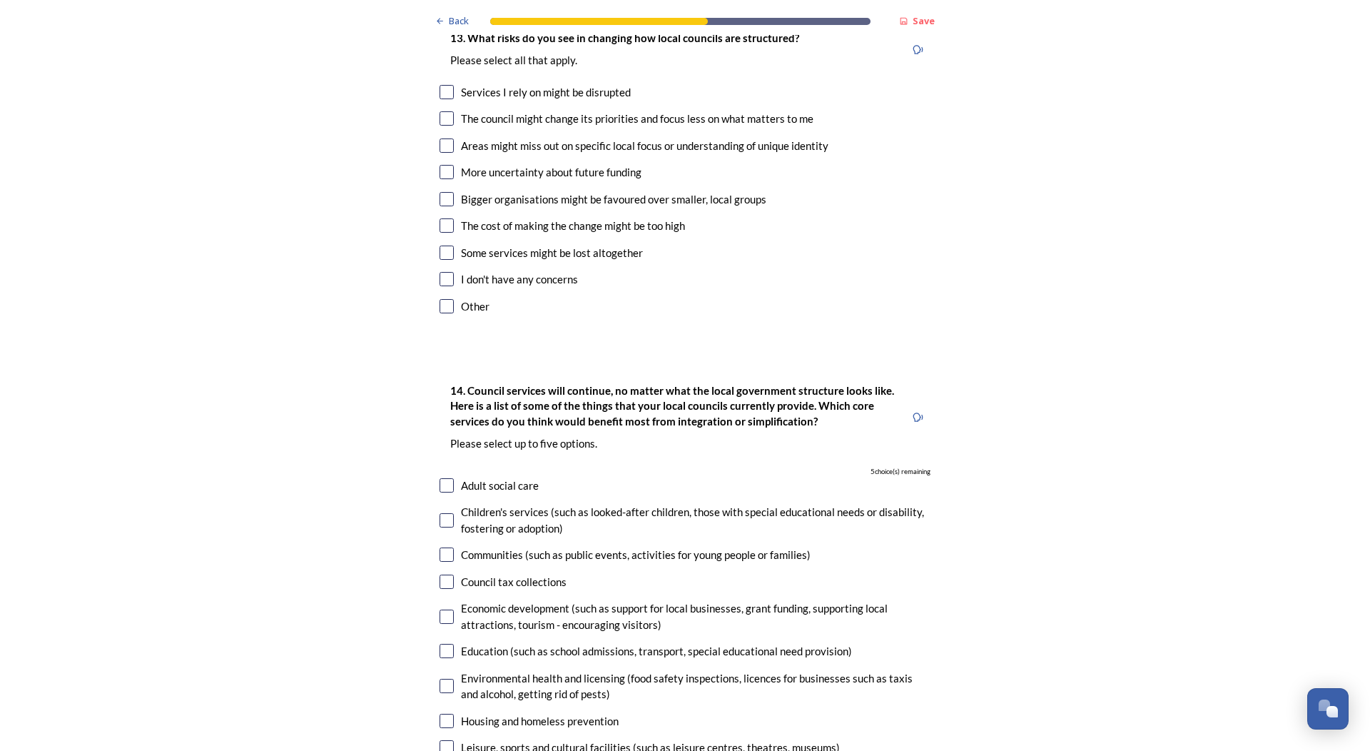
scroll to position [2783, 0]
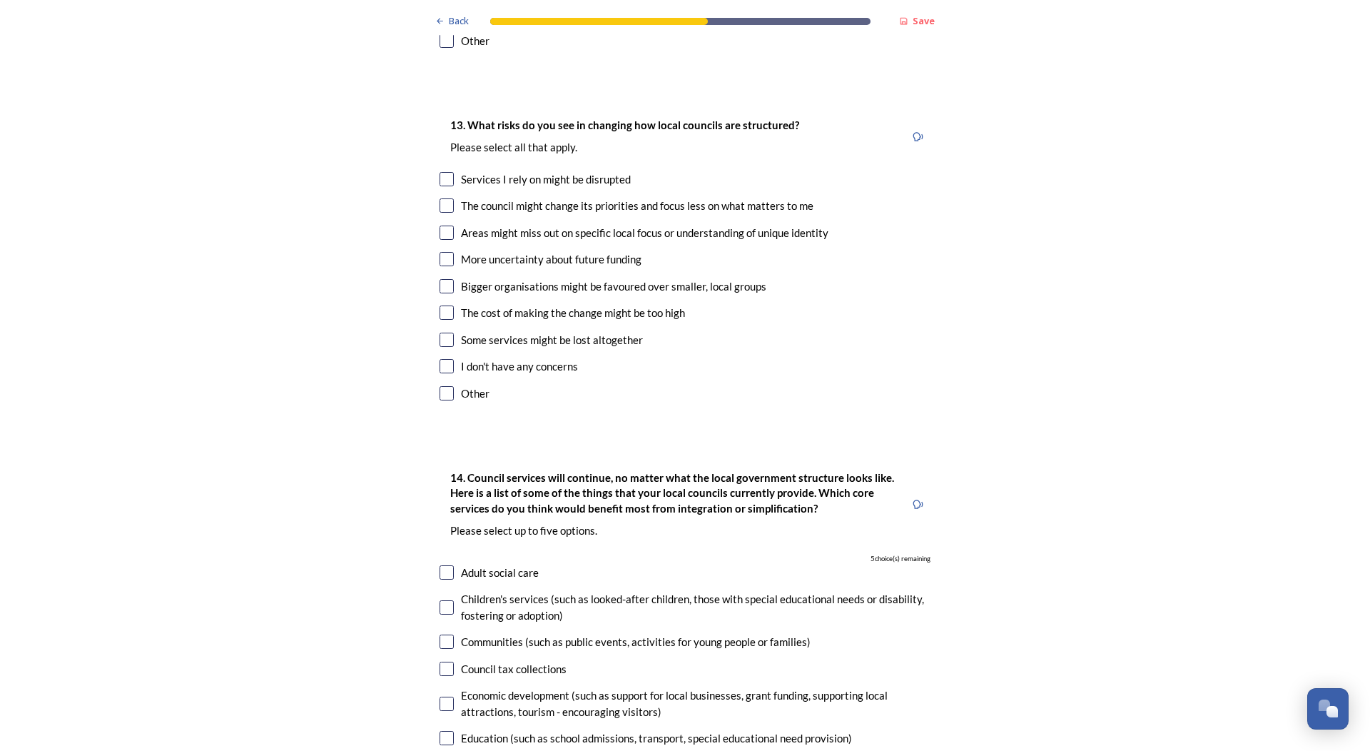
click at [441, 386] on input "checkbox" at bounding box center [447, 393] width 14 height 14
checkbox input "true"
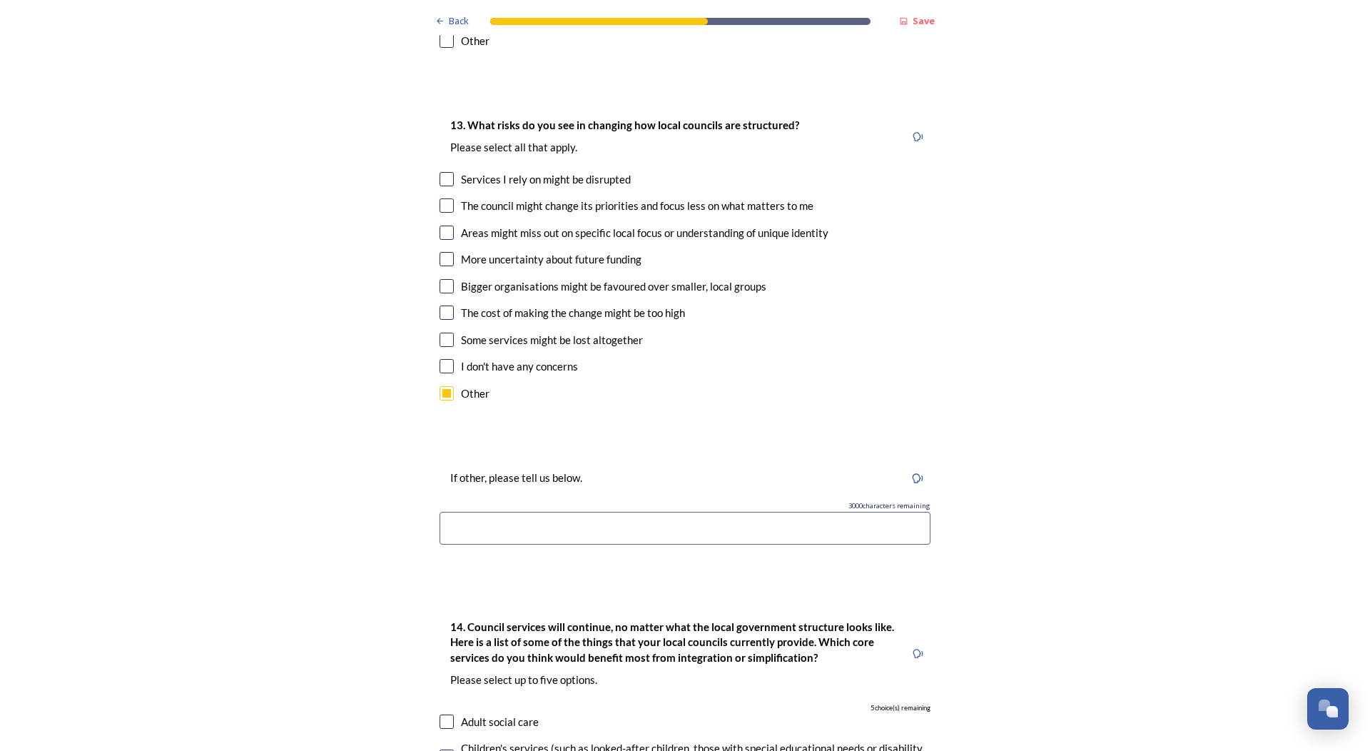
click at [518, 512] on input at bounding box center [685, 528] width 491 height 33
click at [849, 512] on input "Service priorities may change but that does not necessarily mean services becom…" at bounding box center [685, 528] width 491 height 33
click at [896, 512] on input "Service priorities may change but that does not necessarily mean services becom…" at bounding box center [685, 528] width 491 height 33
click at [764, 512] on input "Service priorities may change but that does not necessarily mean services becom…" at bounding box center [685, 528] width 491 height 33
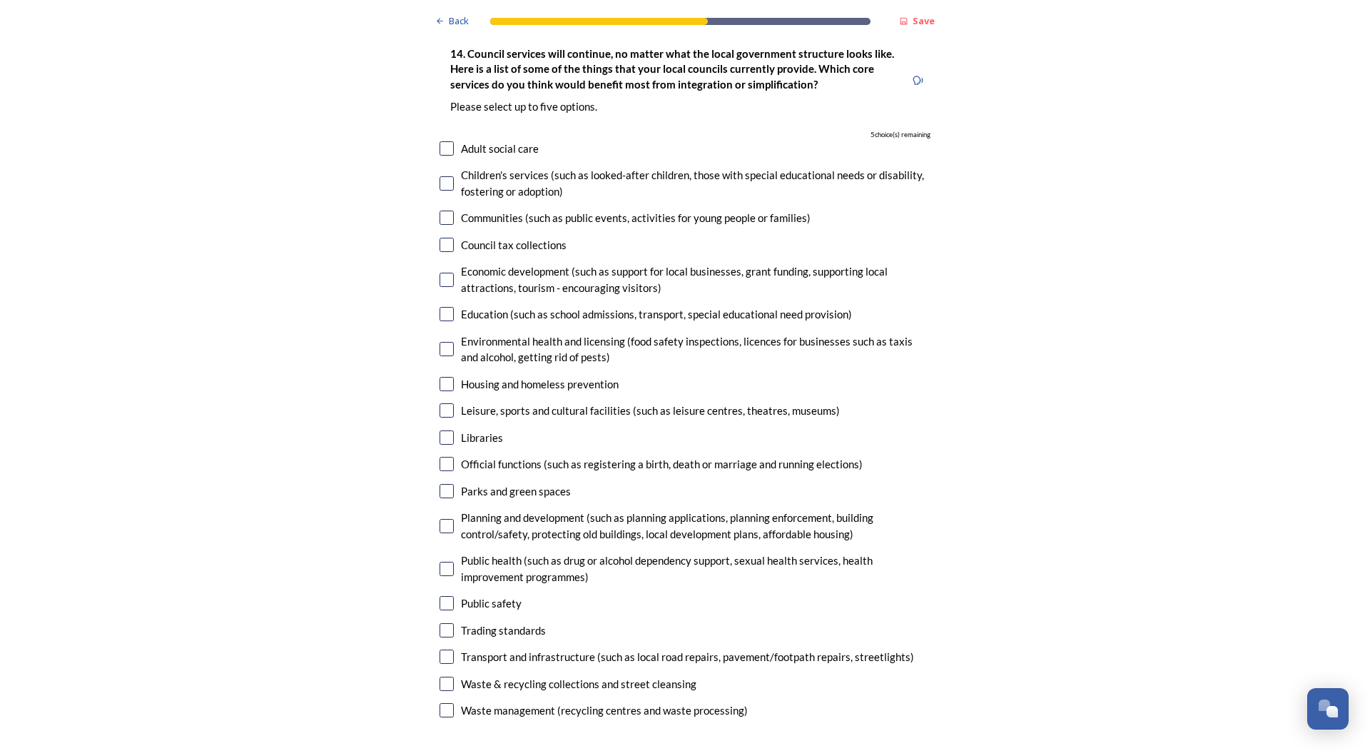
scroll to position [3426, 0]
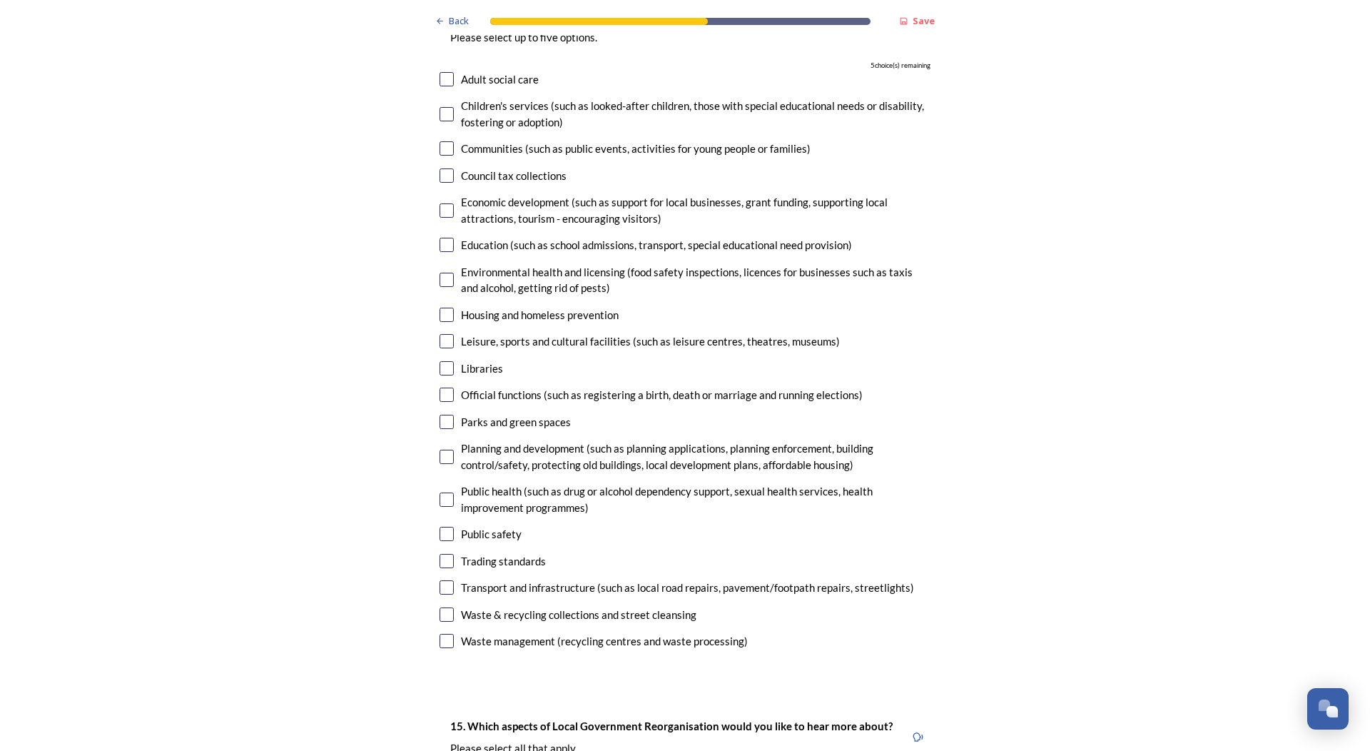
type input "Service priorities may change but that does not necessarily mean existing servi…"
click at [440, 634] on input "checkbox" at bounding box center [447, 641] width 14 height 14
checkbox input "true"
click at [441, 607] on input "checkbox" at bounding box center [447, 614] width 14 height 14
checkbox input "true"
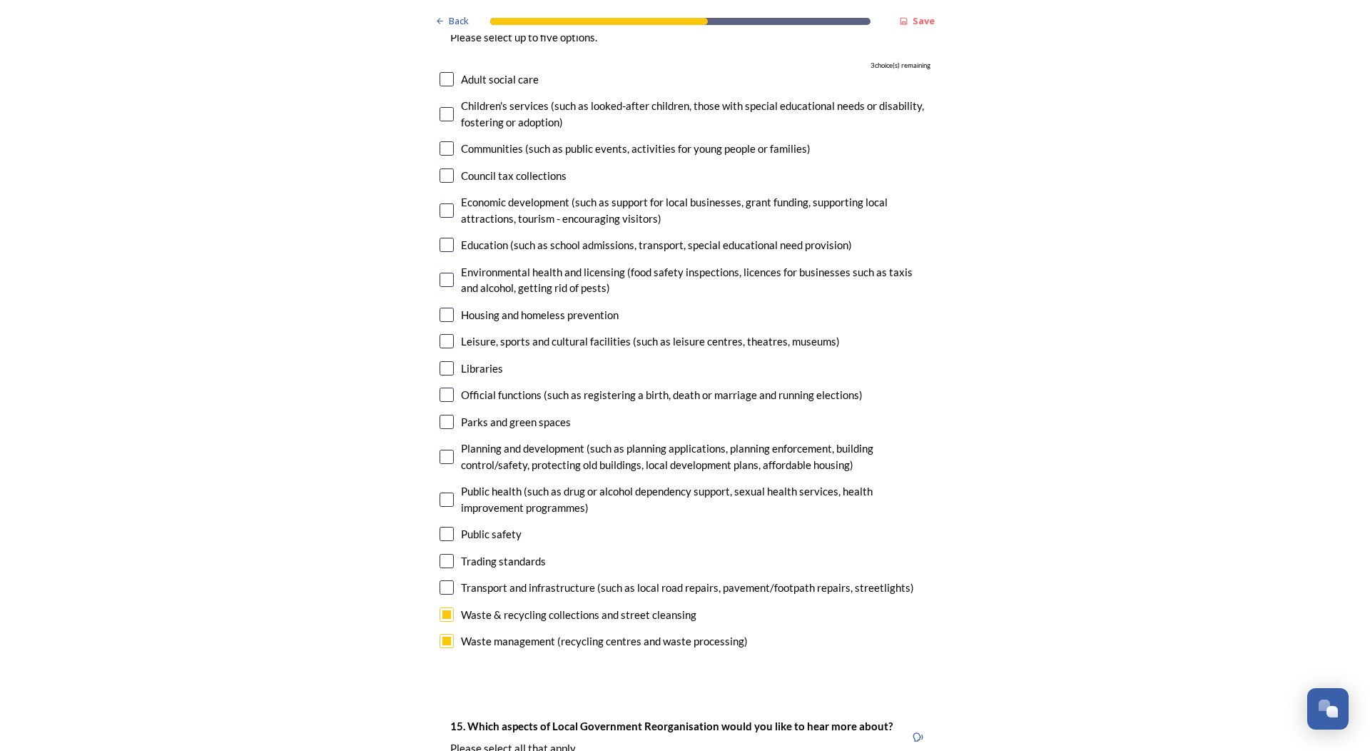
click at [442, 527] on input "checkbox" at bounding box center [447, 534] width 14 height 14
checkbox input "true"
click at [440, 450] on input "checkbox" at bounding box center [447, 457] width 14 height 14
checkbox input "true"
click at [441, 580] on input "checkbox" at bounding box center [447, 587] width 14 height 14
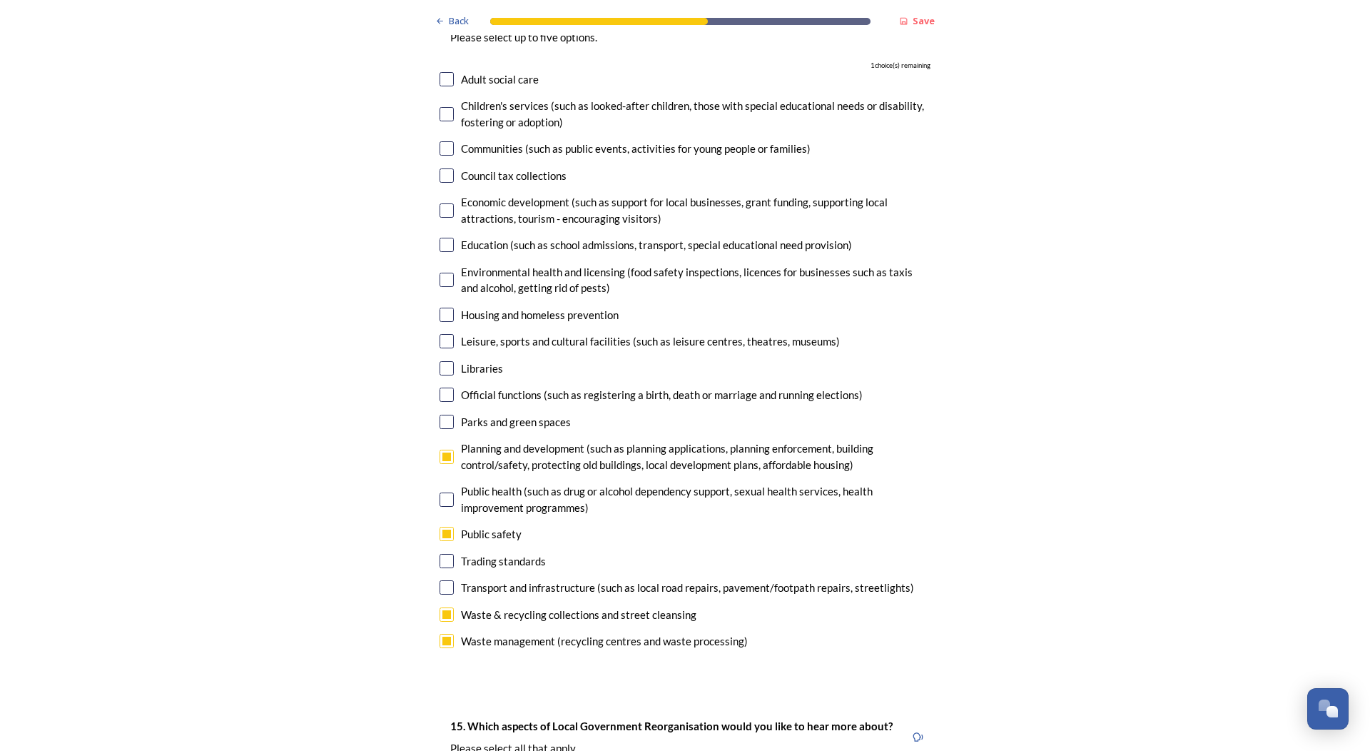
checkbox input "true"
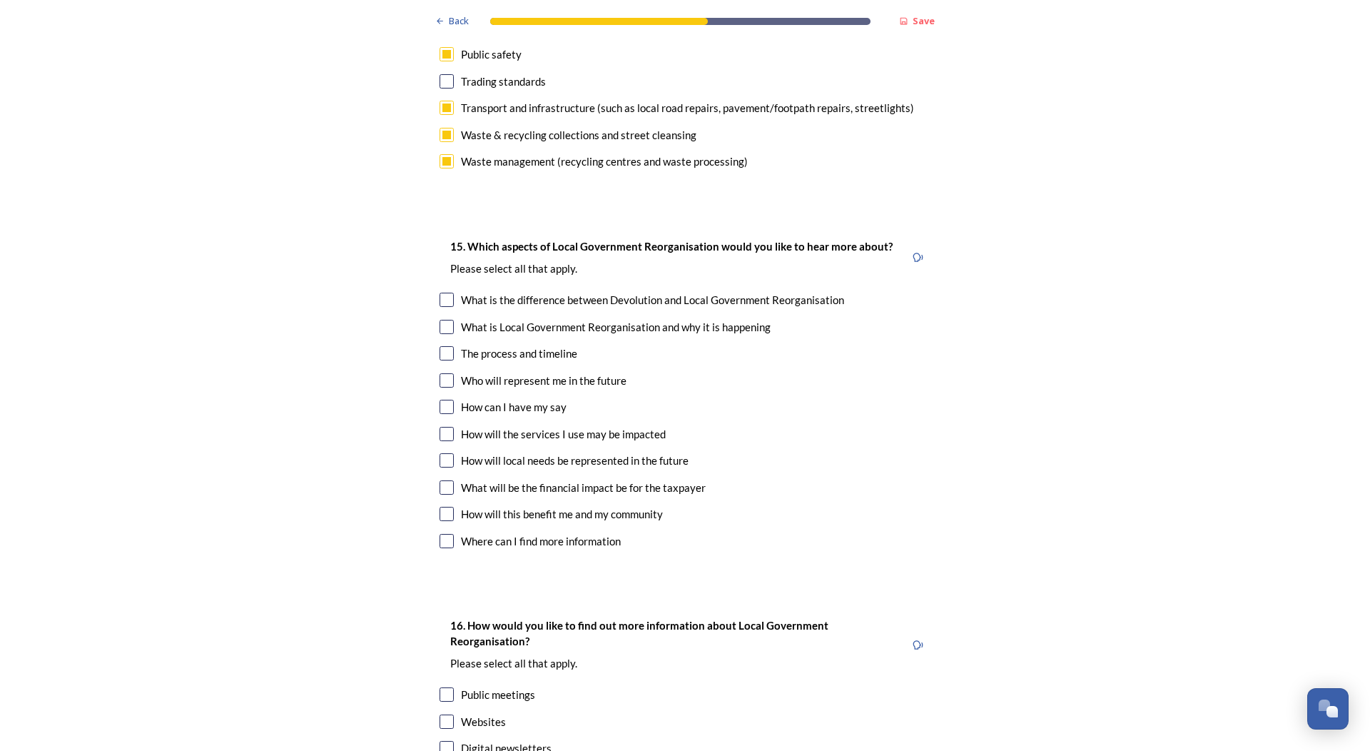
scroll to position [3925, 0]
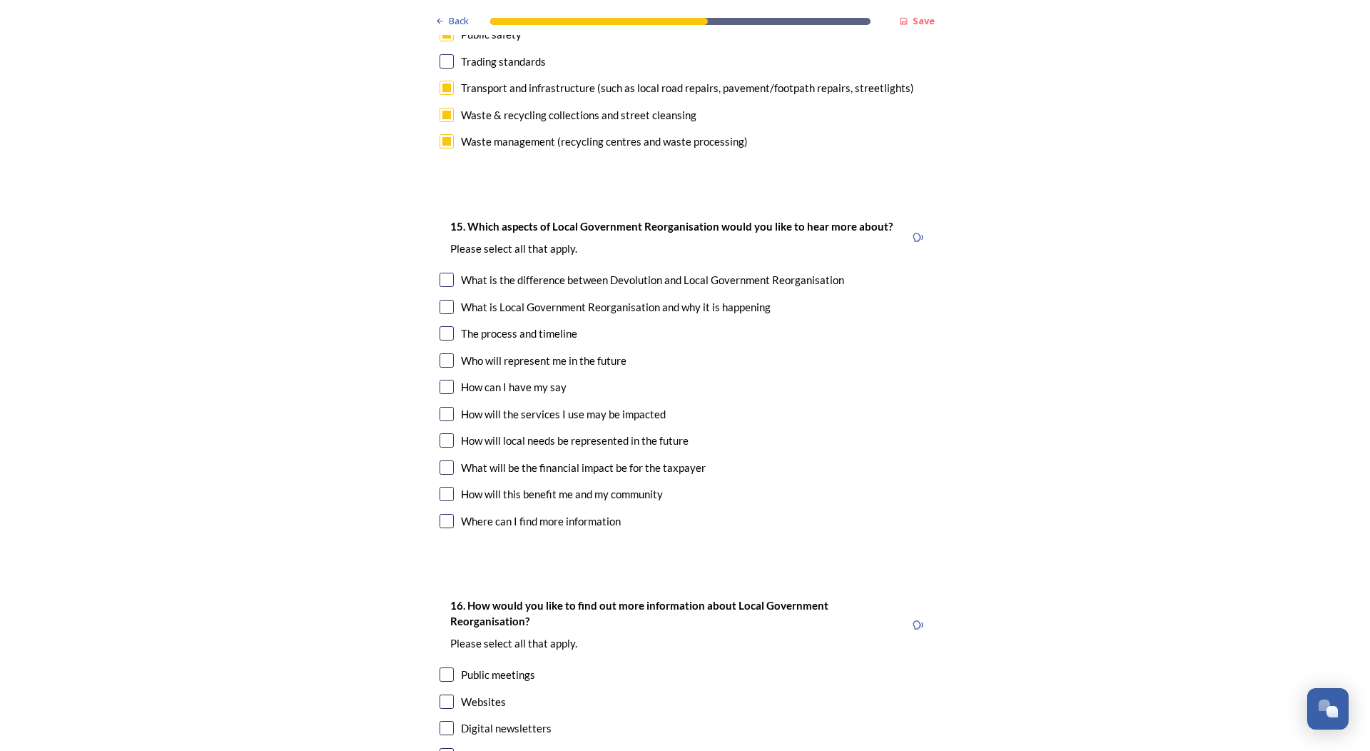
click at [442, 380] on input "checkbox" at bounding box center [447, 387] width 14 height 14
checkbox input "true"
click at [441, 326] on input "checkbox" at bounding box center [447, 333] width 14 height 14
checkbox input "true"
click at [443, 353] on input "checkbox" at bounding box center [447, 360] width 14 height 14
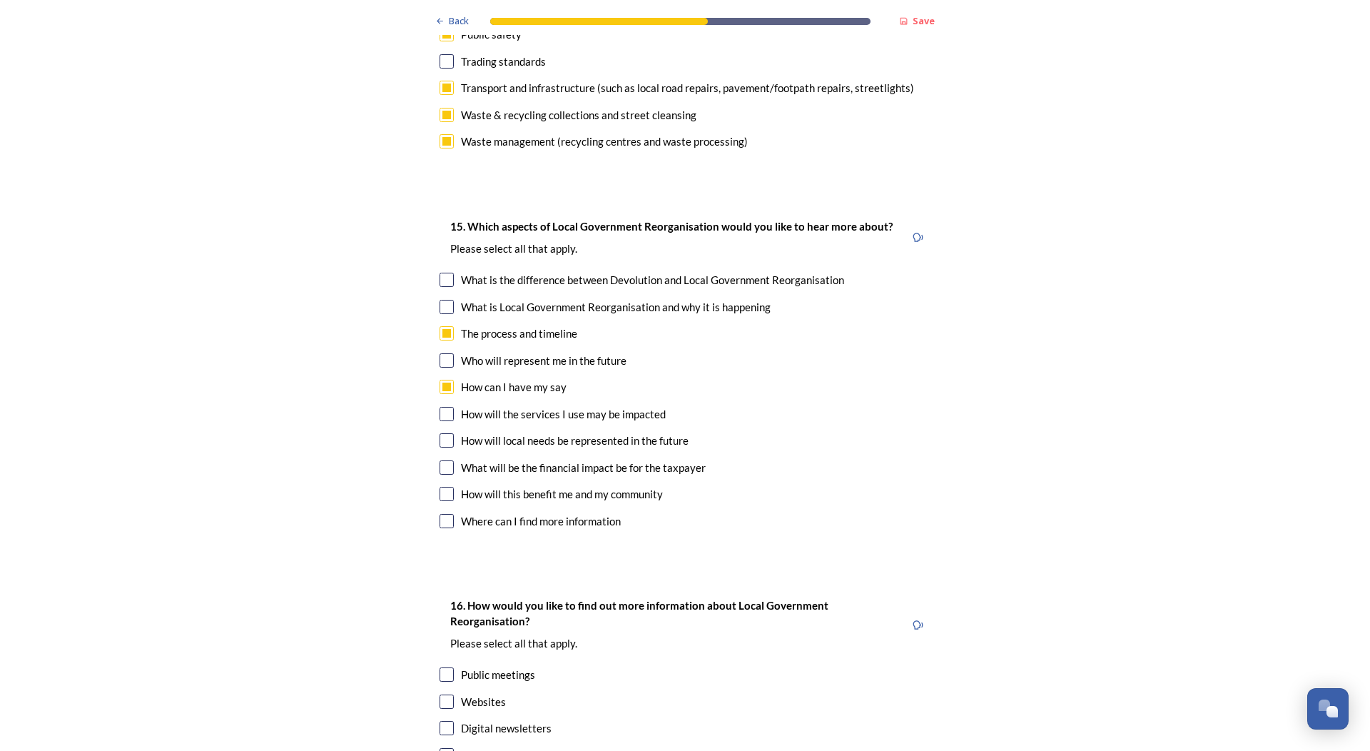
checkbox input "true"
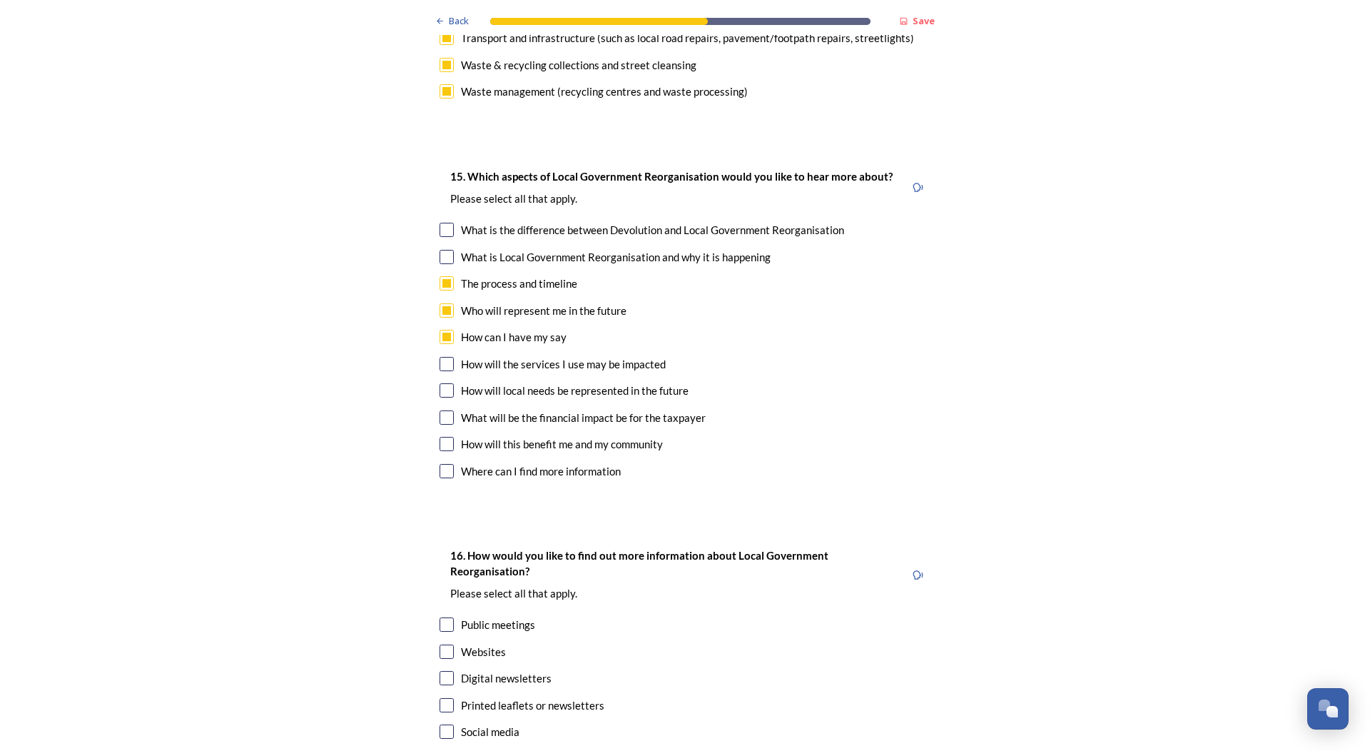
scroll to position [4118, 0]
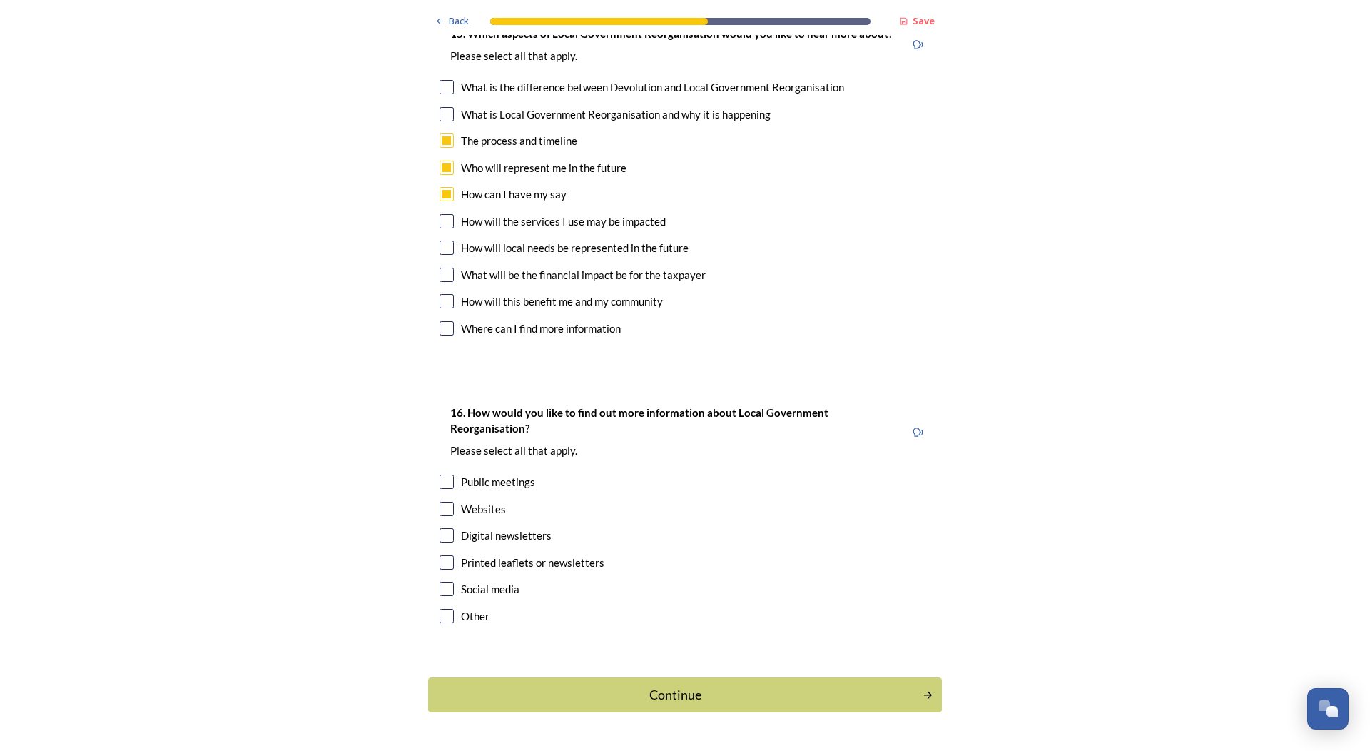
click at [441, 502] on input "checkbox" at bounding box center [447, 509] width 14 height 14
checkbox input "true"
click at [666, 685] on div "Continue" at bounding box center [675, 694] width 483 height 19
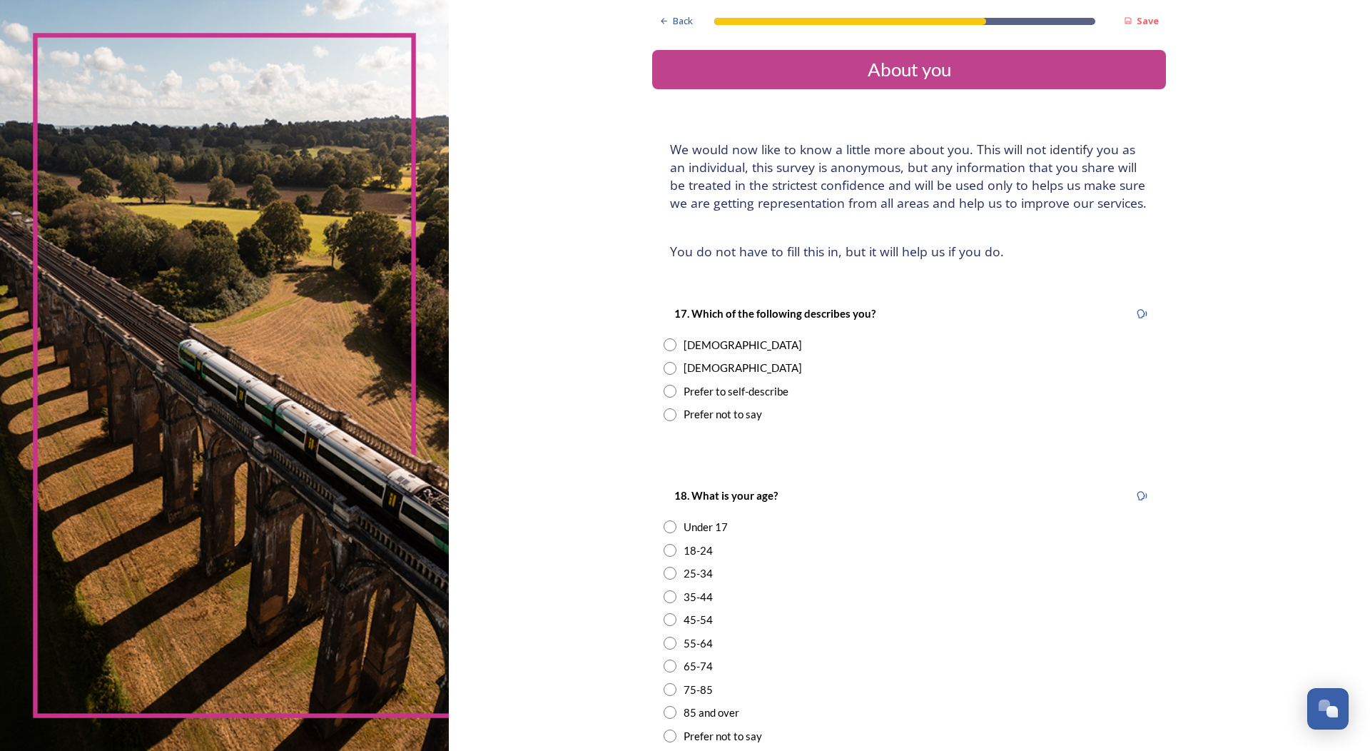
click at [672, 366] on div "[DEMOGRAPHIC_DATA]" at bounding box center [909, 368] width 491 height 16
radio input "true"
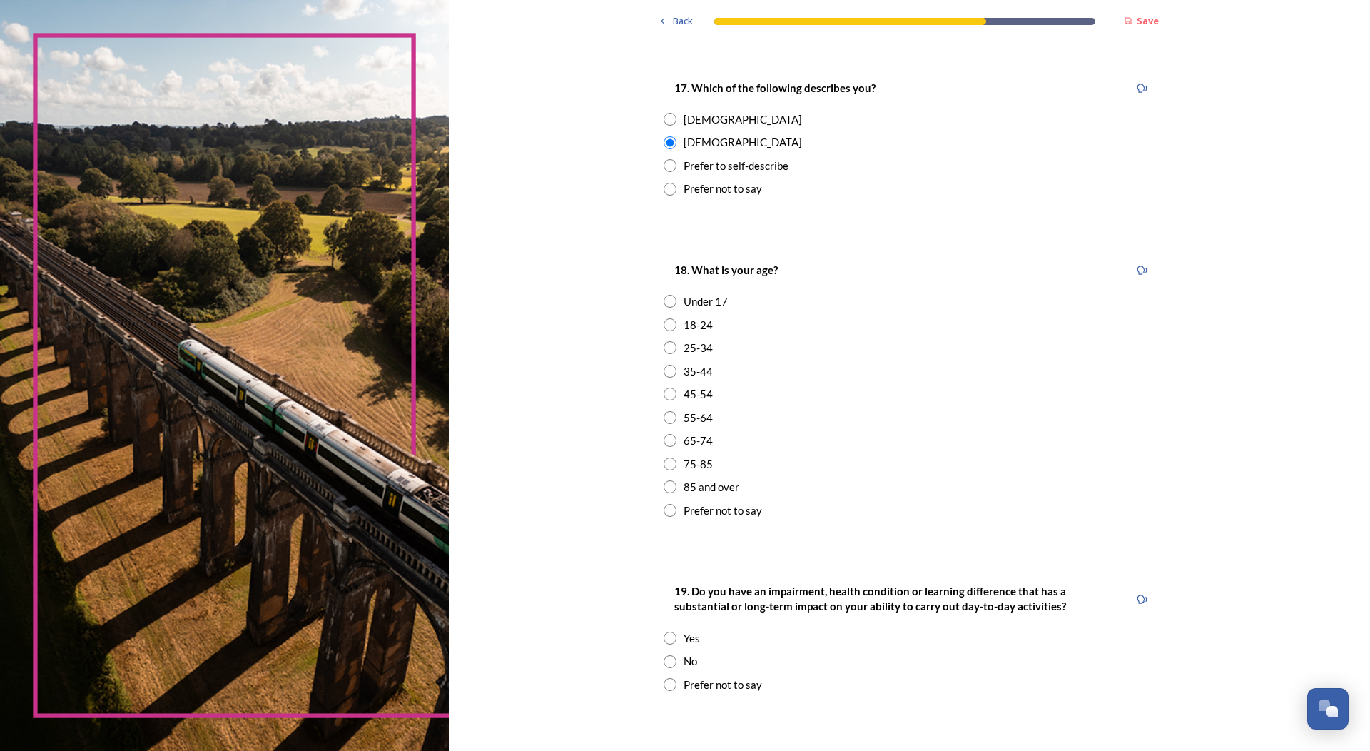
scroll to position [285, 0]
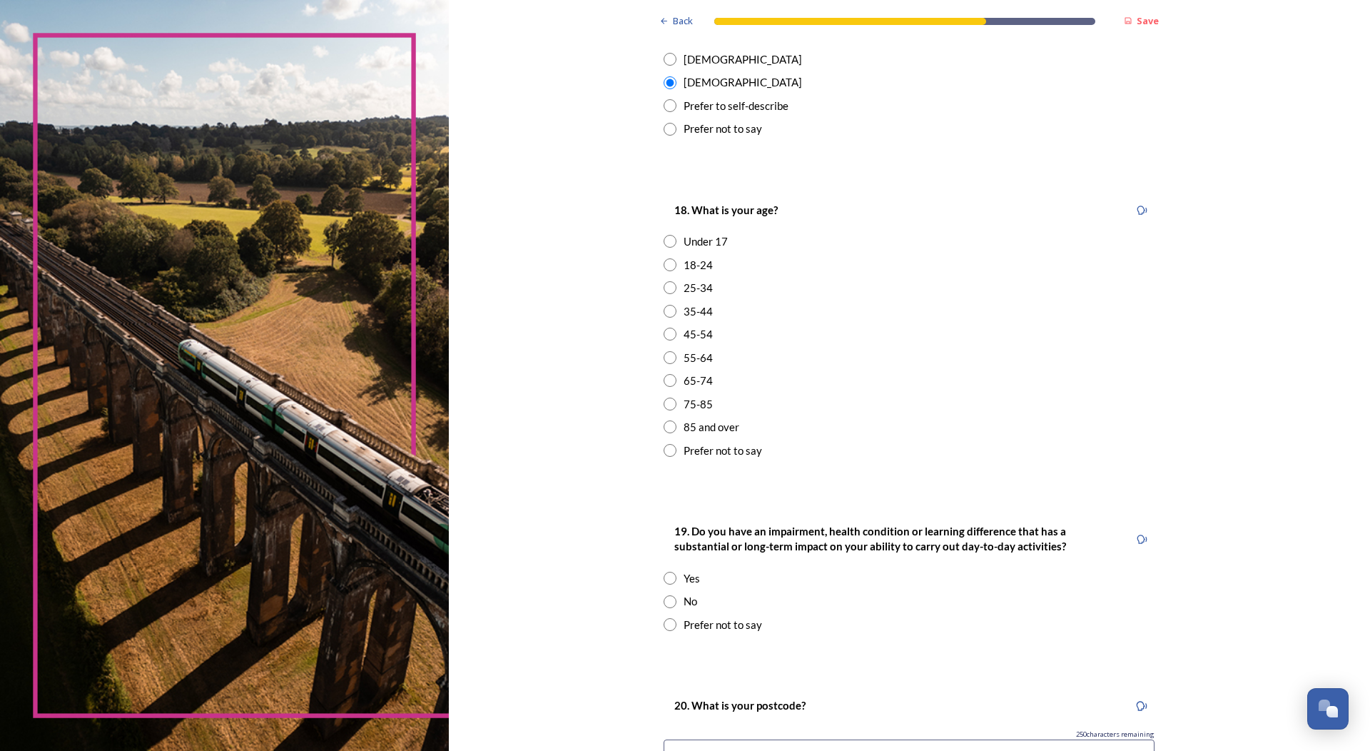
click at [667, 359] on input "radio" at bounding box center [670, 357] width 13 height 13
radio input "true"
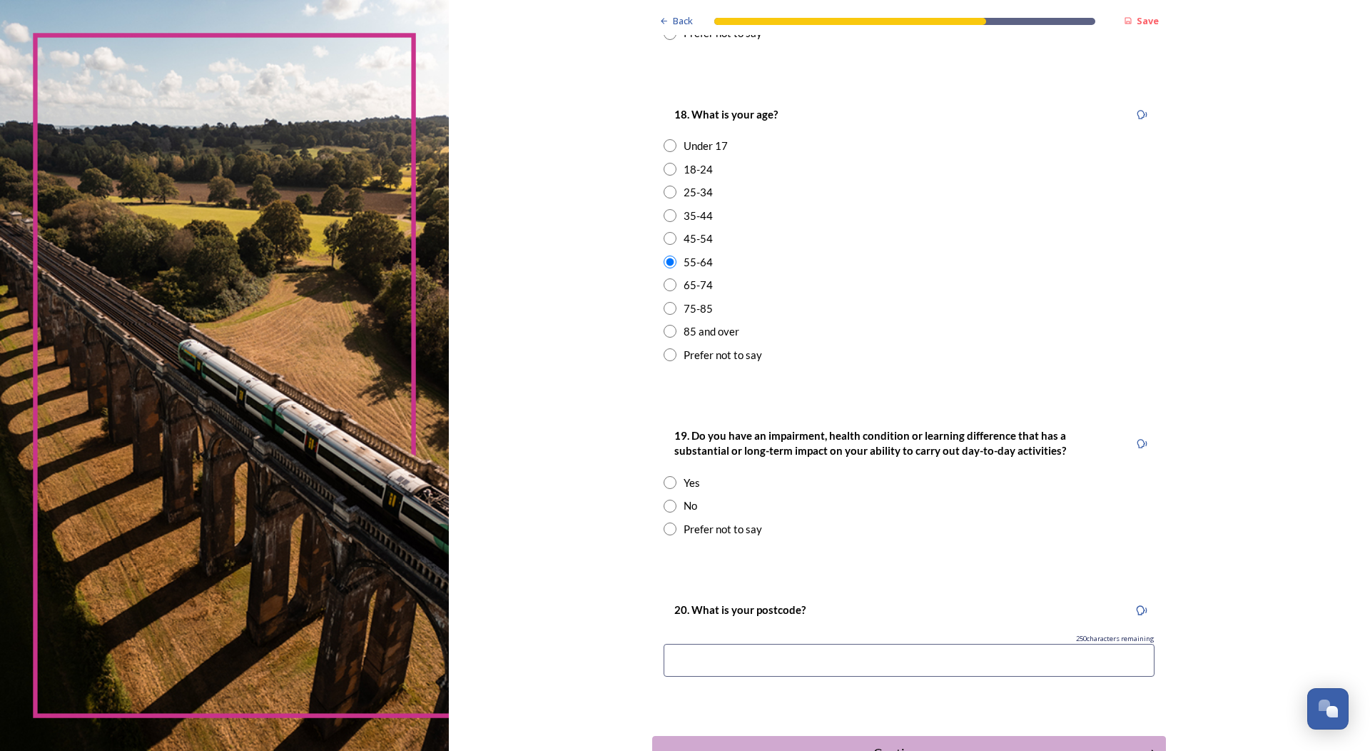
scroll to position [482, 0]
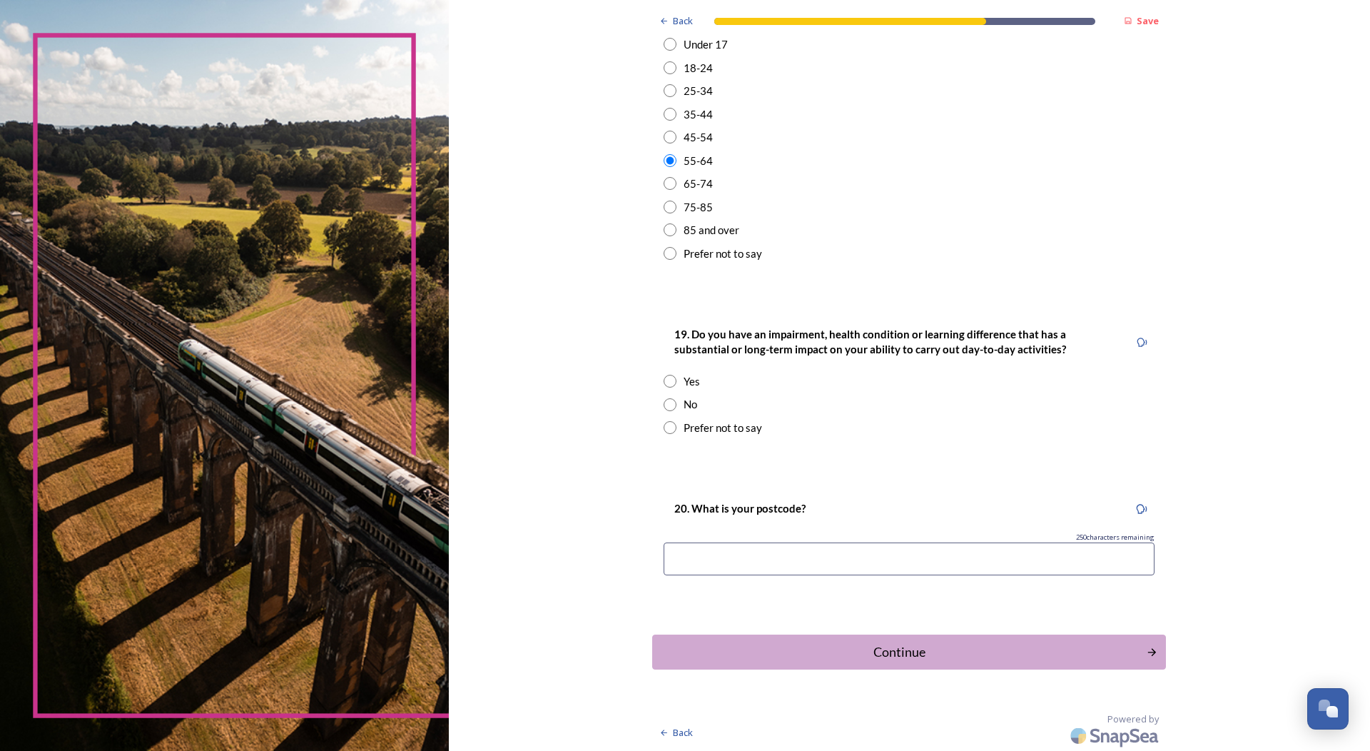
click at [664, 406] on input "radio" at bounding box center [670, 404] width 13 height 13
radio input "true"
click at [899, 557] on input at bounding box center [909, 558] width 491 height 33
type input "RH10 7SB"
click at [899, 653] on div "Continue" at bounding box center [899, 651] width 483 height 19
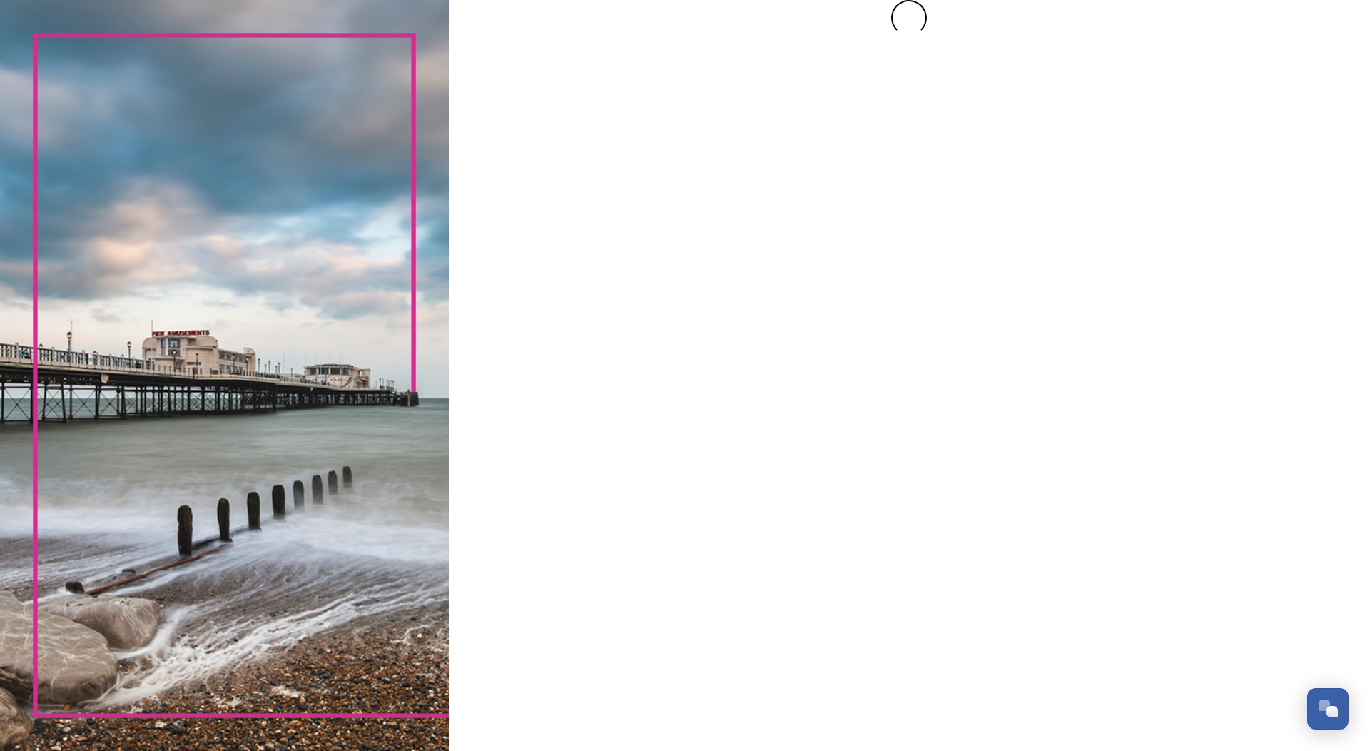
scroll to position [0, 0]
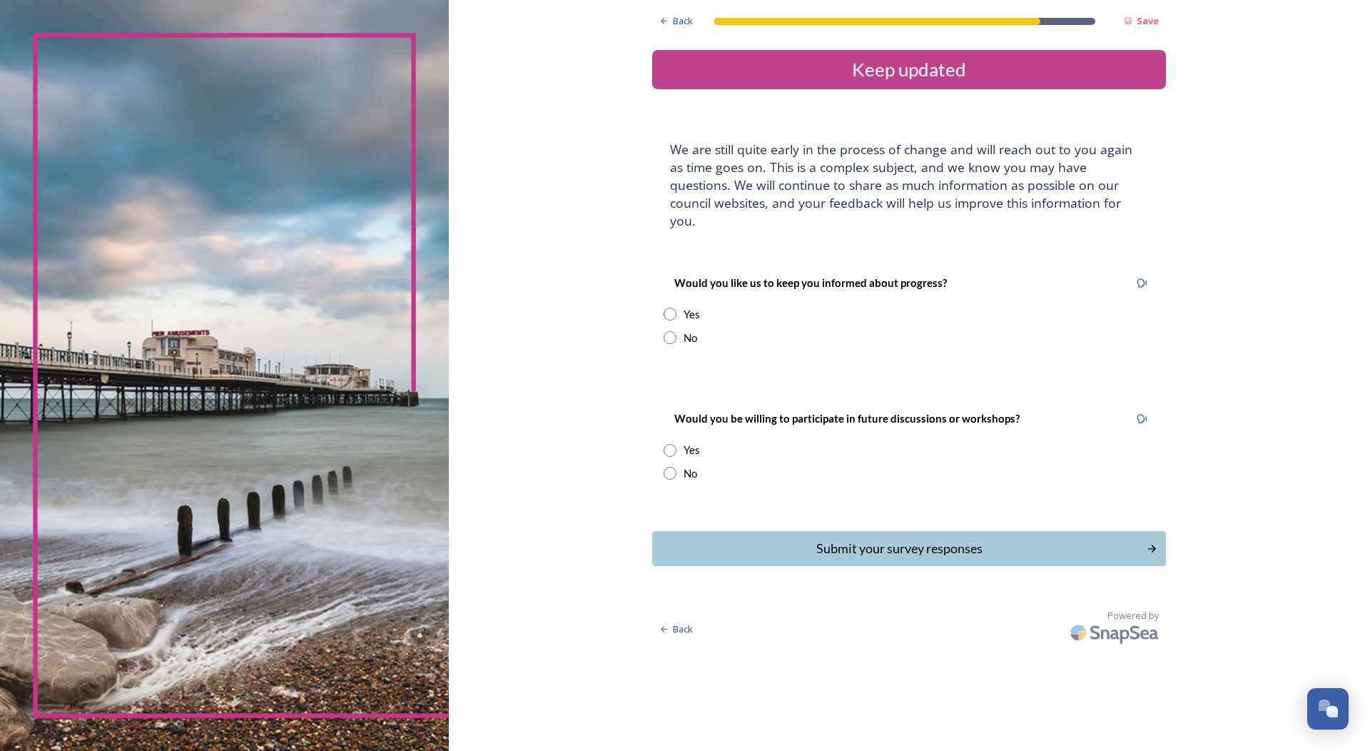
click at [669, 308] on input "radio" at bounding box center [670, 314] width 13 height 13
radio input "true"
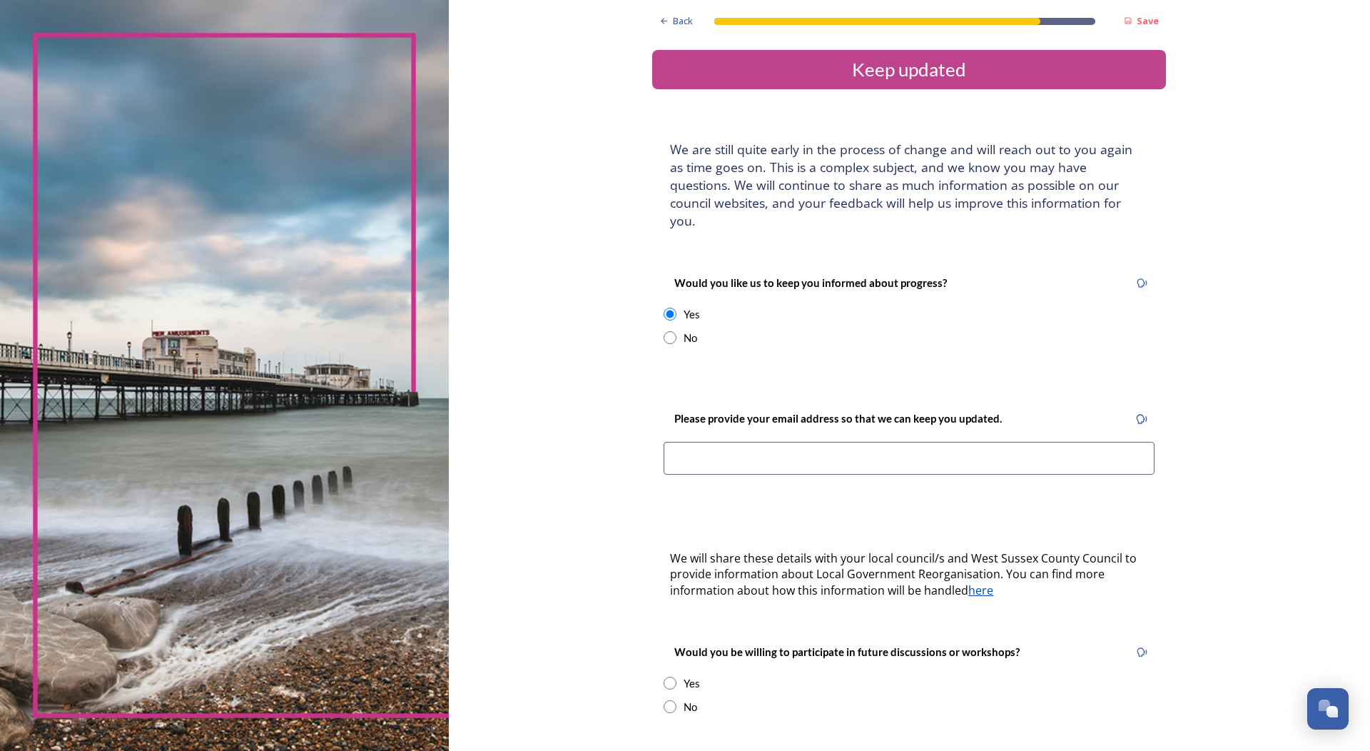
click at [664, 700] on input "radio" at bounding box center [670, 706] width 13 height 13
radio input "true"
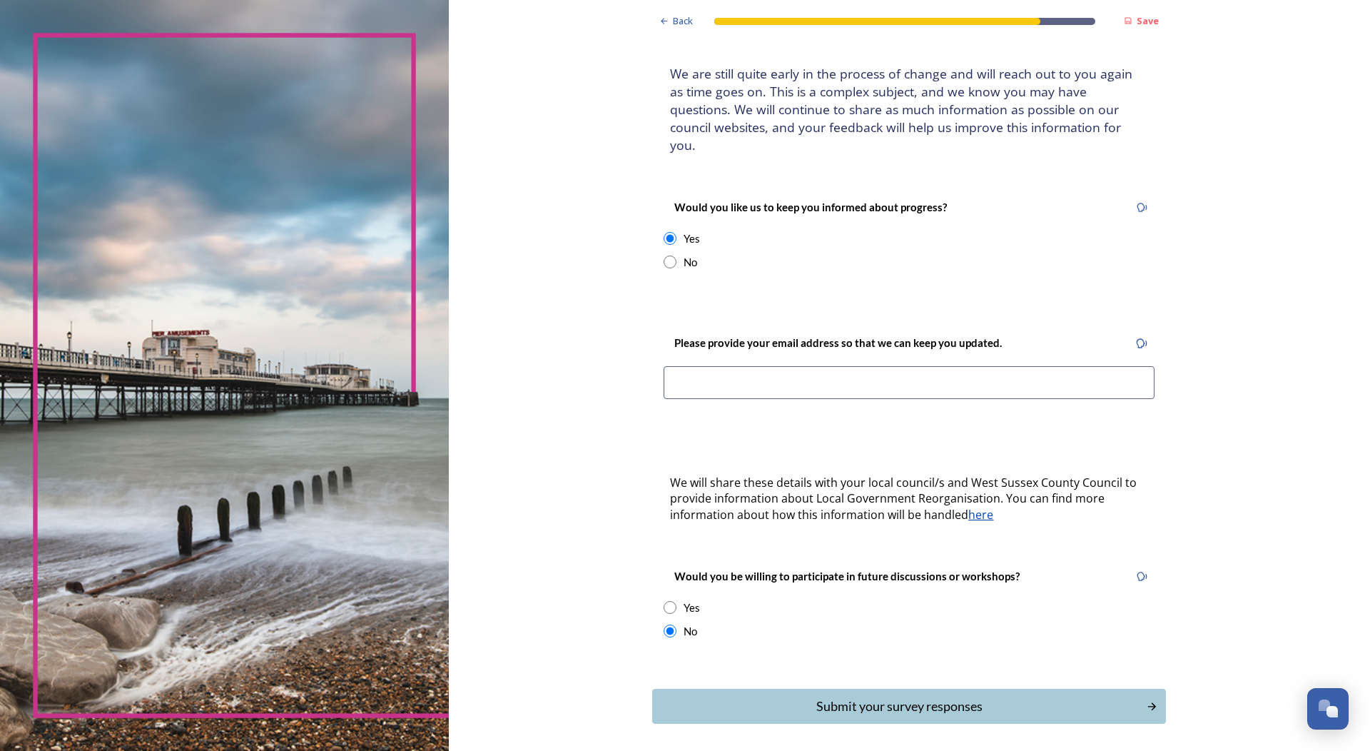
scroll to position [112, 0]
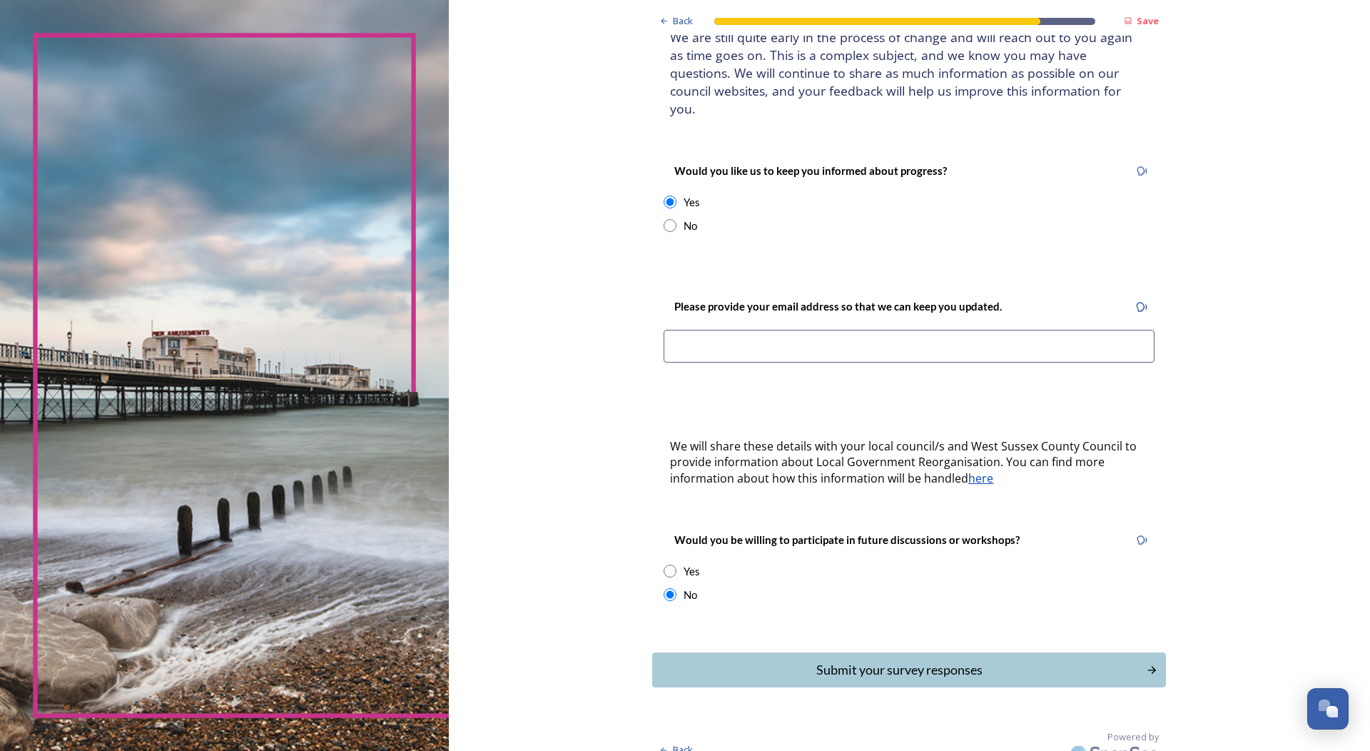
click at [707, 330] on input at bounding box center [909, 346] width 491 height 33
type input "[EMAIL_ADDRESS][DOMAIN_NAME]"
click at [907, 660] on div "Submit your survey responses" at bounding box center [899, 669] width 483 height 19
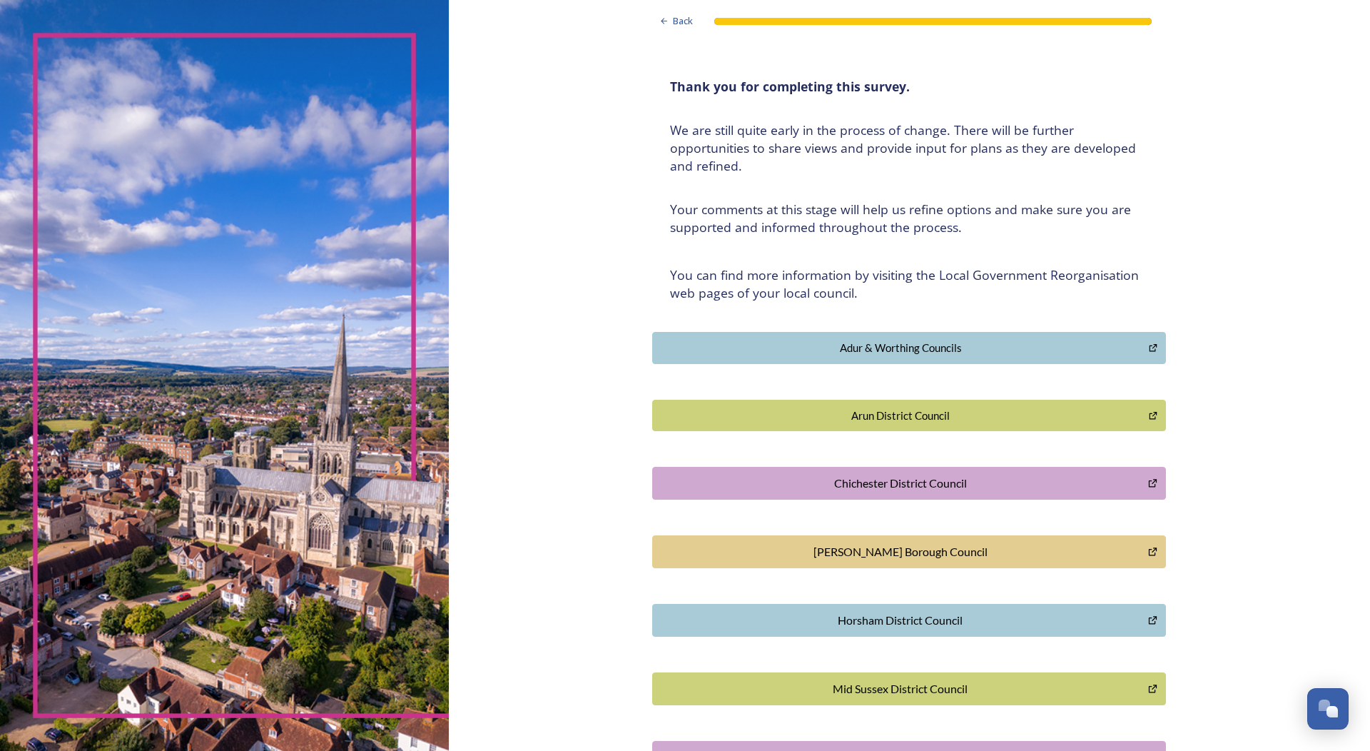
scroll to position [0, 0]
